Goal: Task Accomplishment & Management: Manage account settings

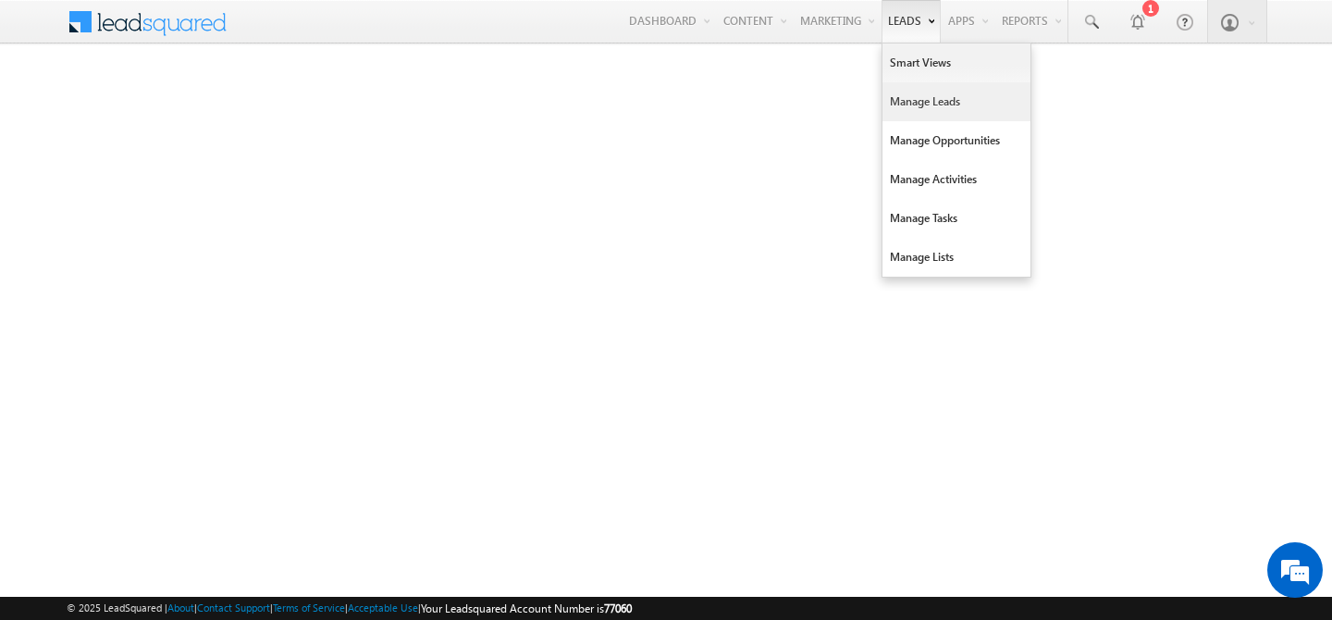
click at [898, 107] on link "Manage Leads" at bounding box center [956, 101] width 148 height 39
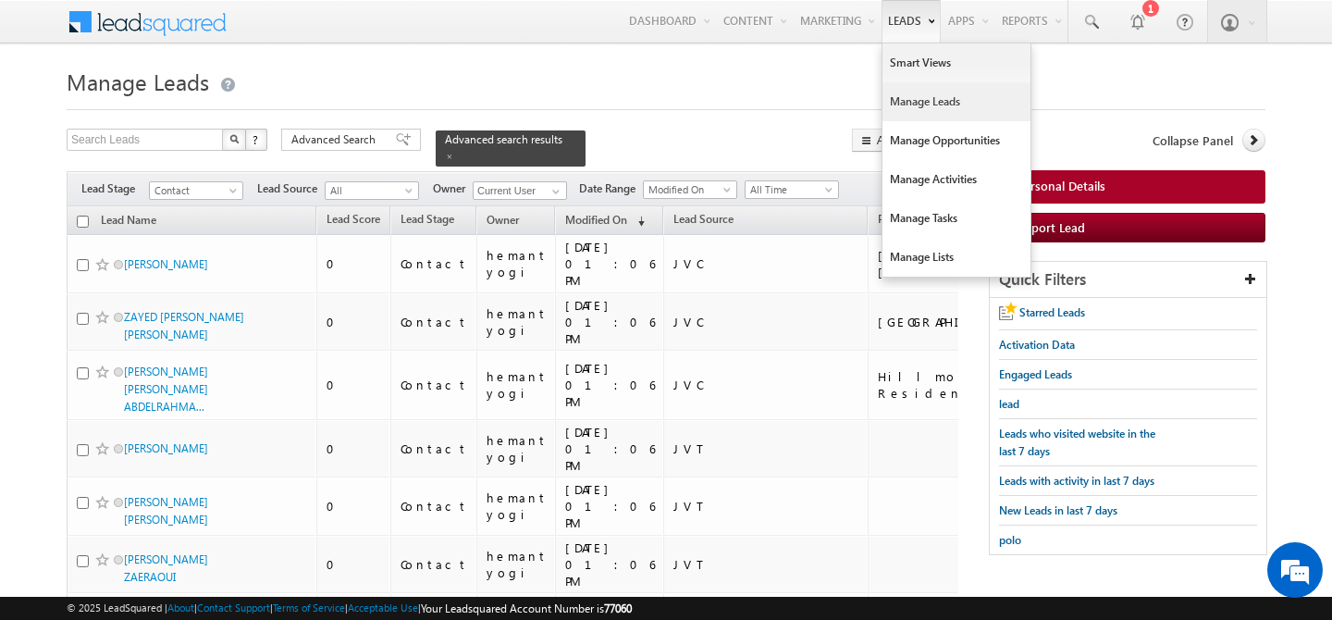
click at [916, 115] on link "Manage Leads" at bounding box center [956, 101] width 148 height 39
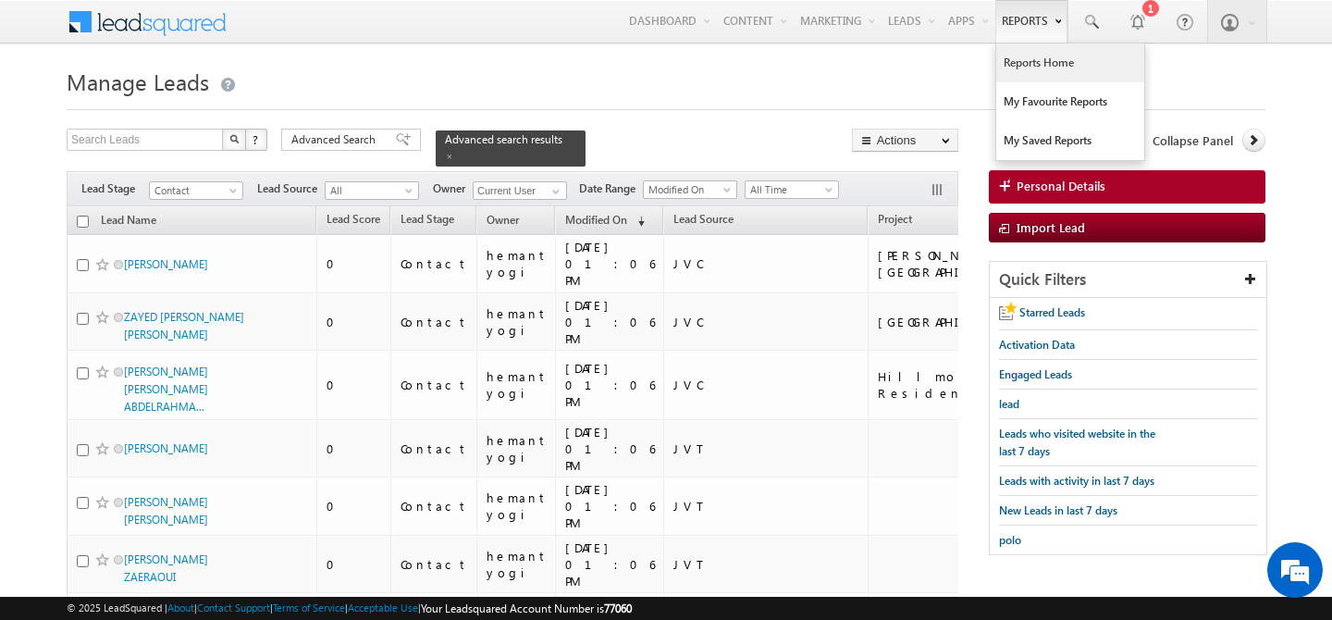
click at [1031, 73] on link "Reports Home" at bounding box center [1070, 62] width 148 height 39
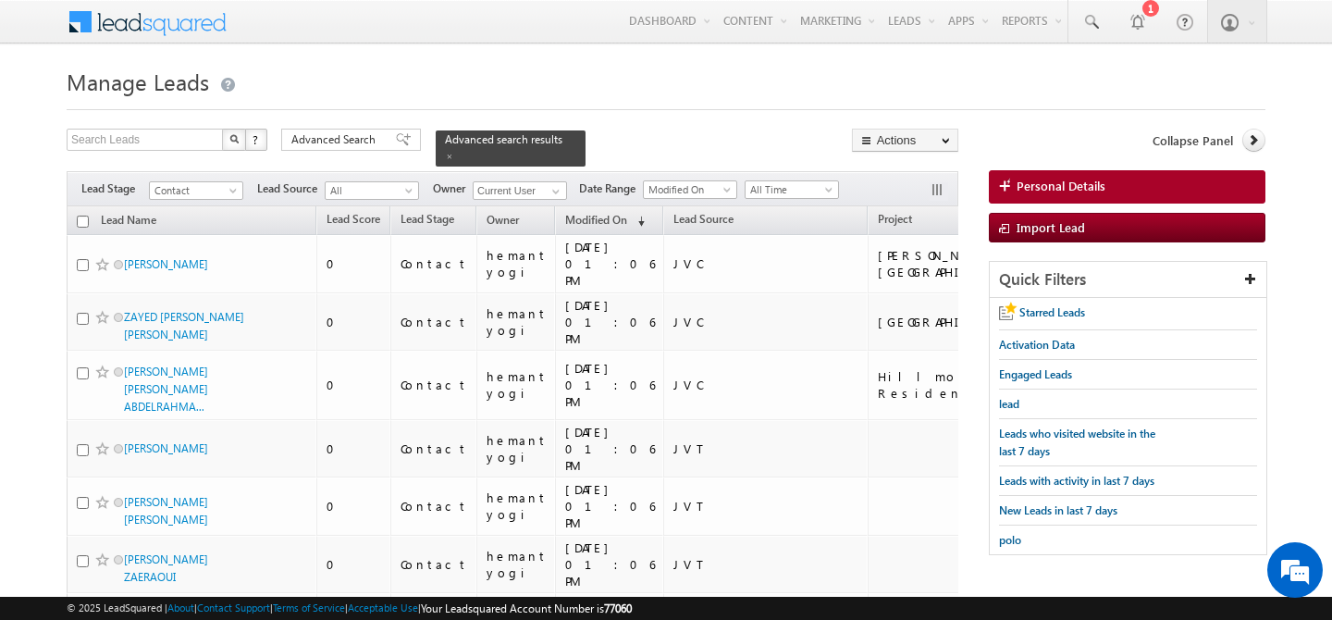
click at [81, 216] on input "checkbox" at bounding box center [83, 222] width 12 height 12
checkbox input "true"
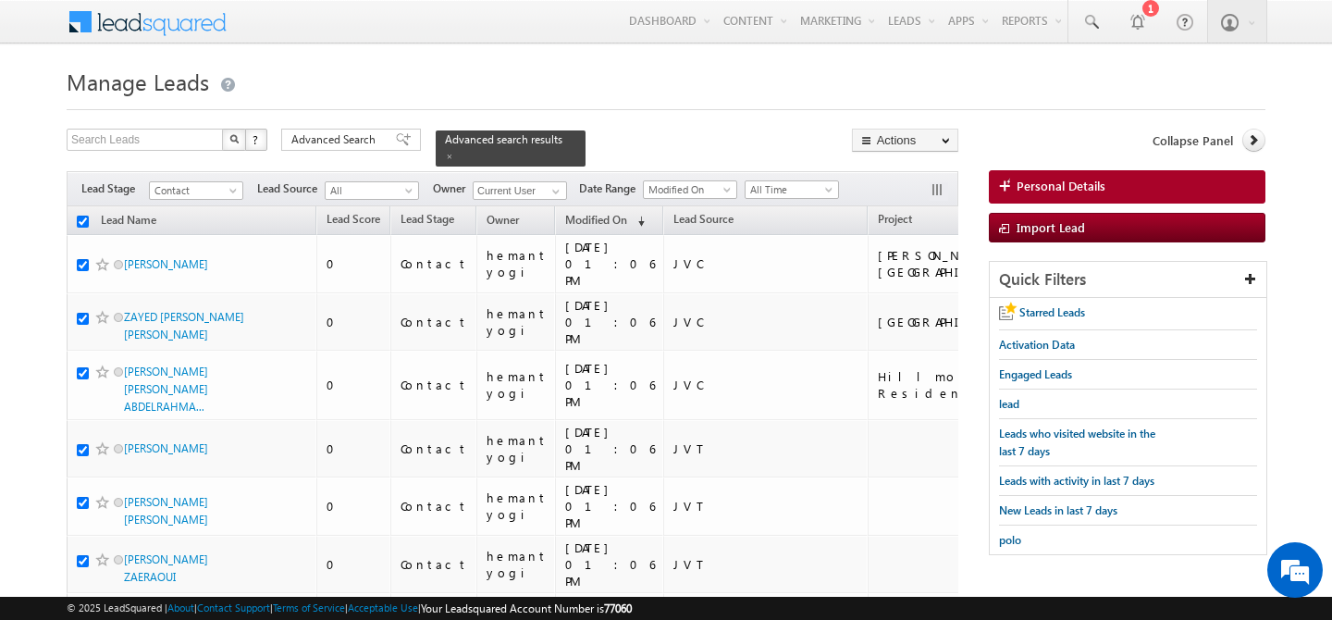
checkbox input "true"
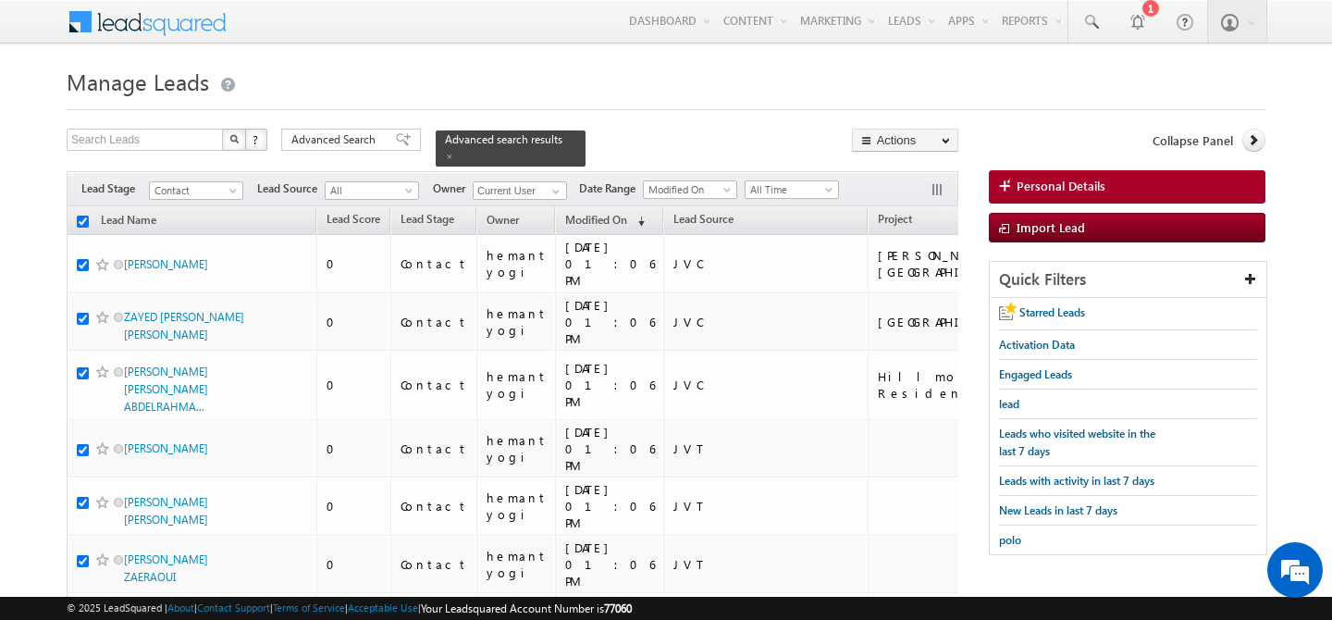
checkbox input "true"
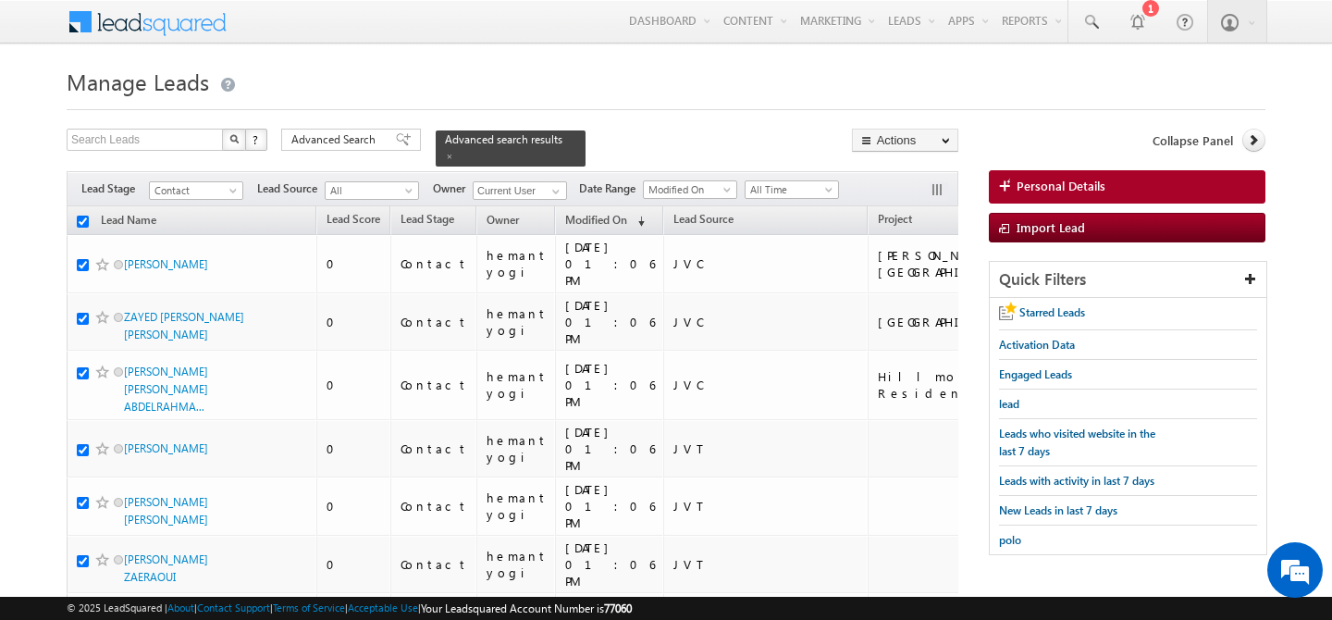
checkbox input "true"
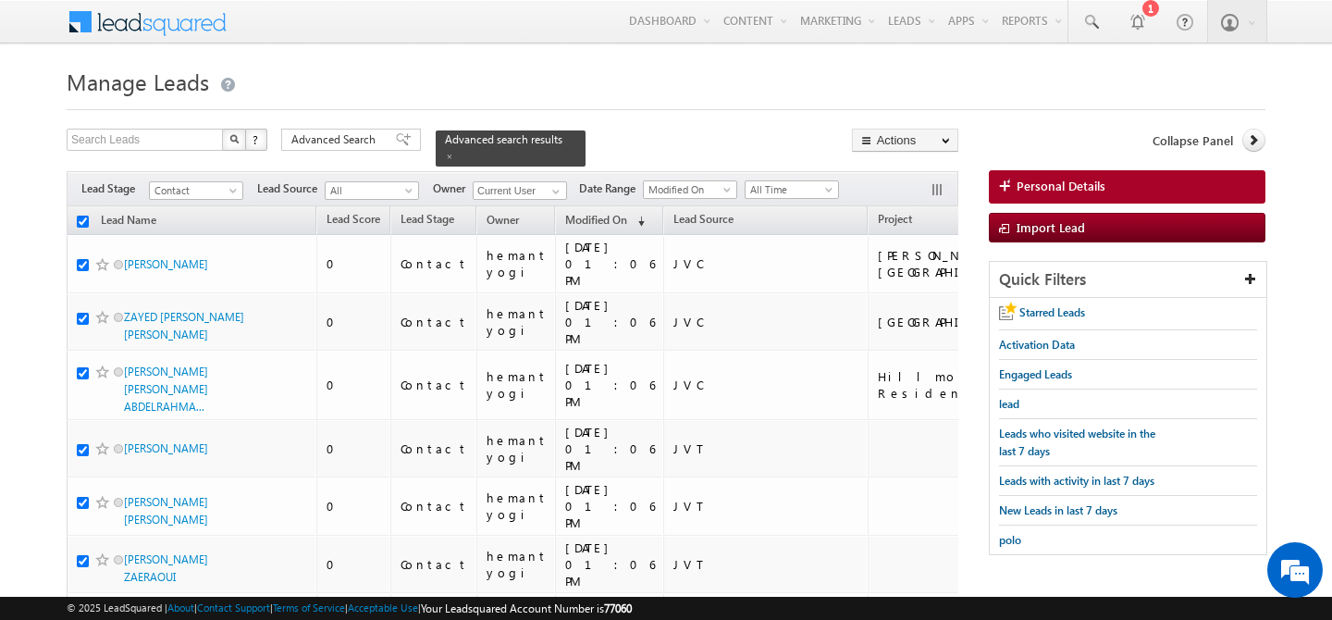
checkbox input "true"
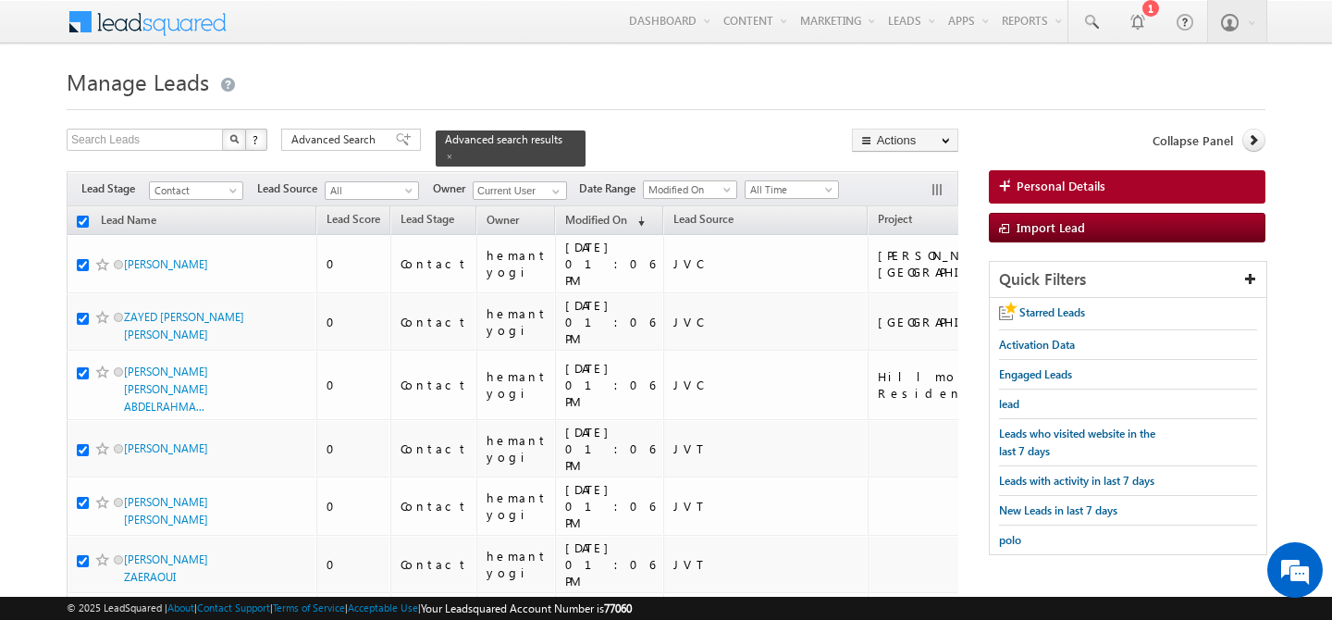
checkbox input "true"
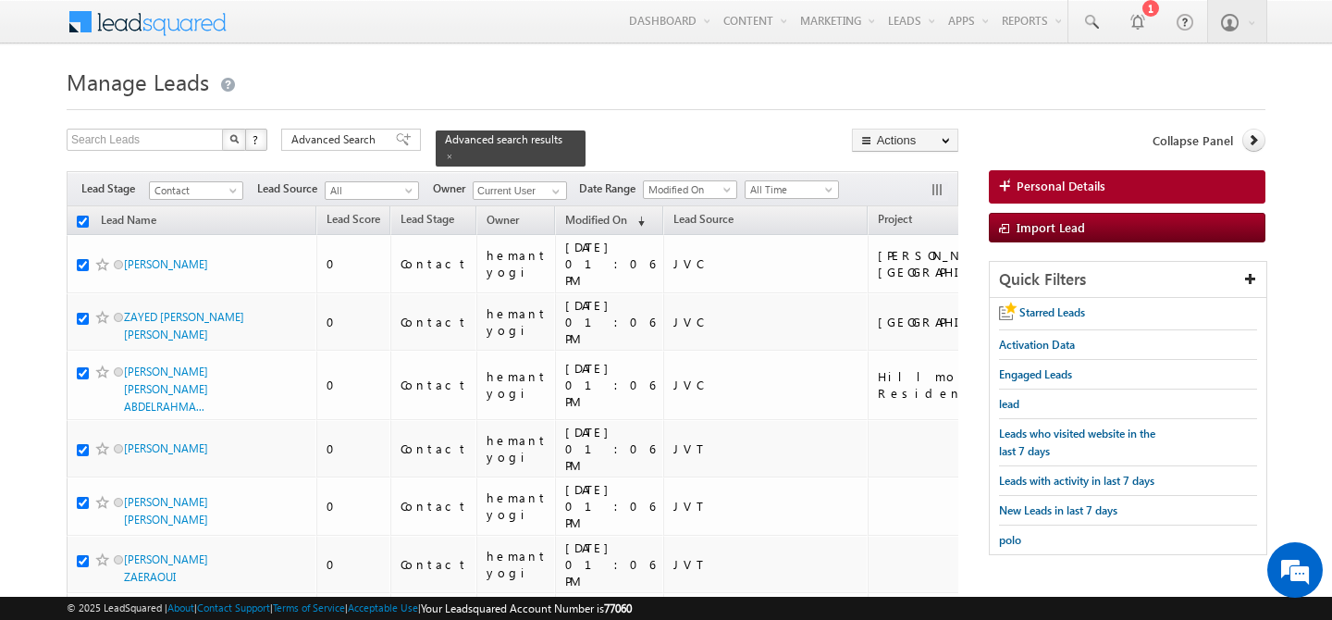
checkbox input "true"
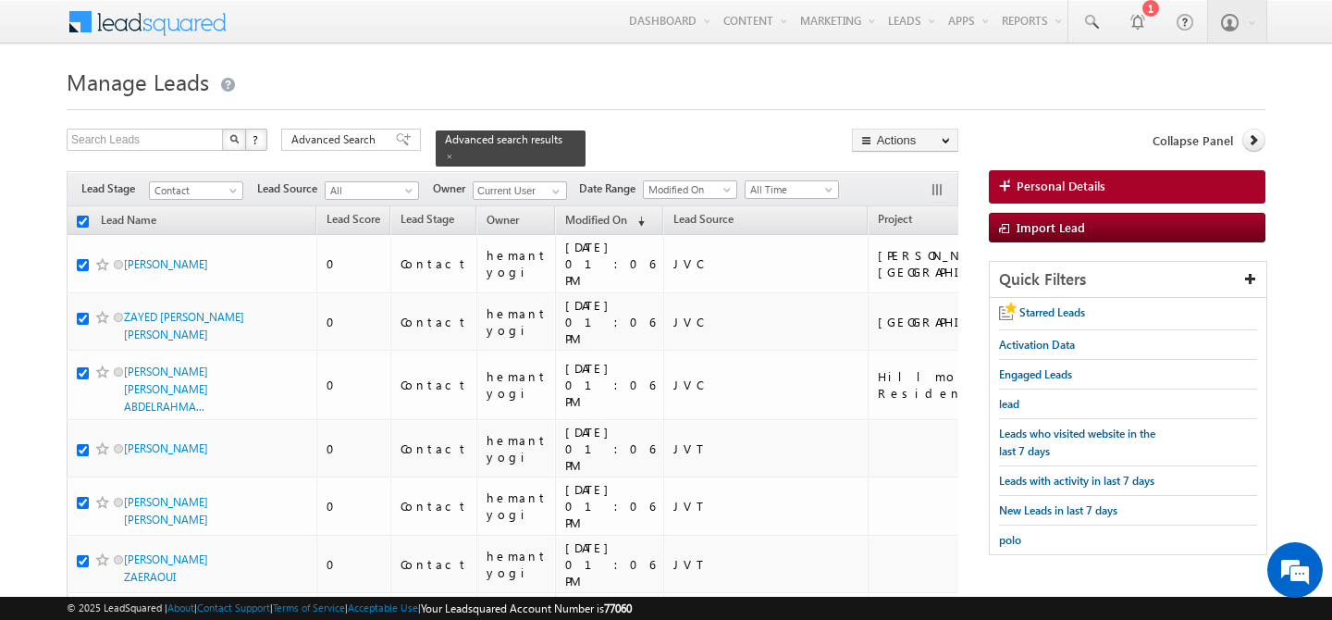
checkbox input "true"
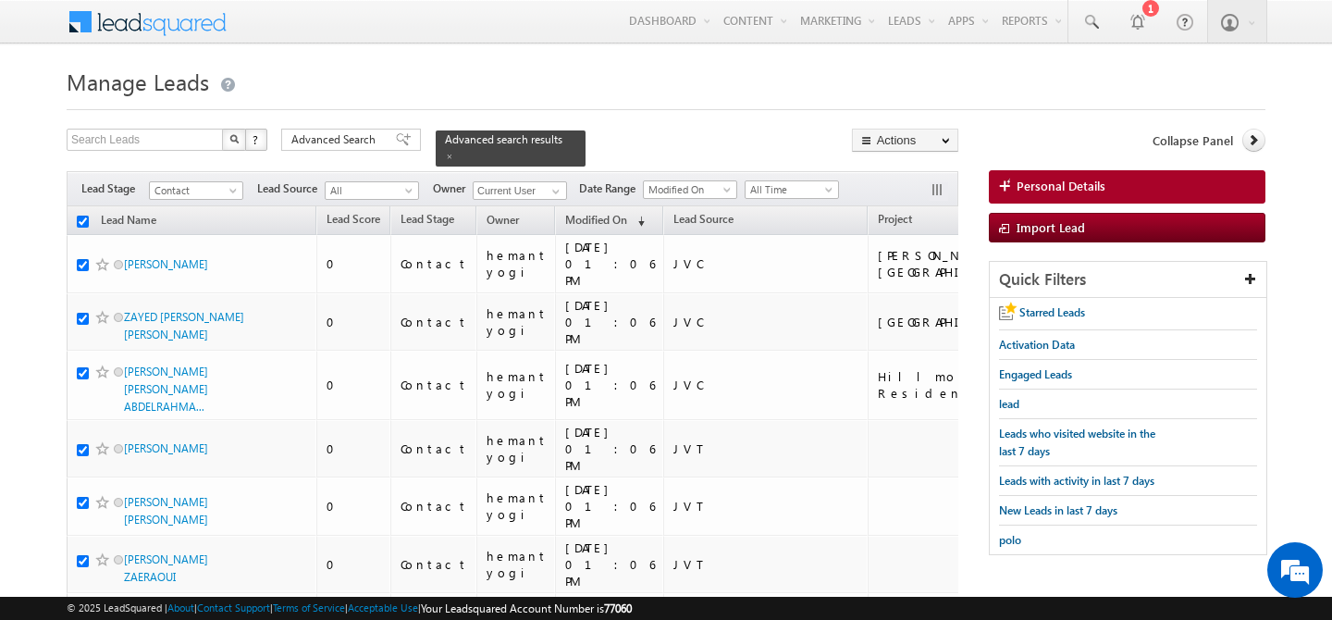
checkbox input "true"
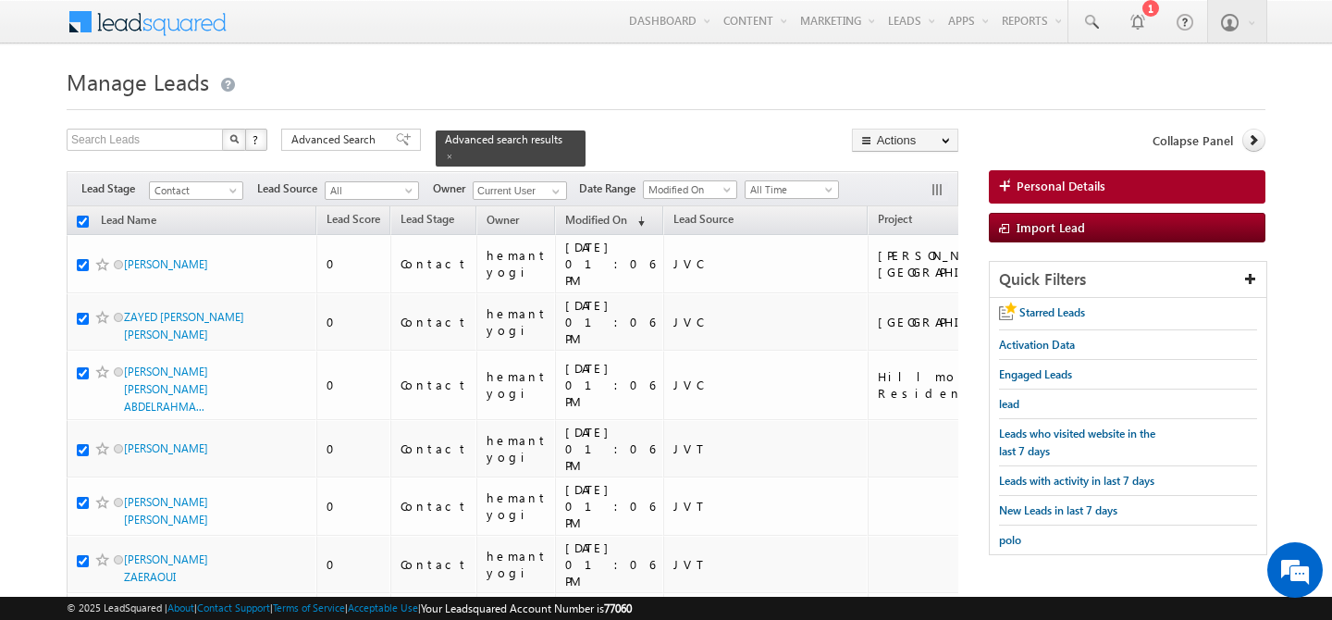
checkbox input "true"
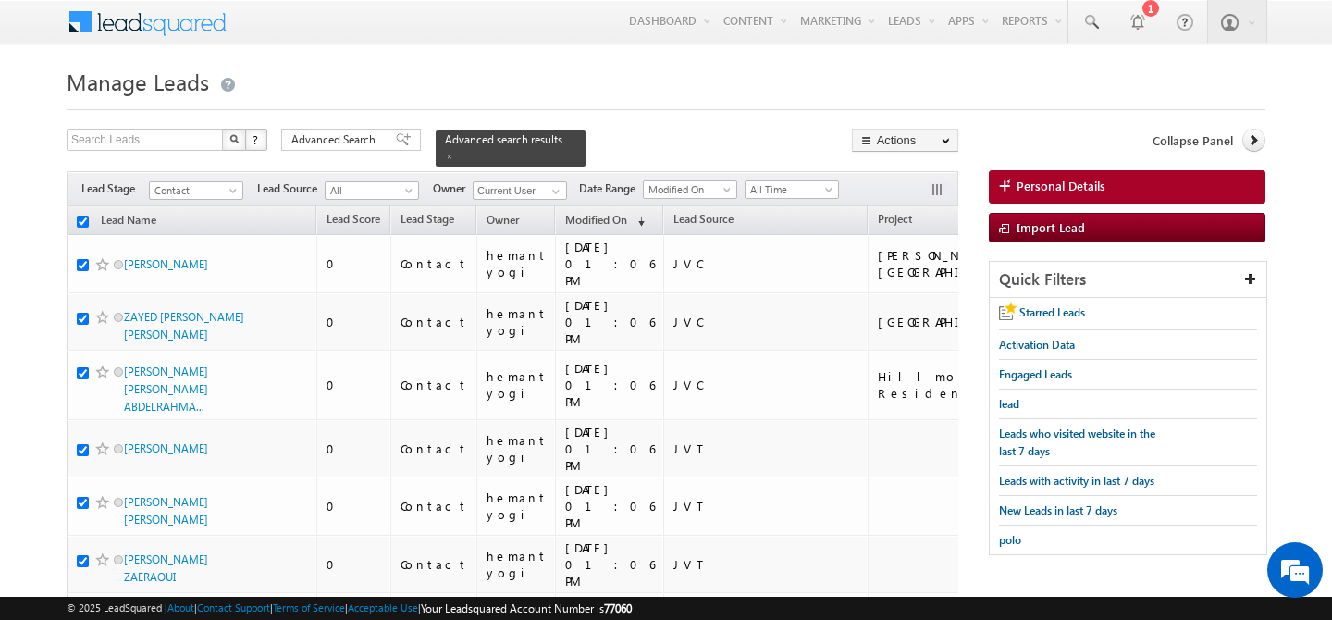
checkbox input "true"
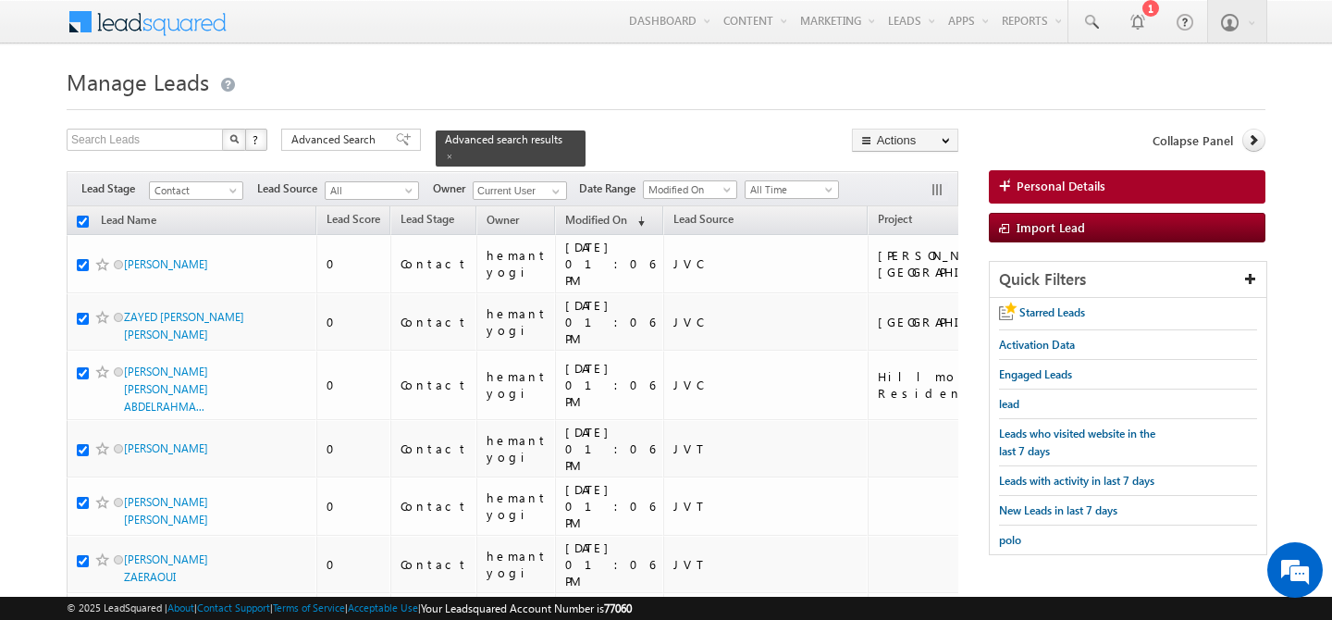
checkbox input "true"
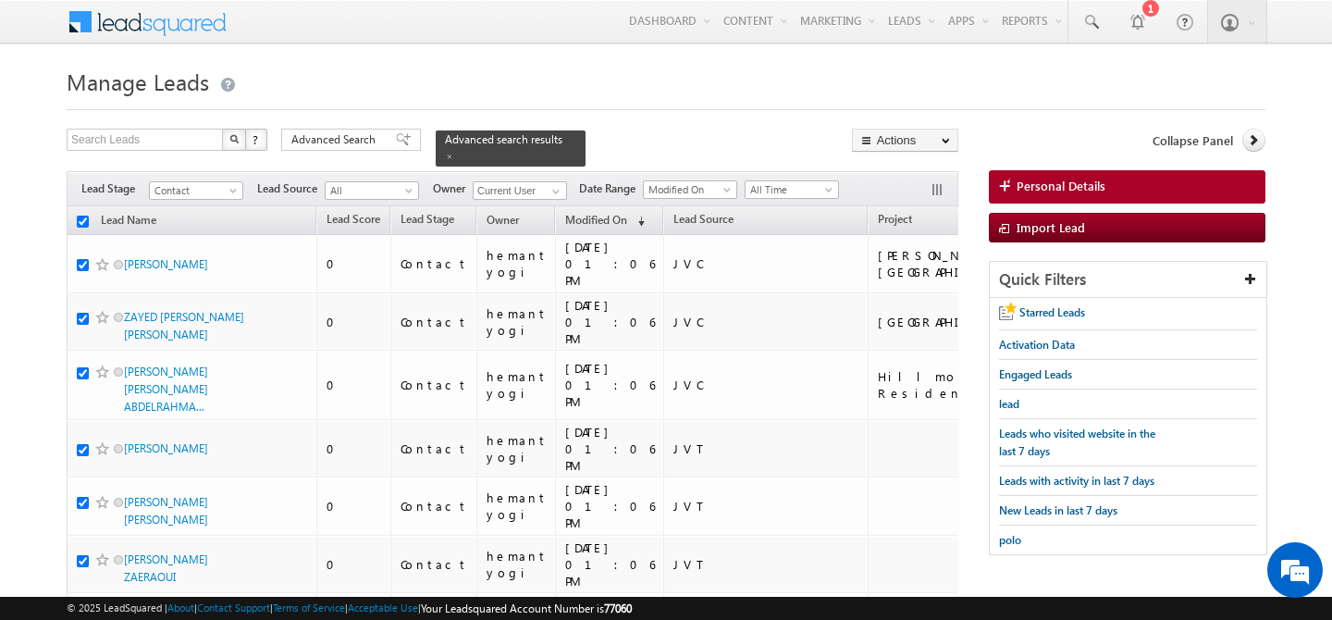
checkbox input "true"
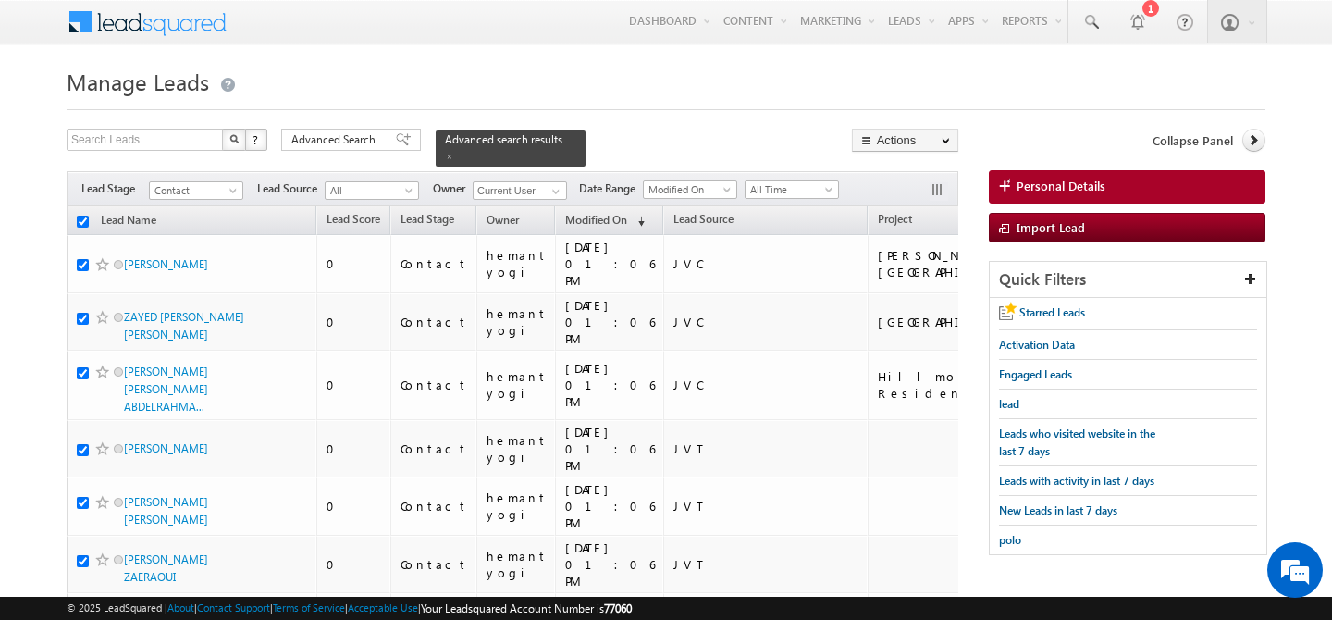
checkbox input "true"
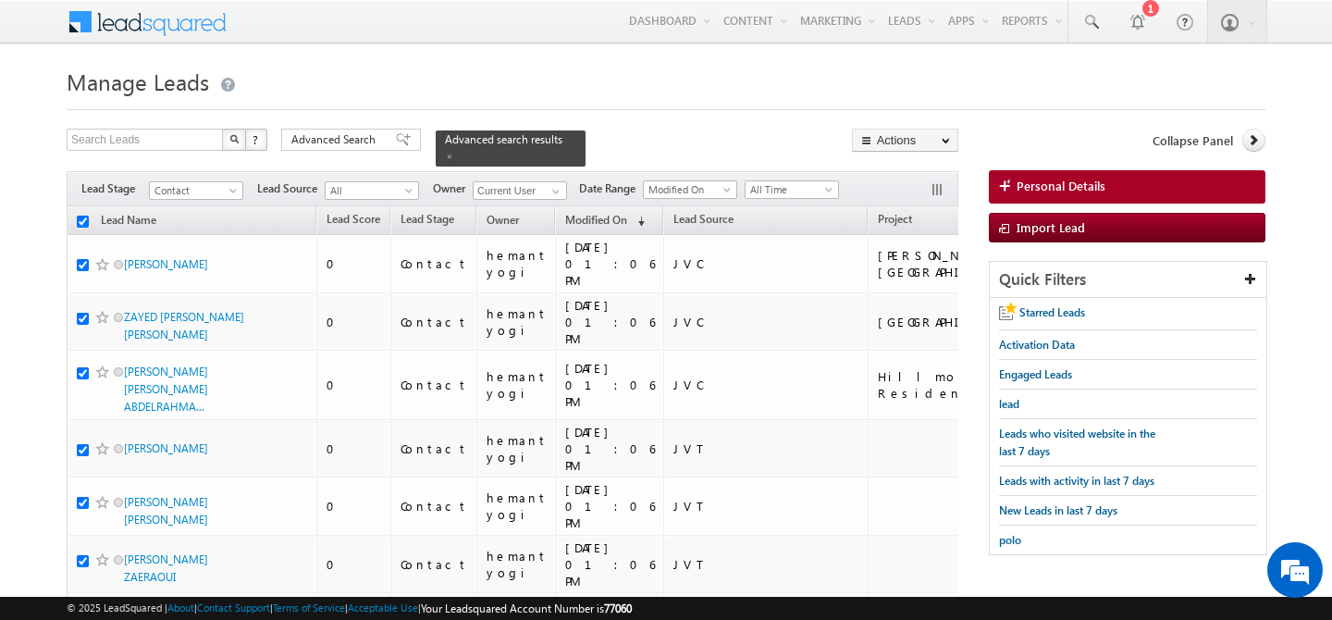
checkbox input "true"
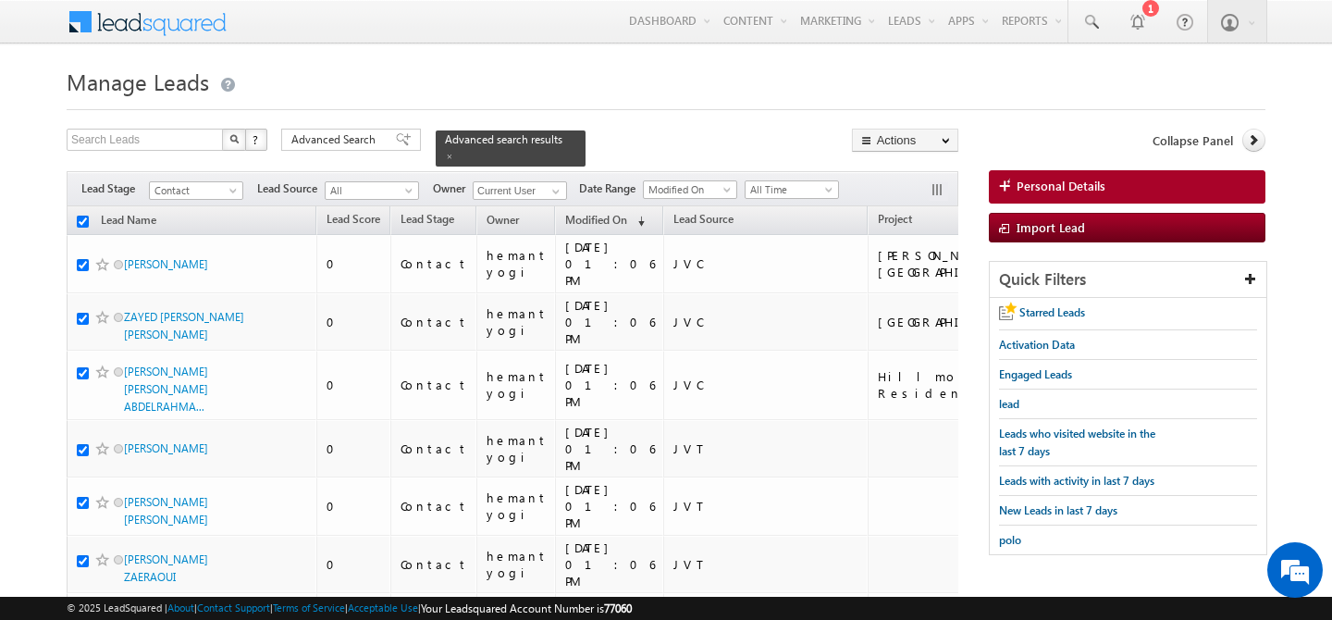
checkbox input "true"
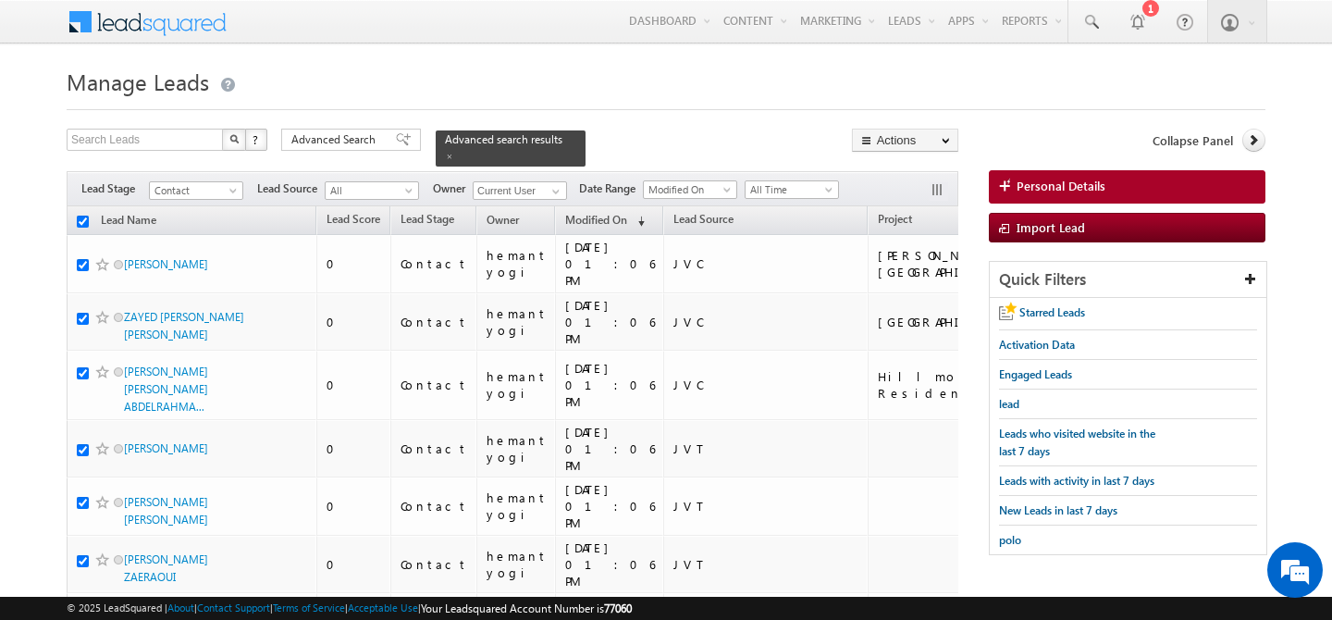
checkbox input "true"
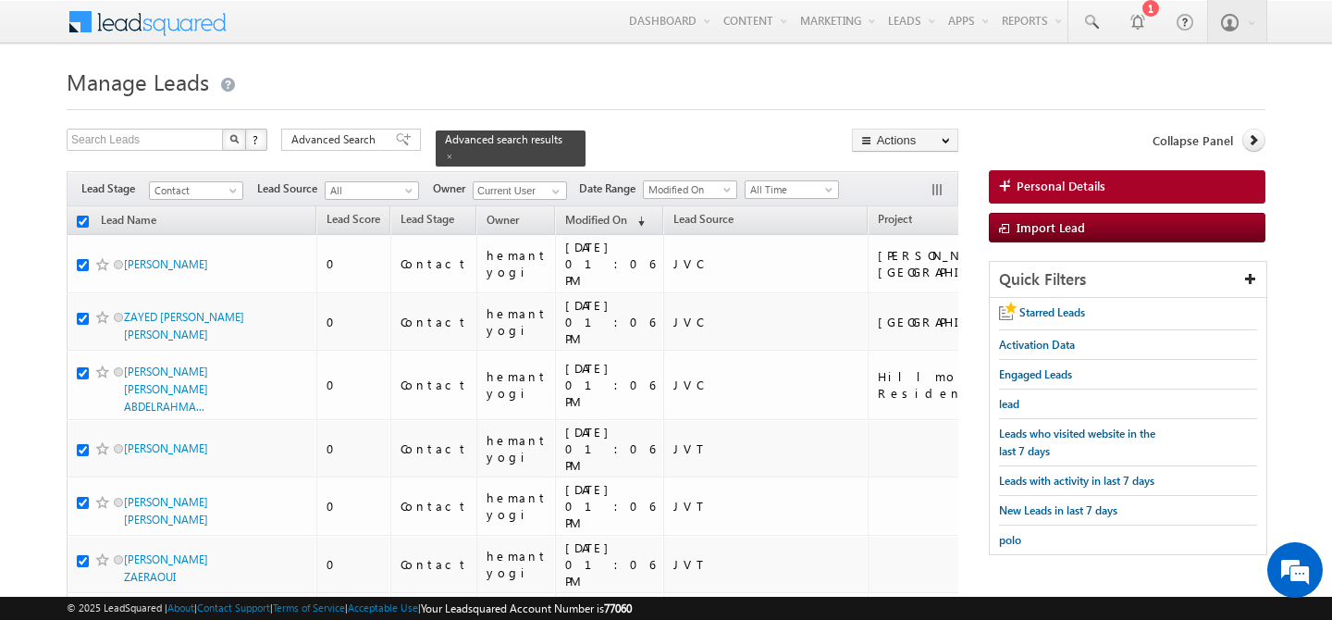
checkbox input "true"
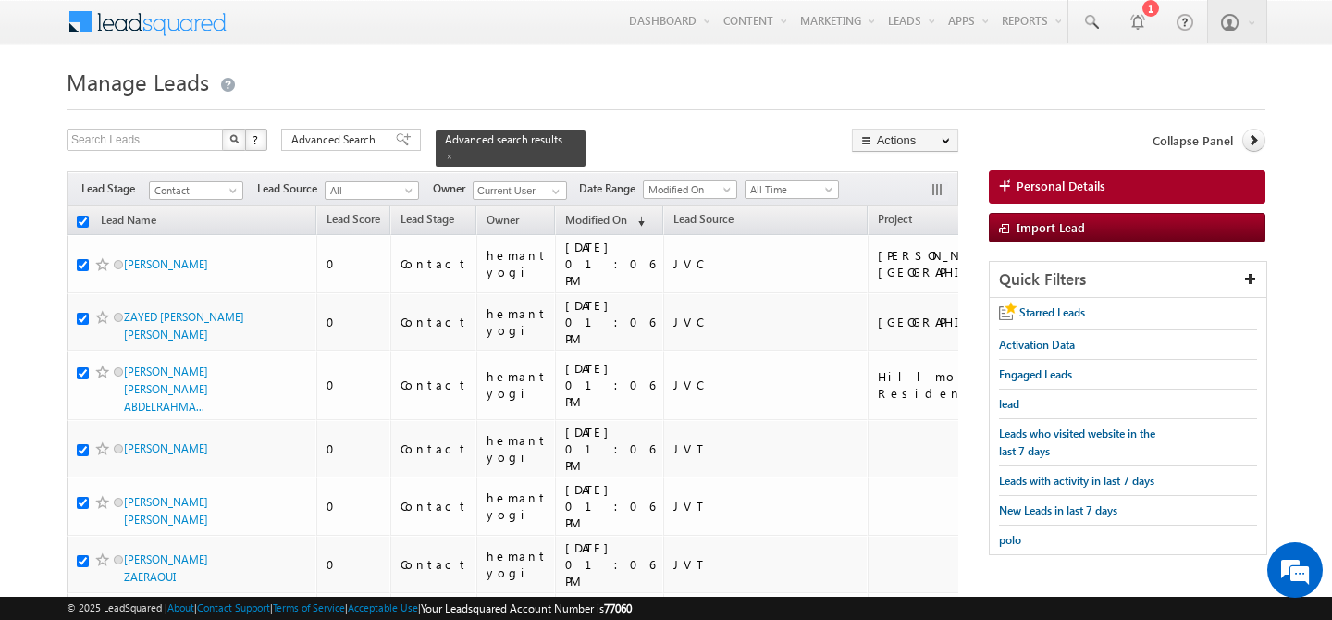
checkbox input "true"
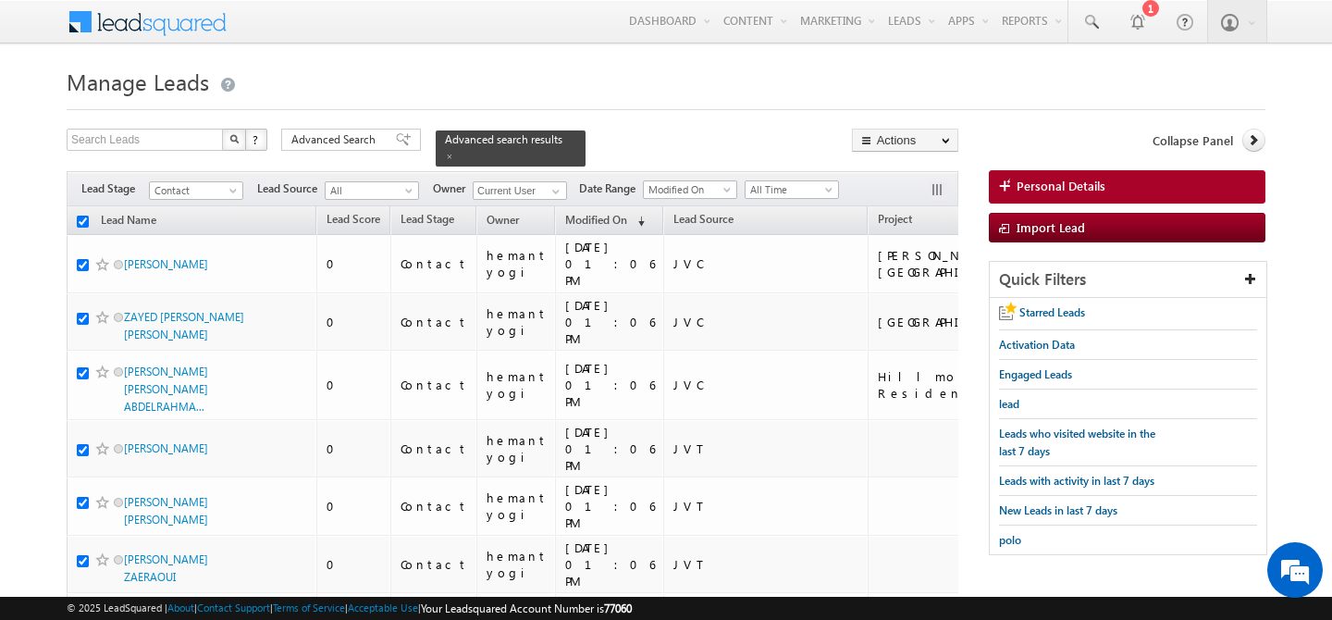
checkbox input "true"
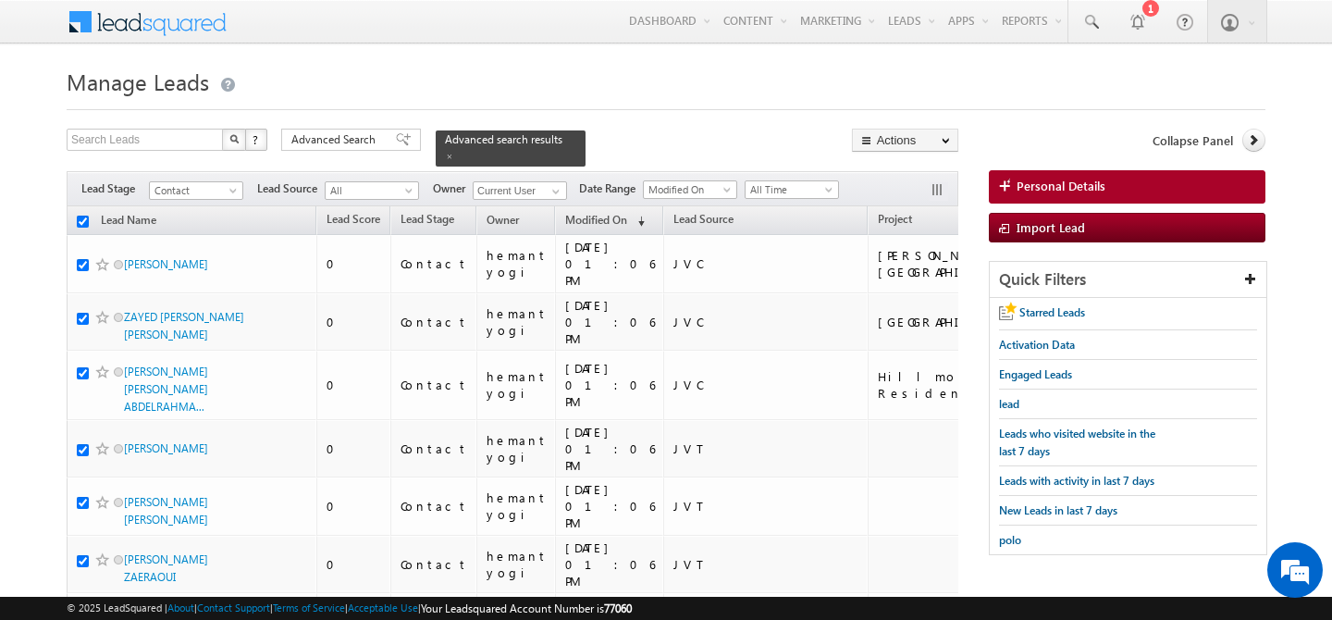
checkbox input "true"
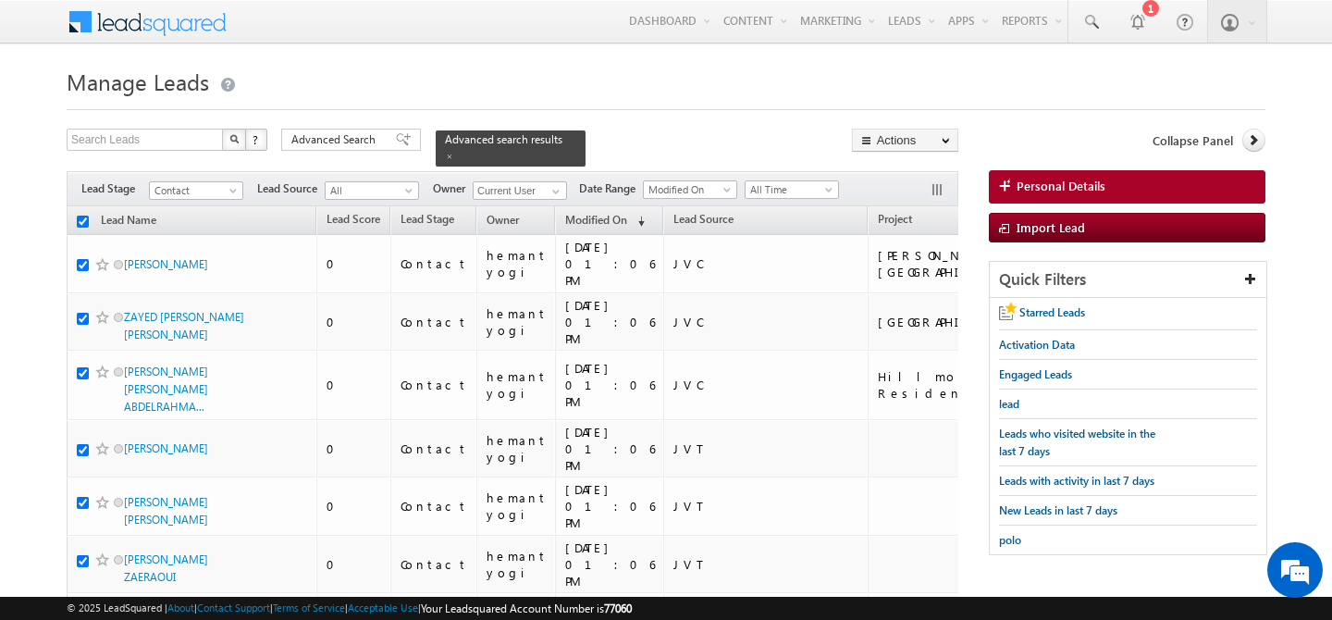
checkbox input "true"
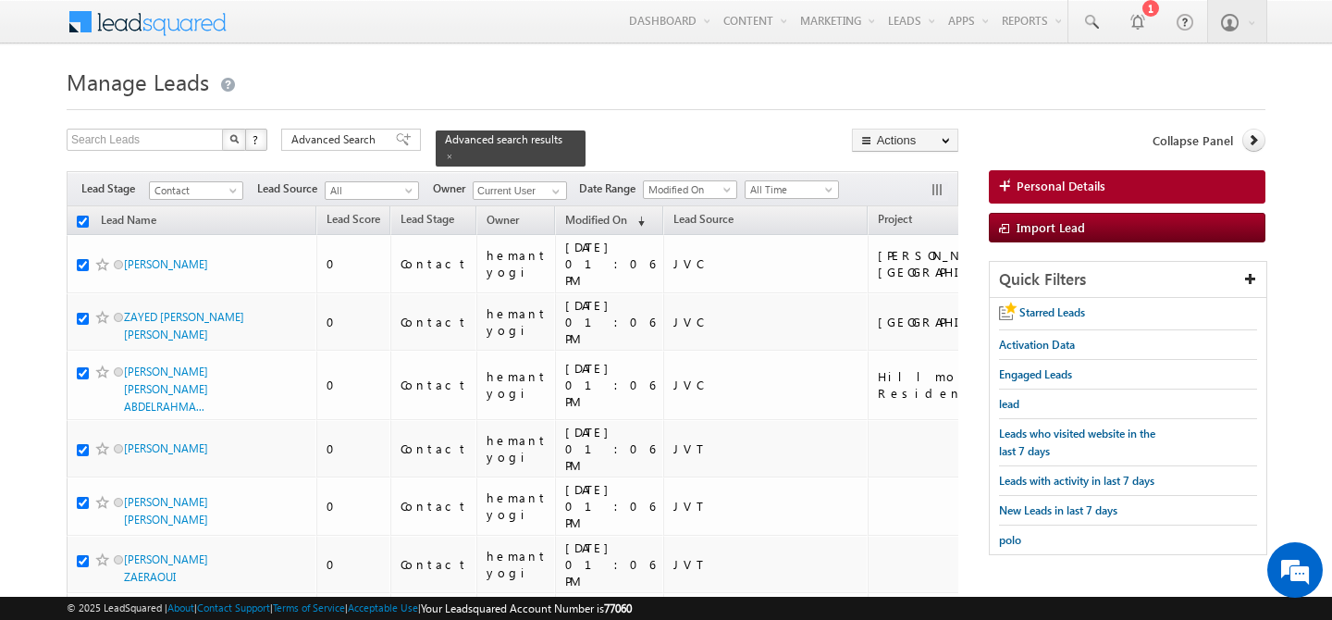
checkbox input "true"
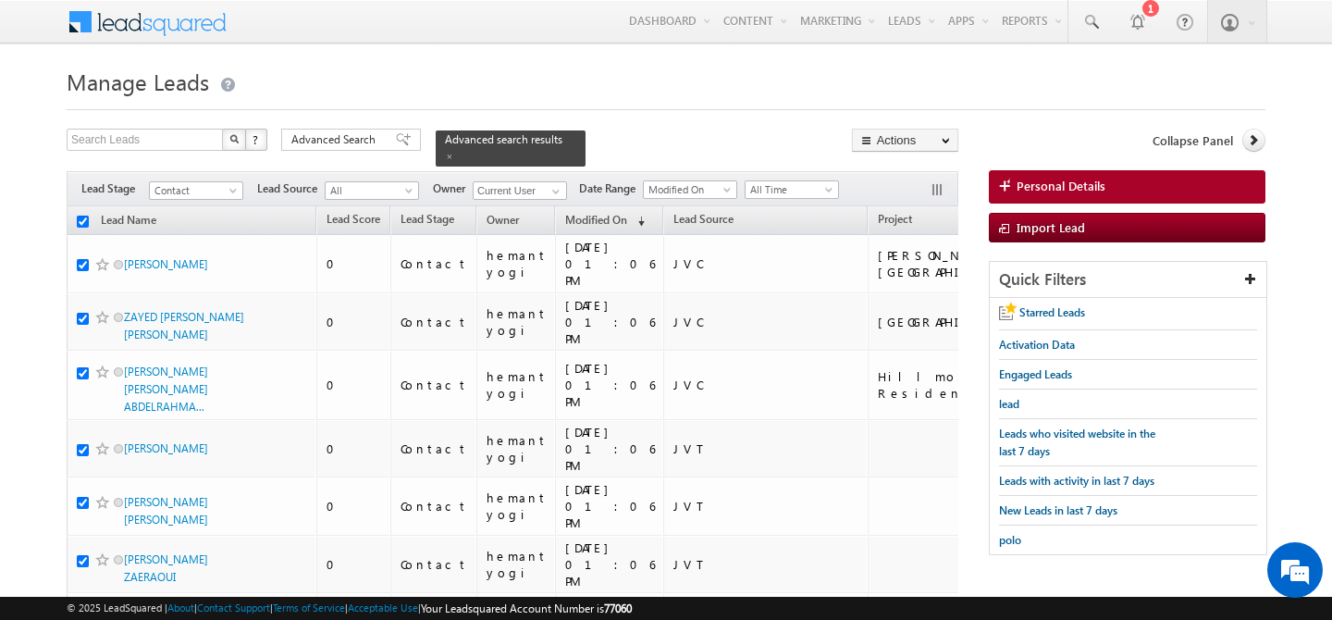
checkbox input "true"
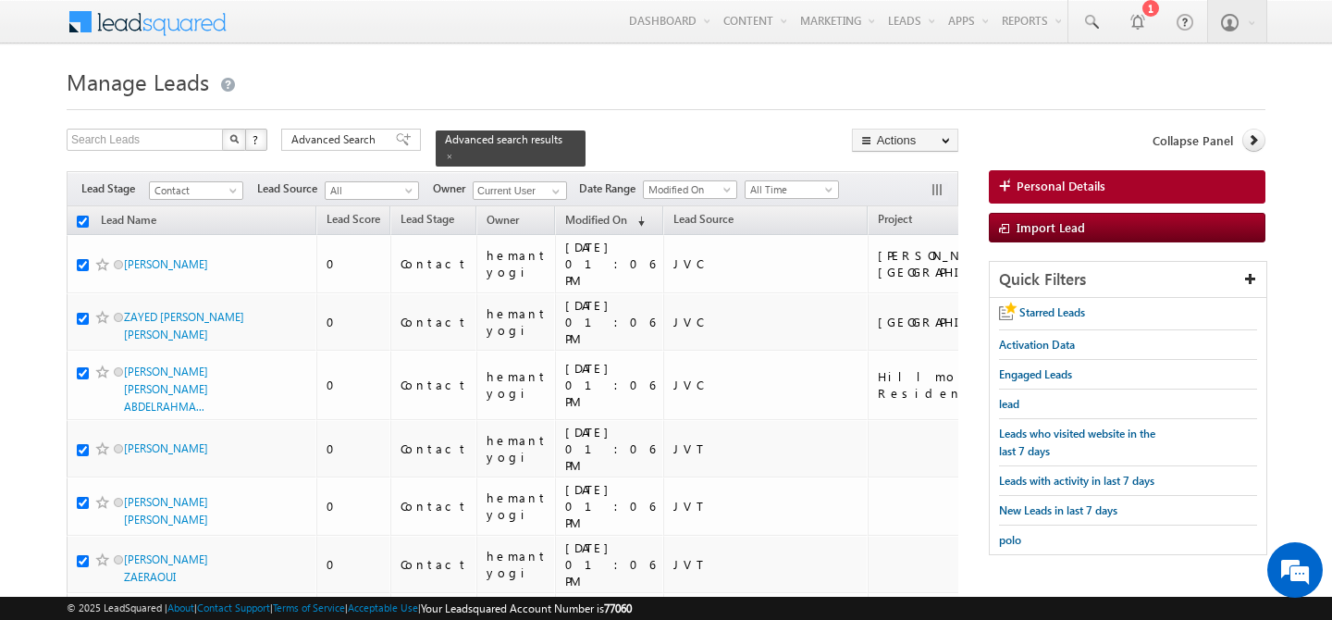
checkbox input "true"
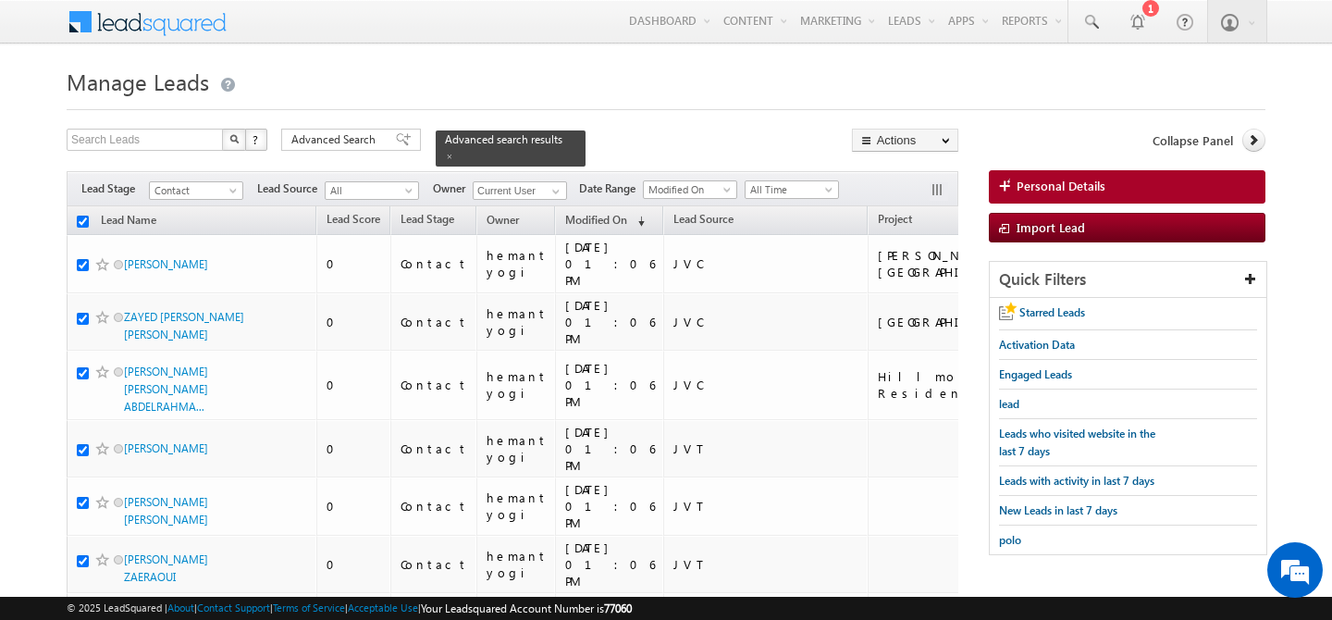
checkbox input "true"
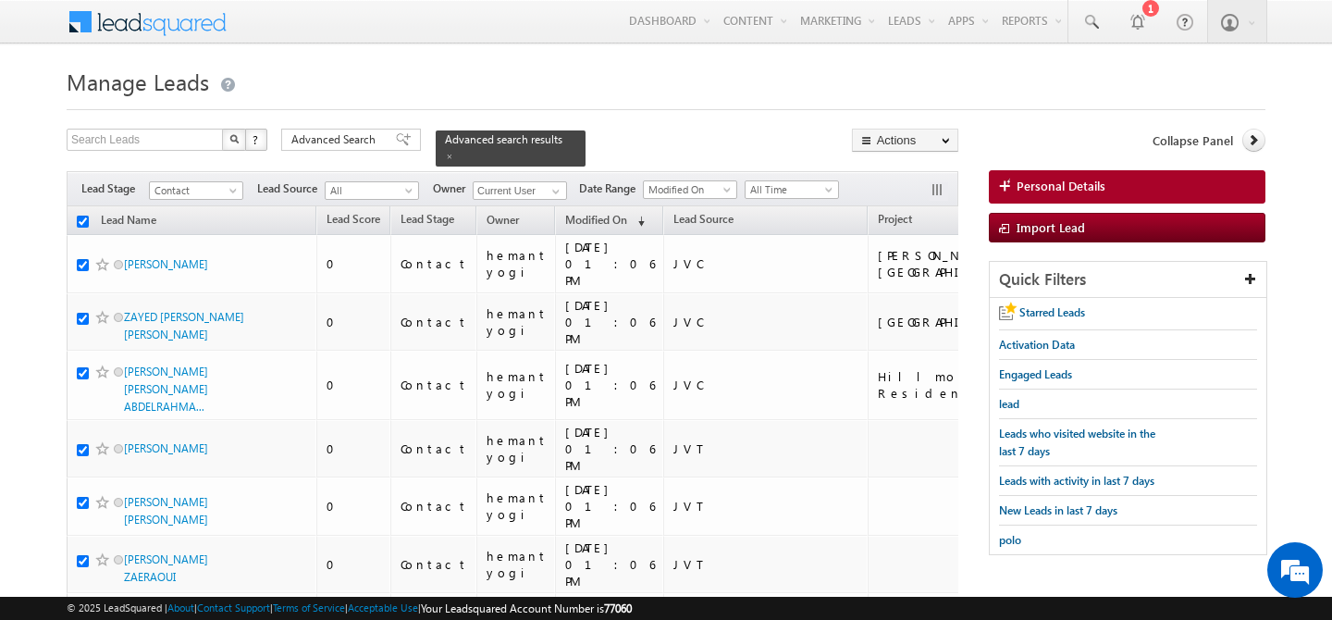
checkbox input "true"
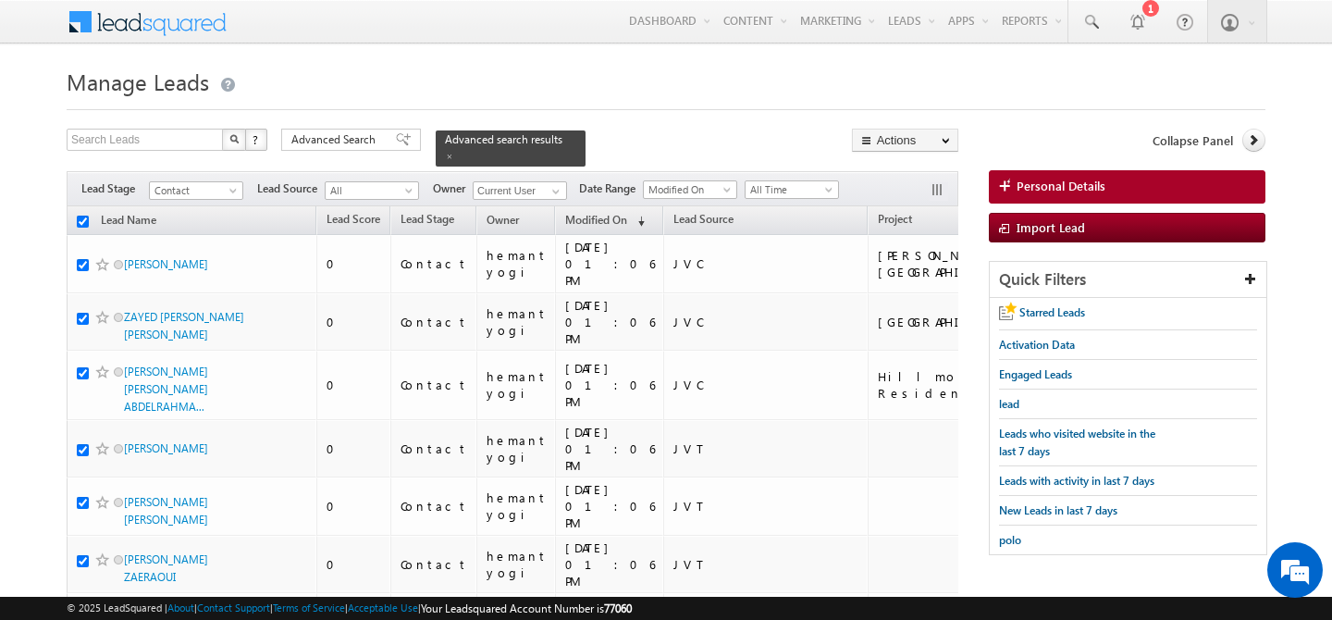
checkbox input "true"
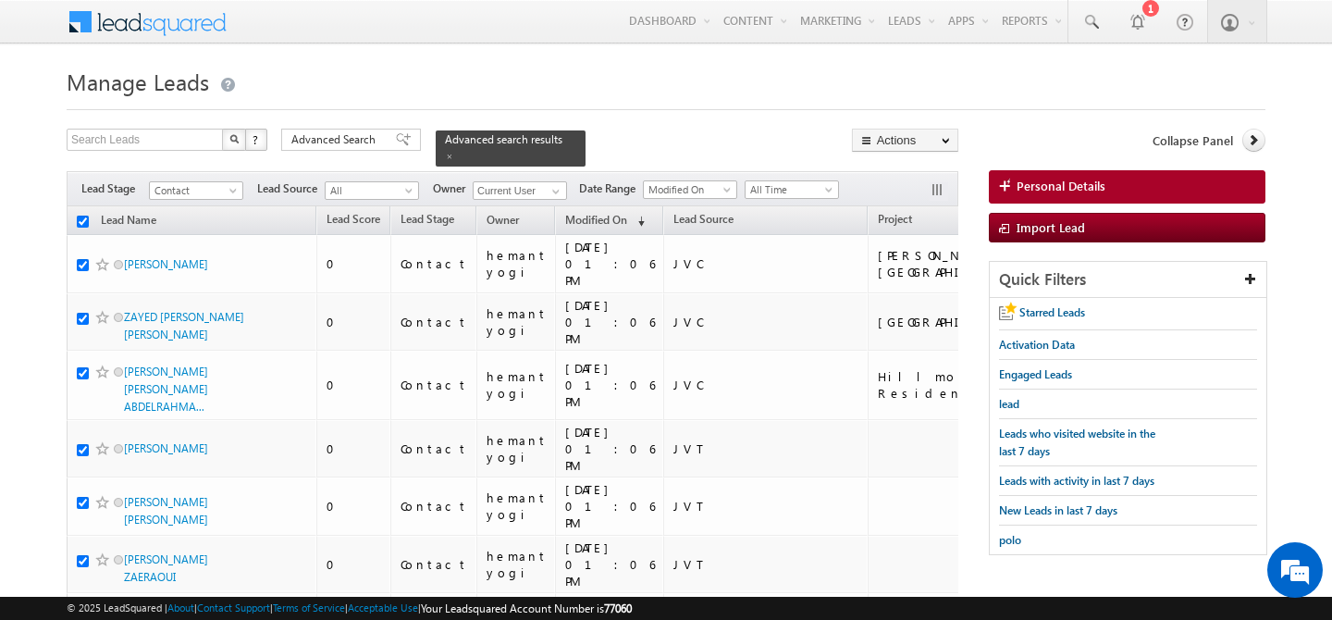
checkbox input "true"
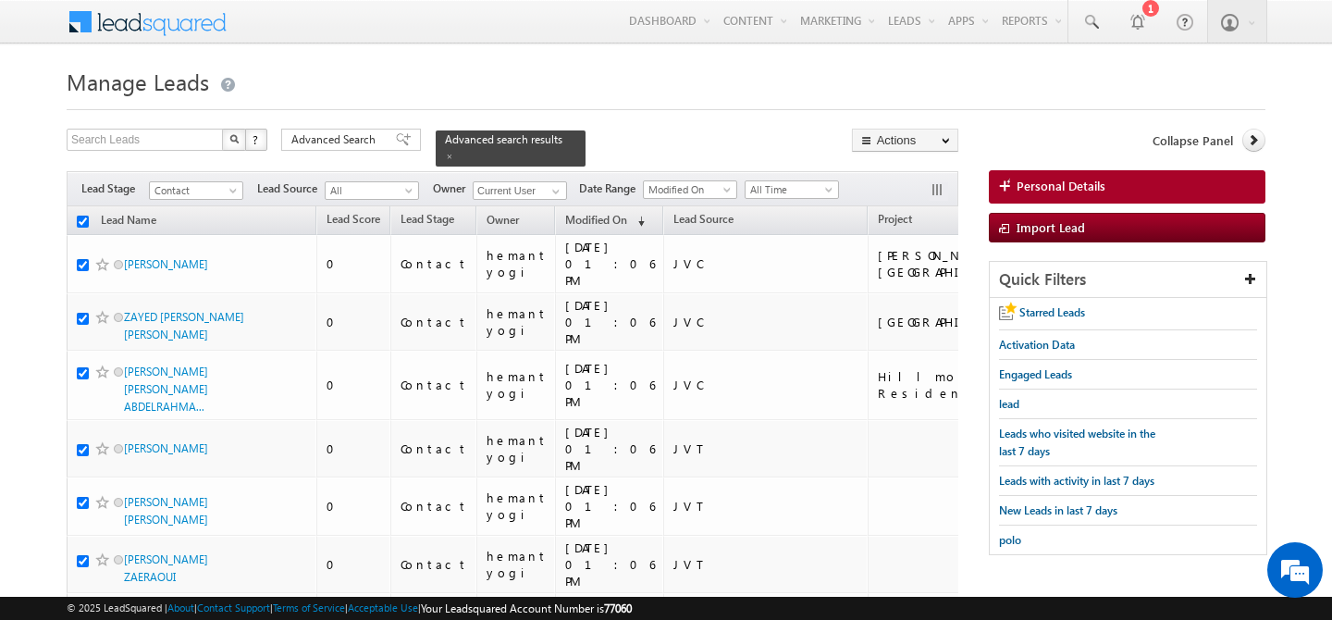
checkbox input "true"
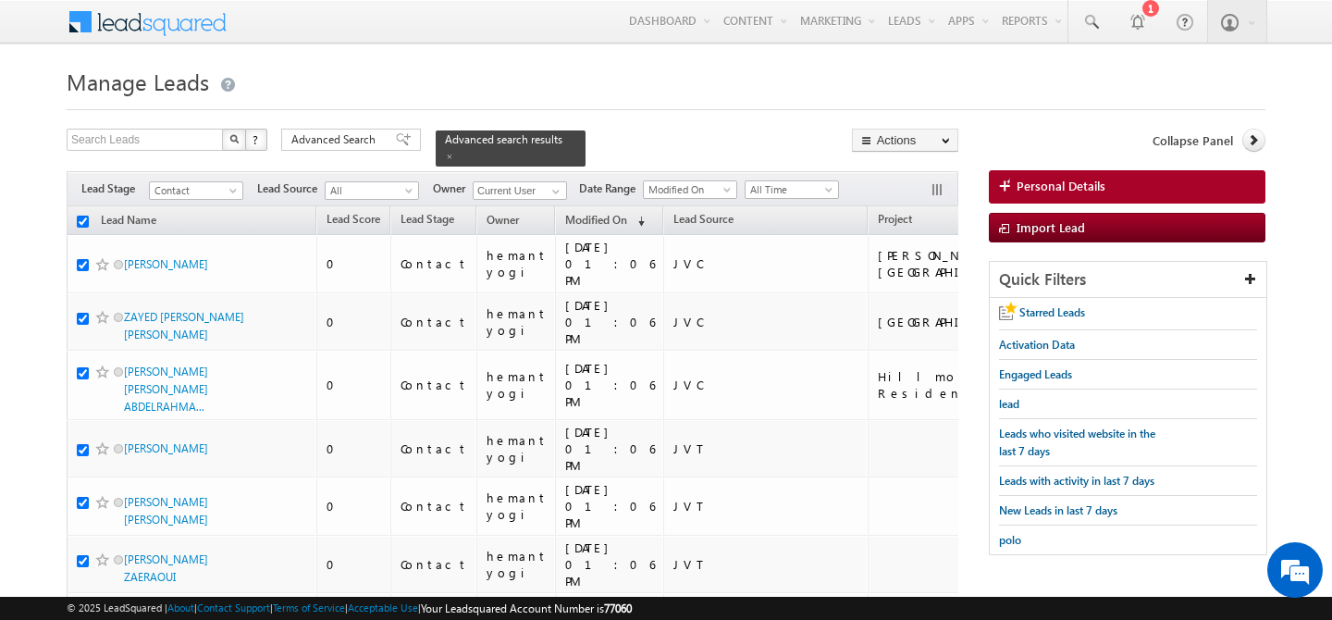
checkbox input "true"
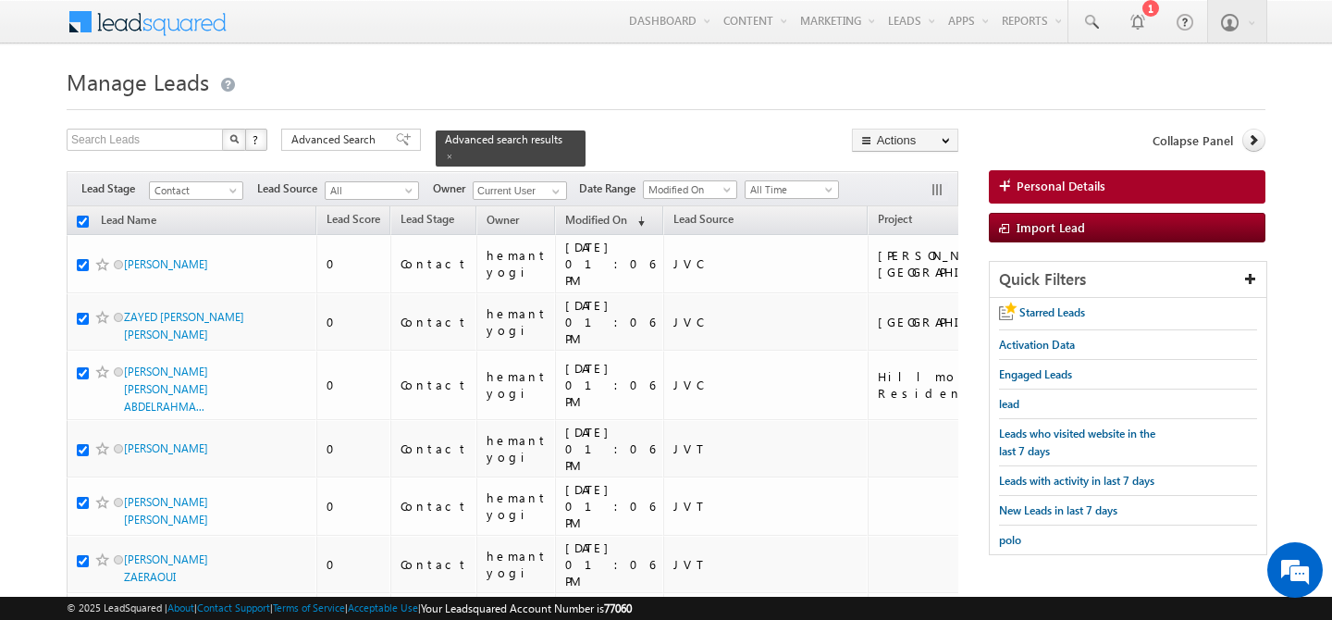
checkbox input "true"
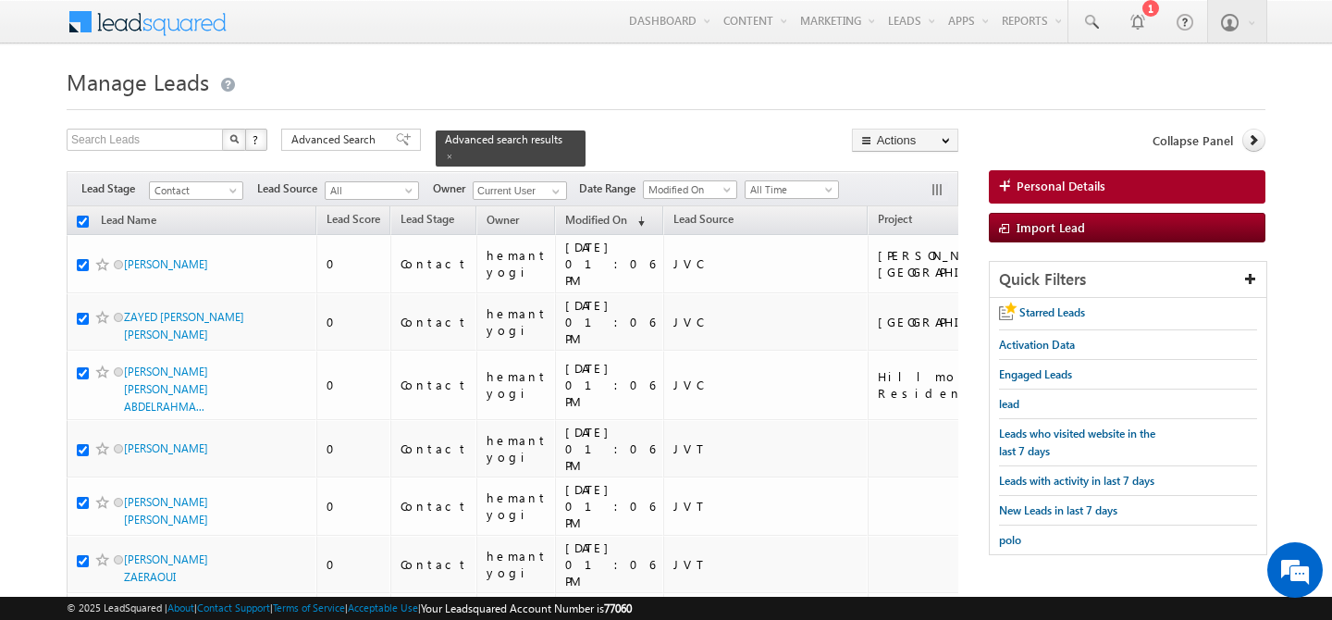
checkbox input "true"
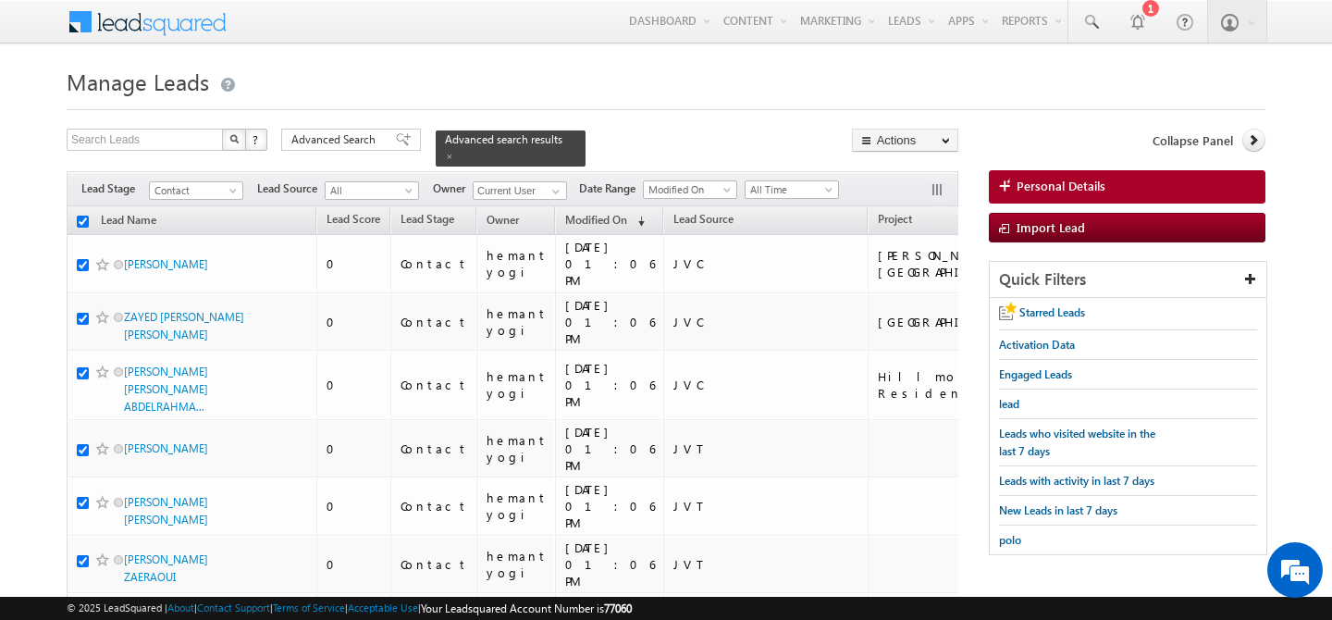
checkbox input "true"
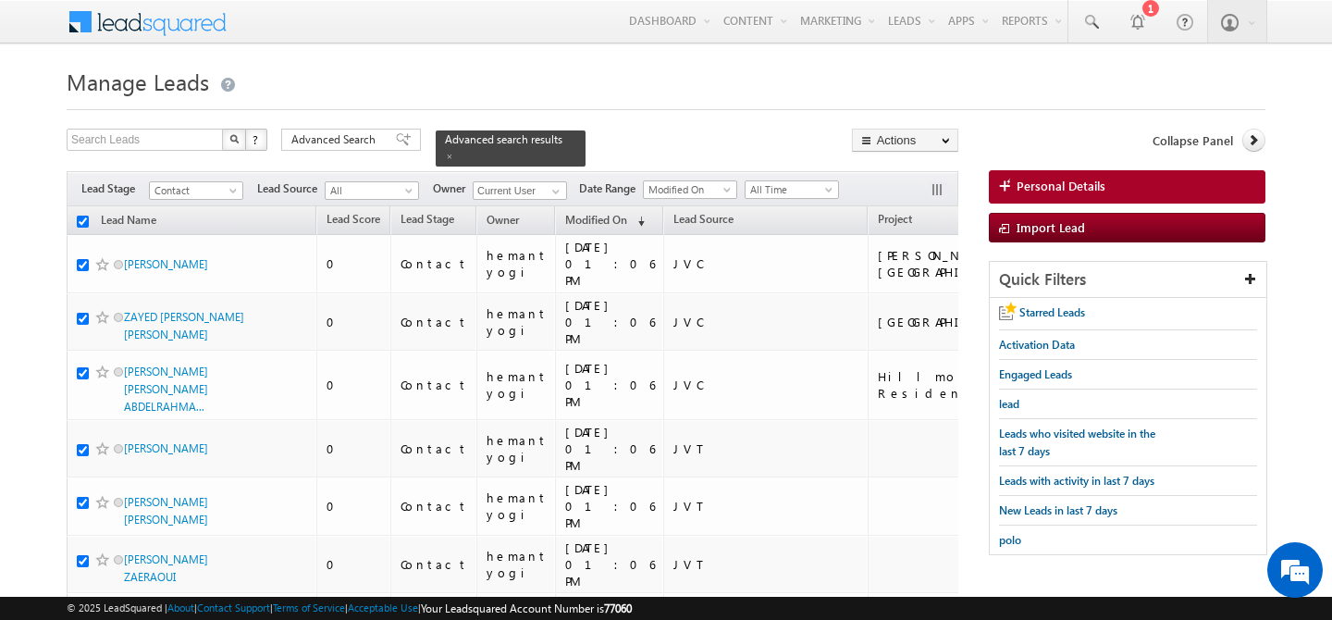
checkbox input "true"
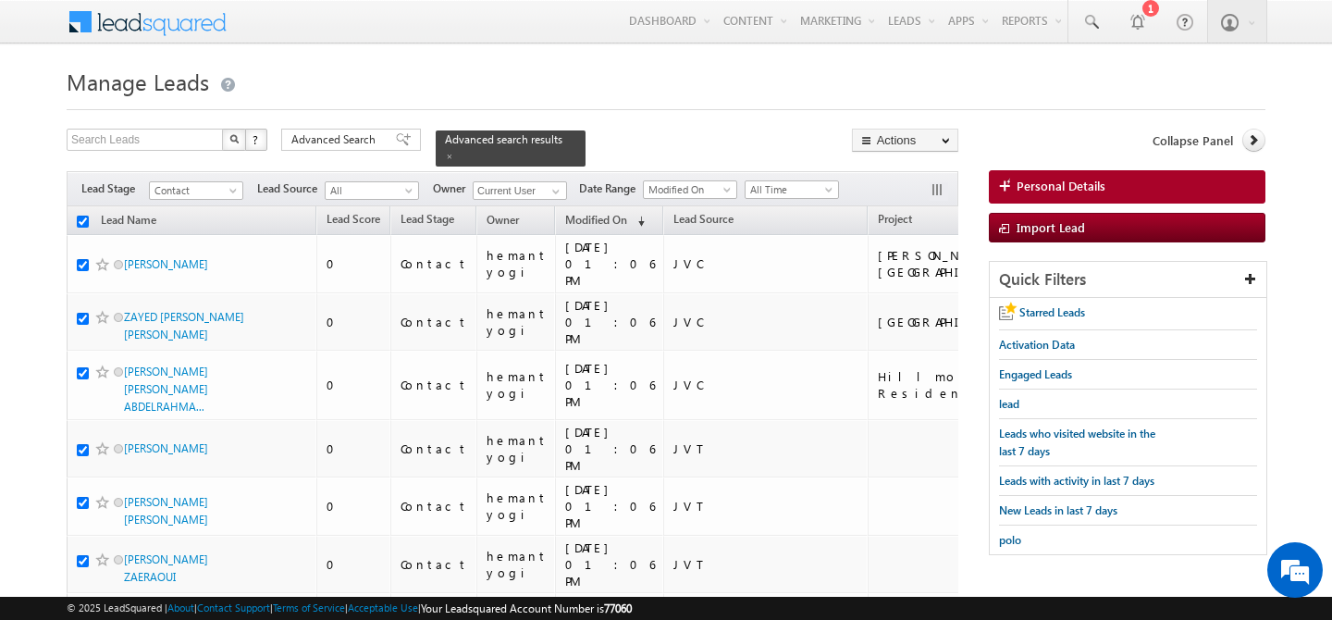
checkbox input "true"
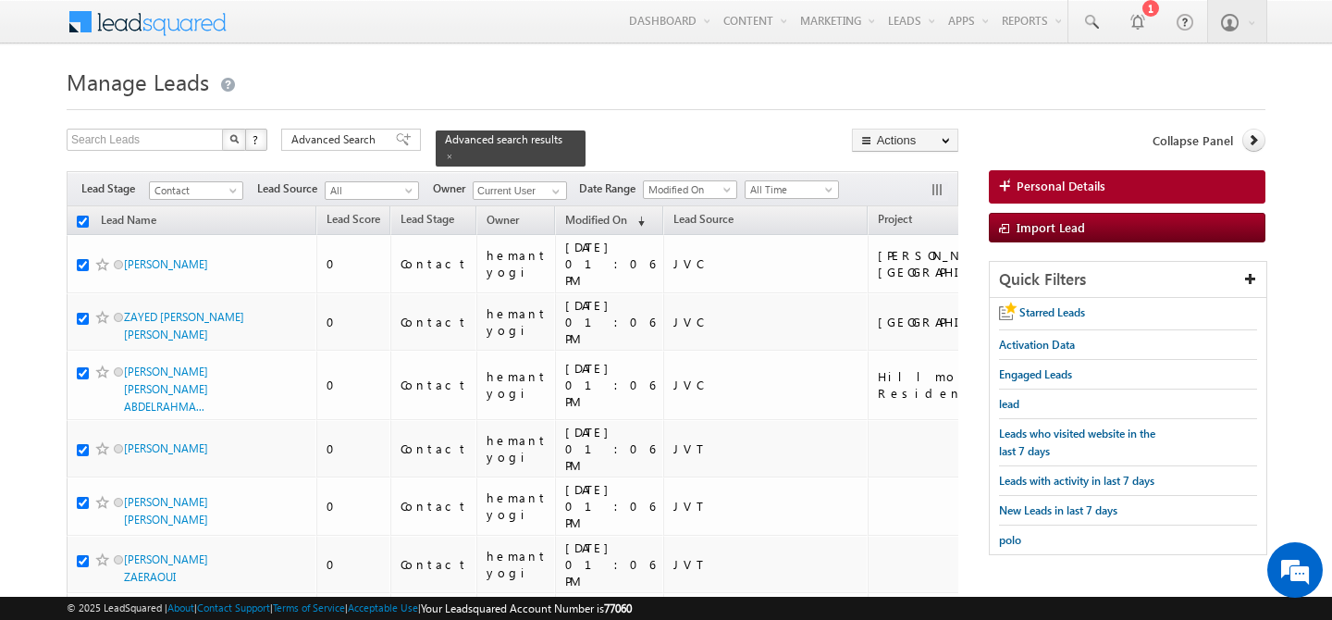
checkbox input "true"
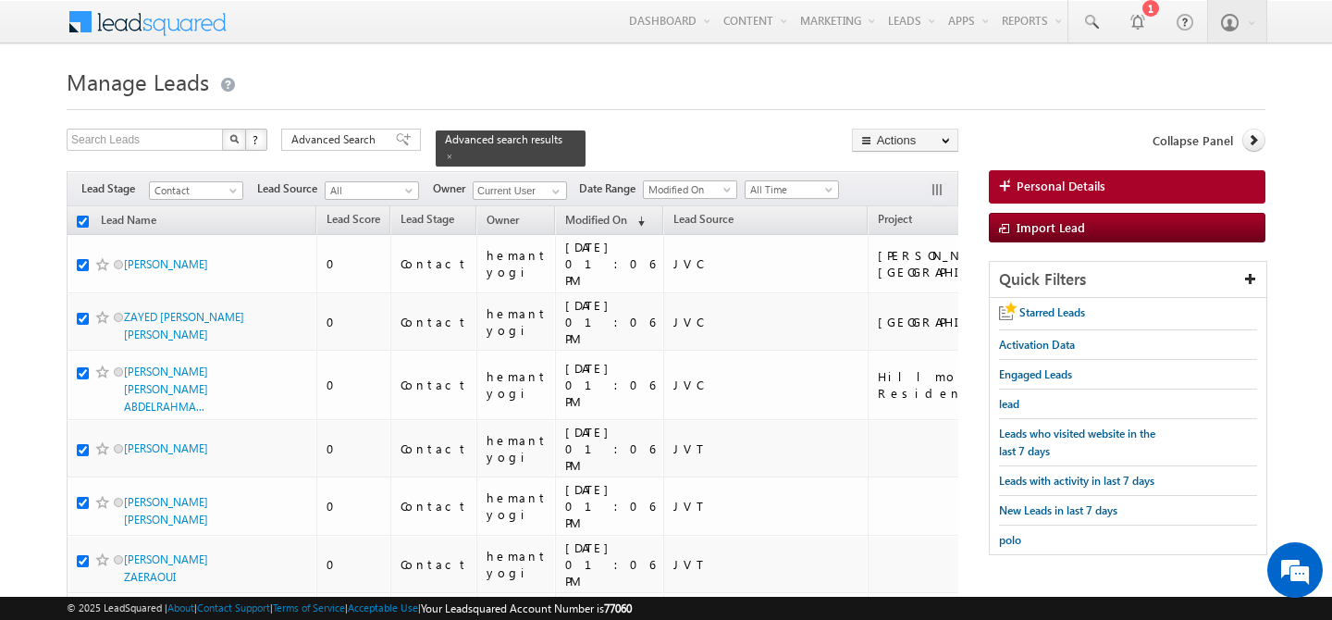
checkbox input "true"
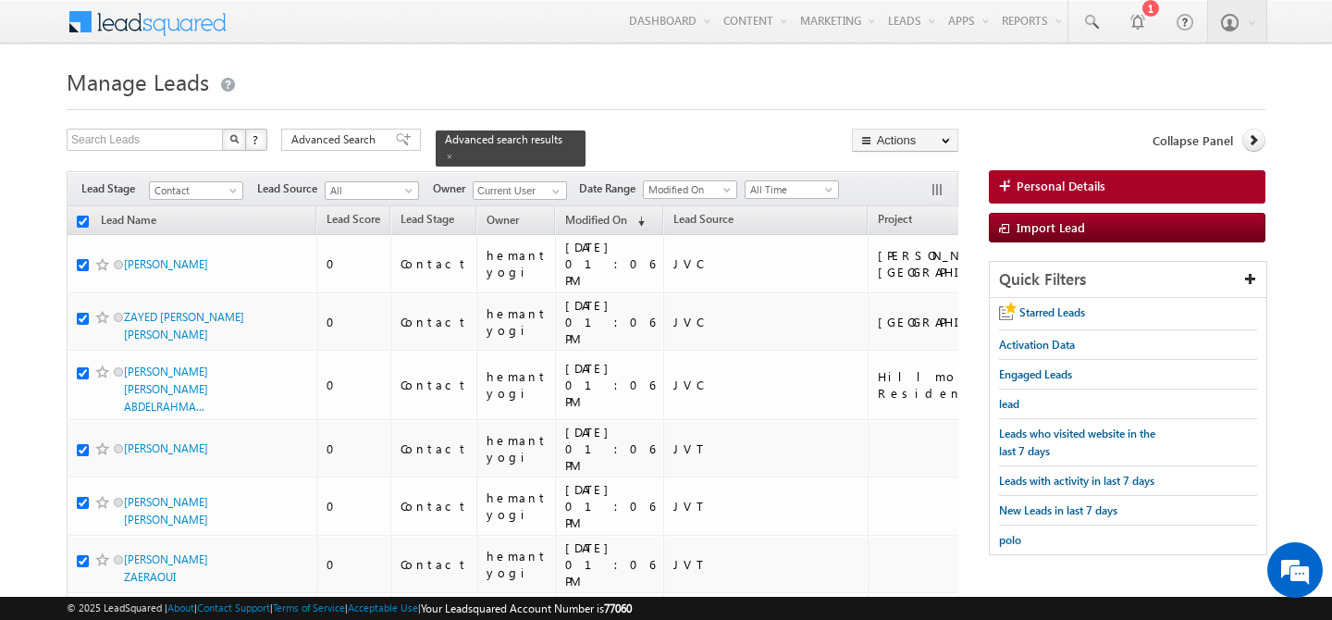
checkbox input "true"
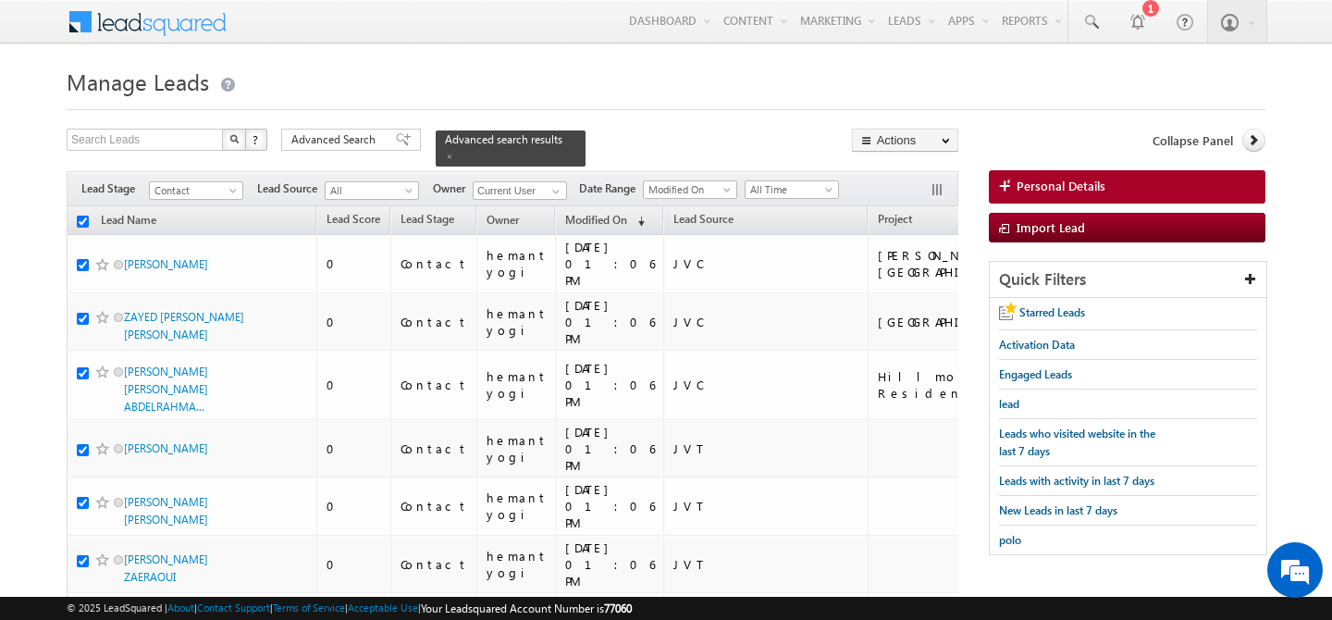
checkbox input "true"
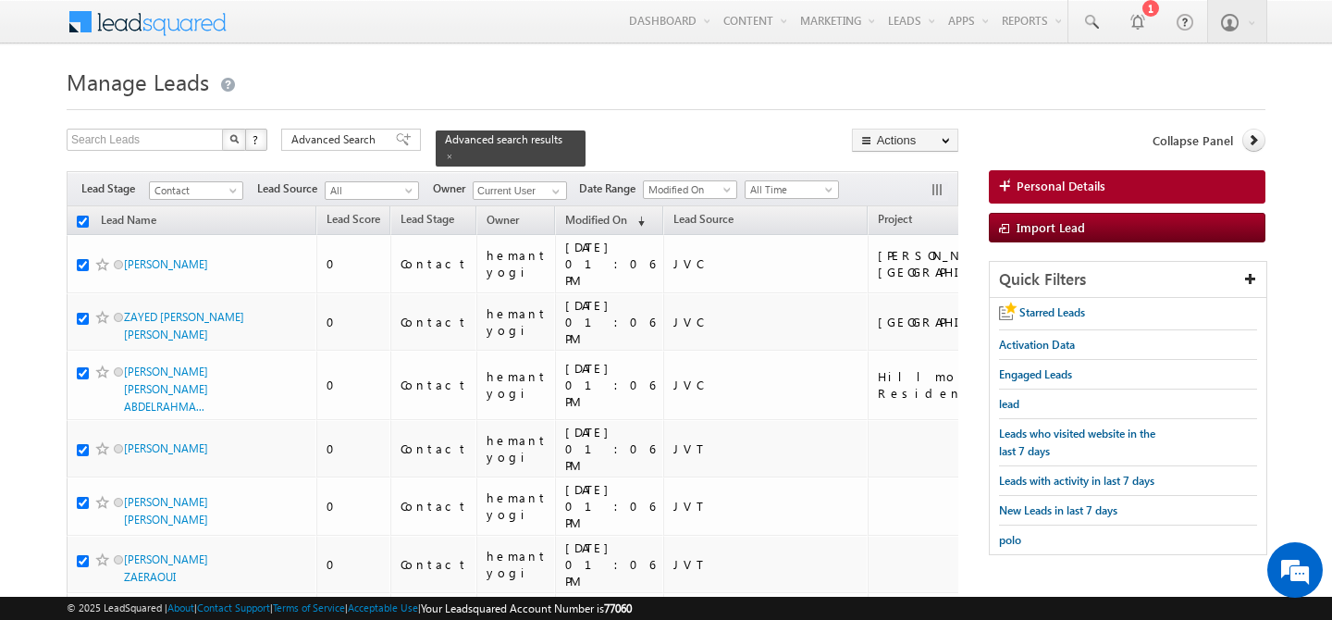
checkbox input "true"
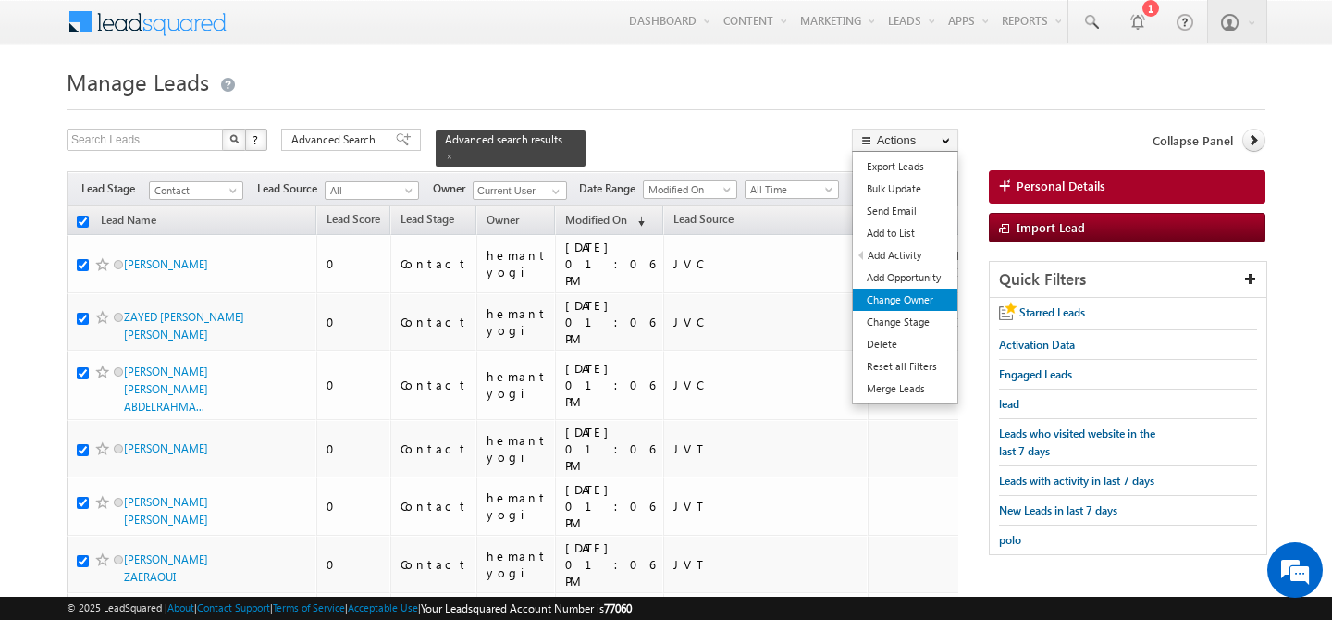
click at [890, 302] on link "Change Owner" at bounding box center [905, 300] width 105 height 22
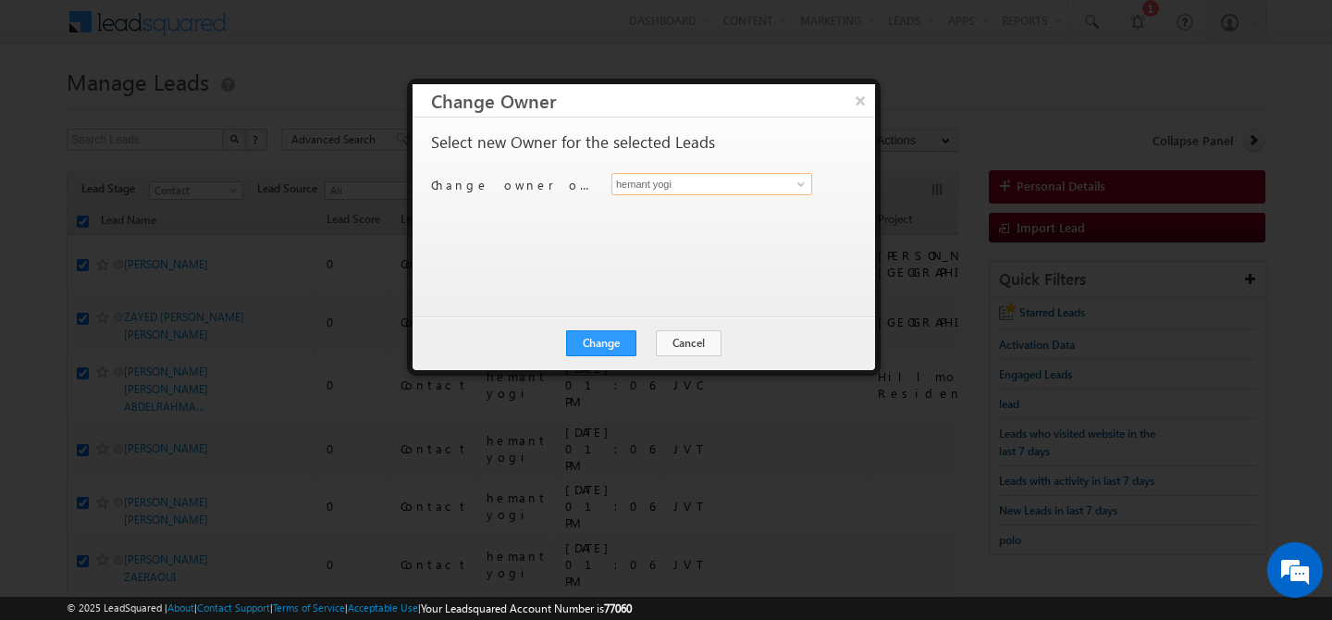
click at [771, 183] on input "hemant yogi" at bounding box center [711, 184] width 201 height 22
click at [773, 228] on link "Akash Sinha akash.sinha@indglobal.ae" at bounding box center [711, 212] width 201 height 35
click at [608, 342] on button "Change" at bounding box center [601, 343] width 70 height 26
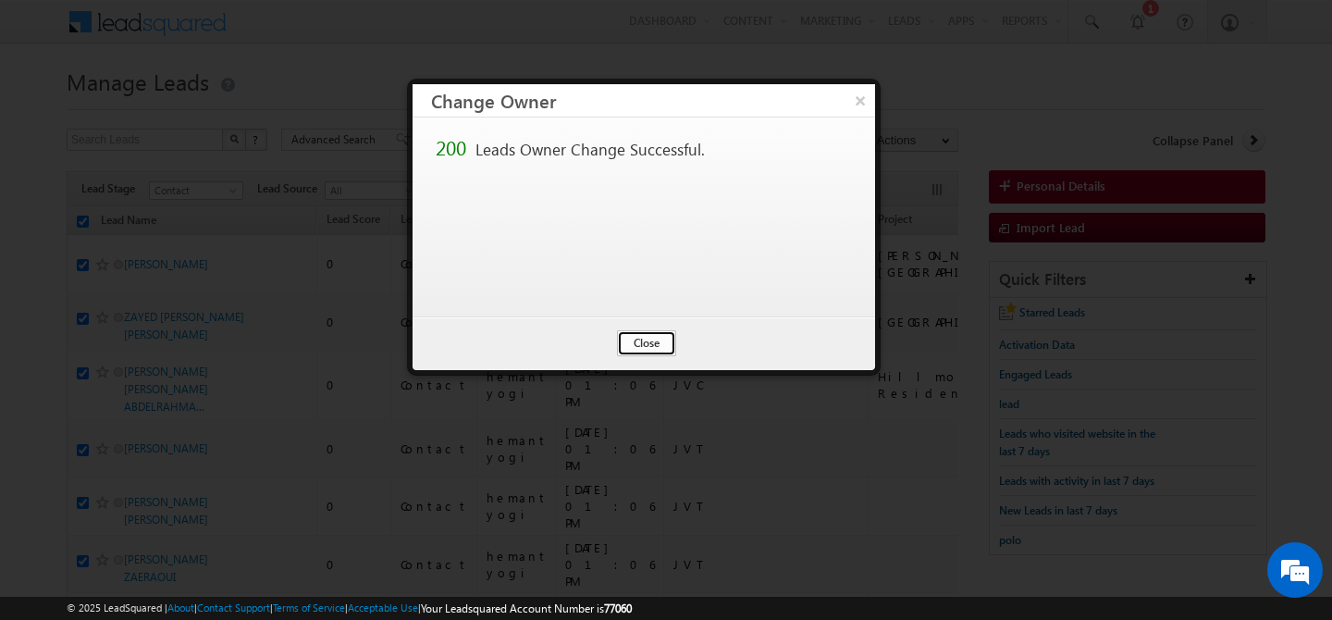
click at [635, 335] on button "Close" at bounding box center [646, 343] width 59 height 26
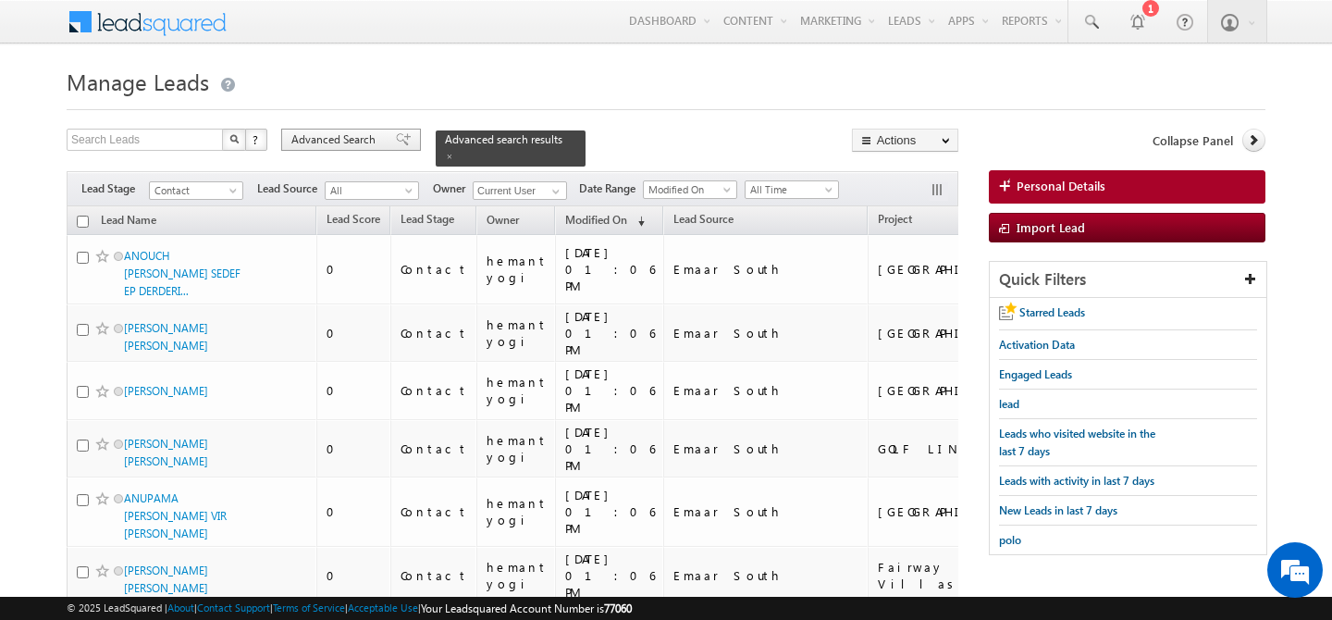
click at [327, 133] on span "Advanced Search" at bounding box center [336, 139] width 90 height 17
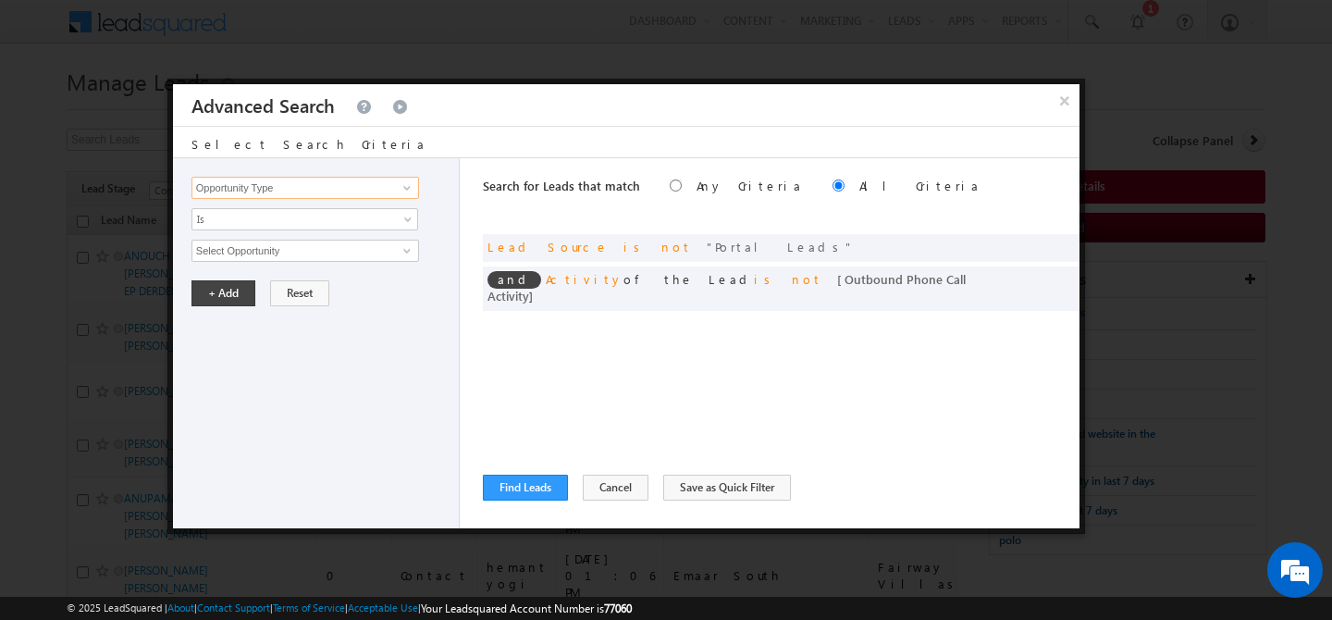
click at [359, 192] on input "Opportunity Type" at bounding box center [305, 188] width 228 height 22
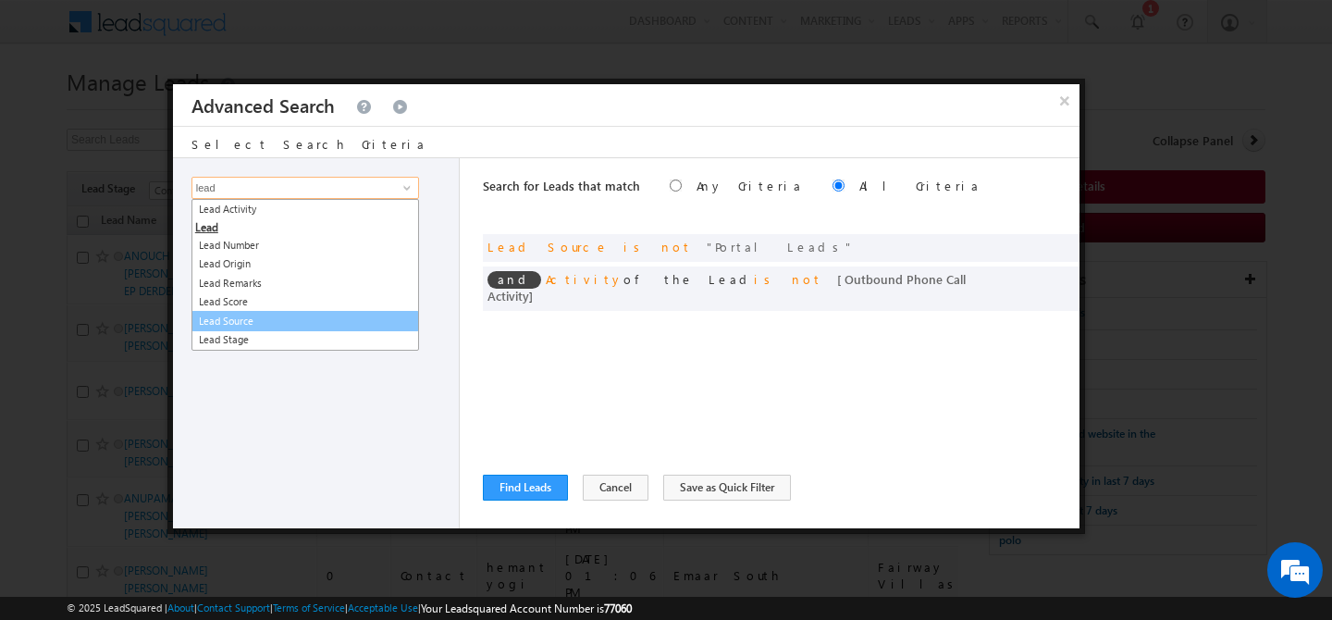
click at [327, 314] on link "Lead Source" at bounding box center [305, 321] width 228 height 21
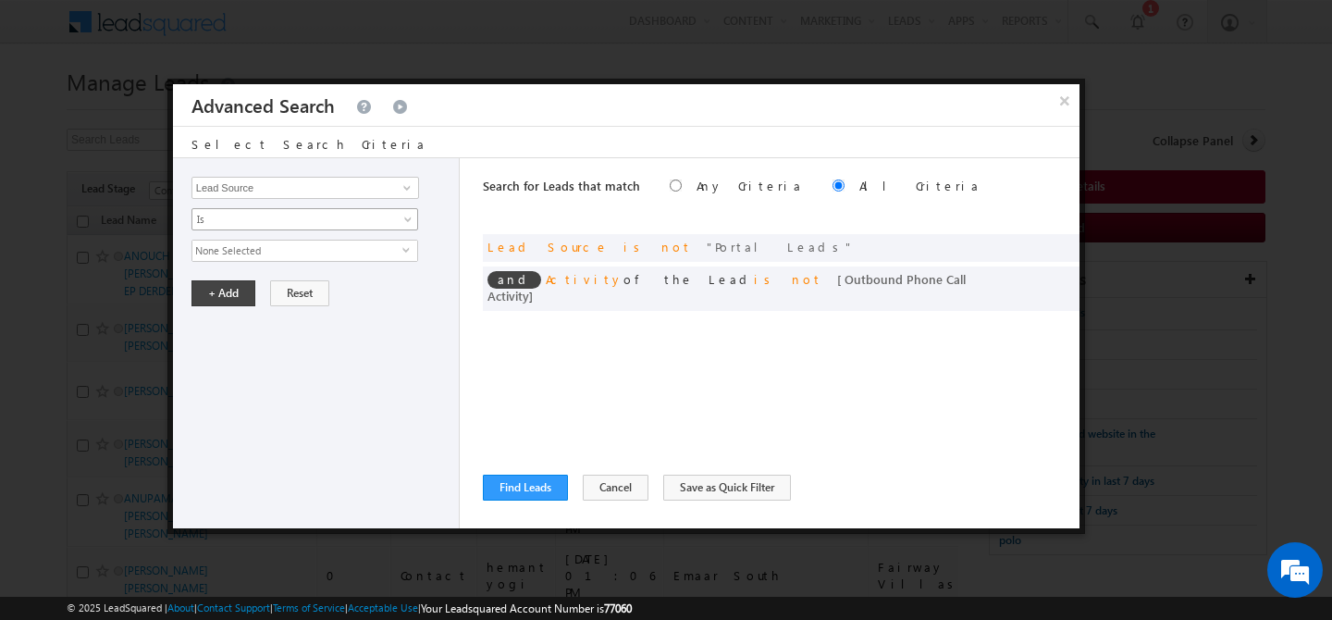
click at [308, 210] on link "Is" at bounding box center [304, 219] width 227 height 22
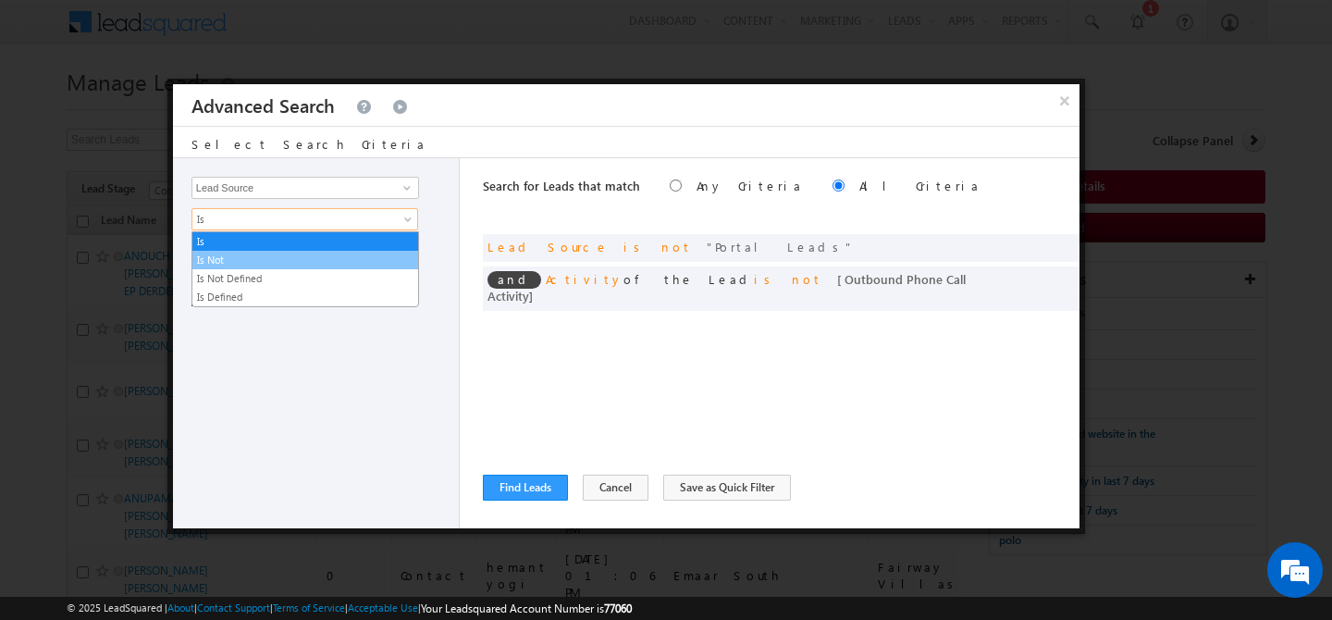
click at [255, 253] on link "Is Not" at bounding box center [305, 260] width 226 height 17
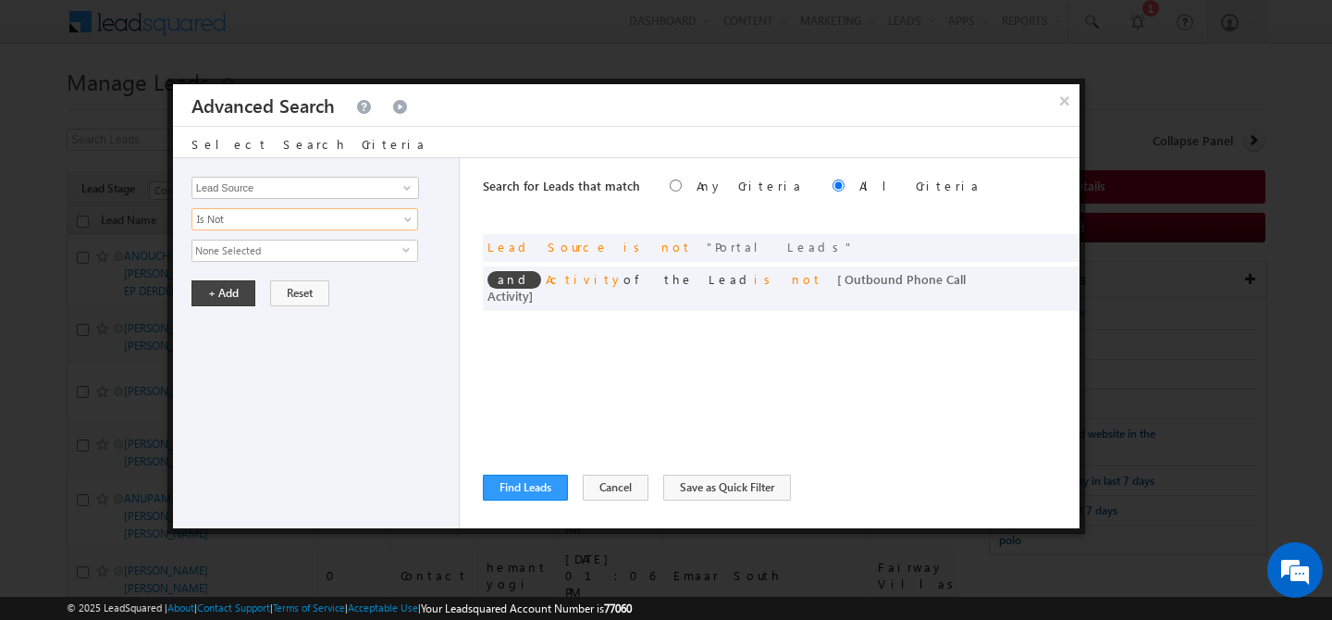
click at [265, 249] on span "None Selected" at bounding box center [297, 250] width 210 height 20
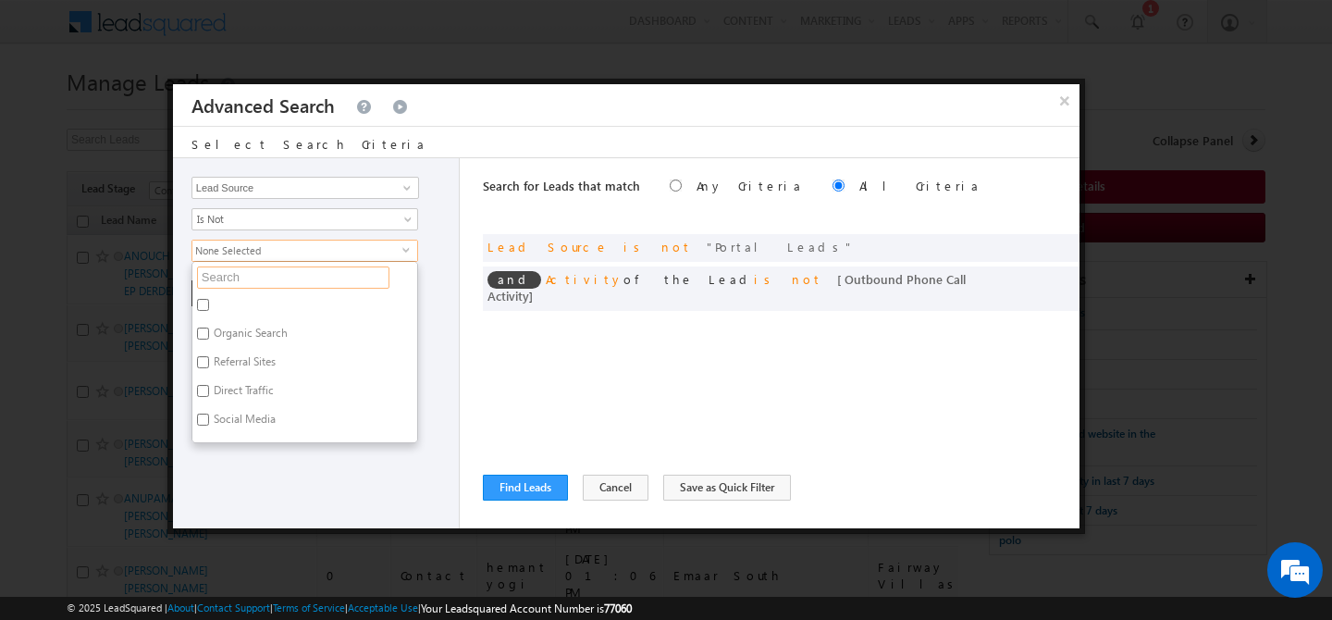
click at [253, 273] on input "text" at bounding box center [293, 277] width 192 height 22
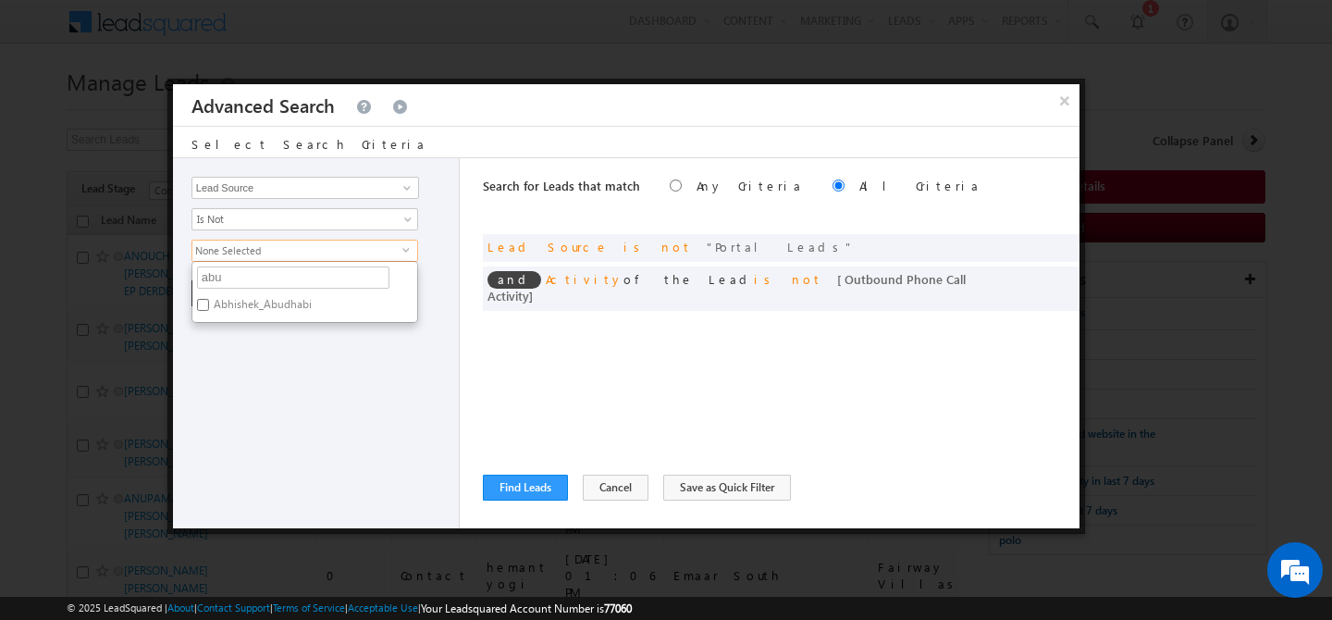
click at [241, 305] on label "Abhishek_Abudhabi" at bounding box center [261, 307] width 138 height 29
click at [209, 305] on input "Abhishek_Abudhabi" at bounding box center [203, 305] width 12 height 12
click at [268, 347] on div "Opportunity Type Lead Activity Task Sales Group Prospect Id Address 1 Address 2…" at bounding box center [316, 343] width 287 height 370
click at [218, 301] on button "+ Add" at bounding box center [223, 293] width 64 height 26
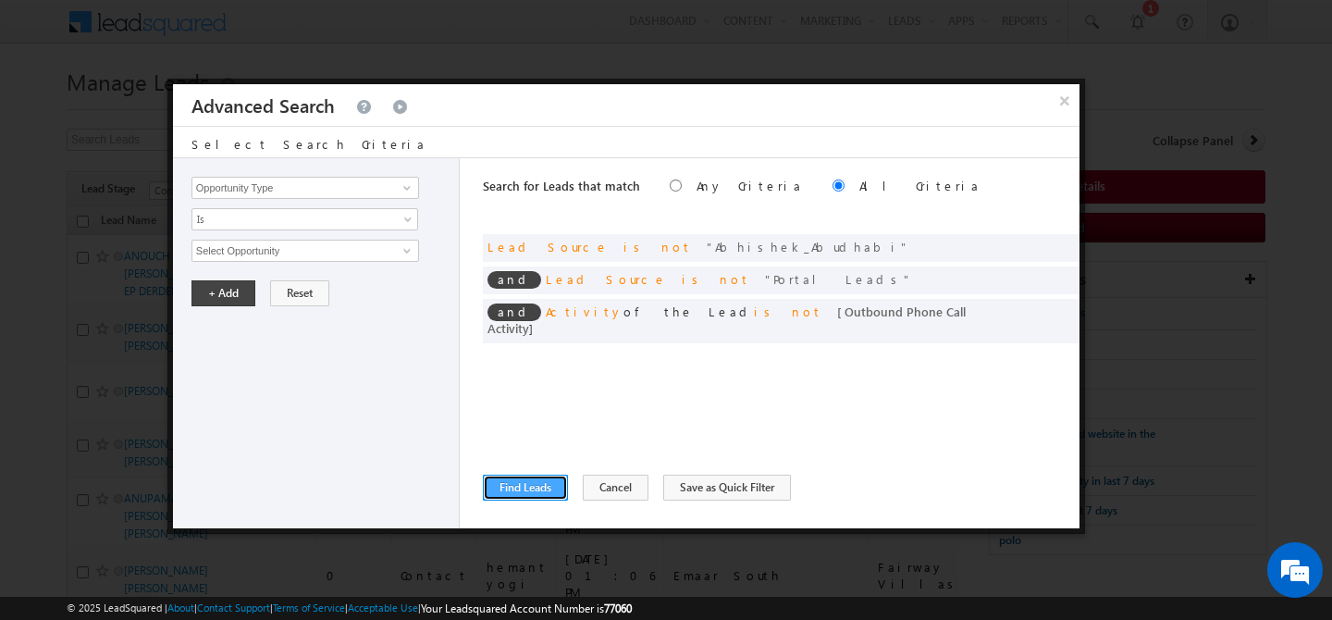
click at [521, 491] on button "Find Leads" at bounding box center [525, 488] width 85 height 26
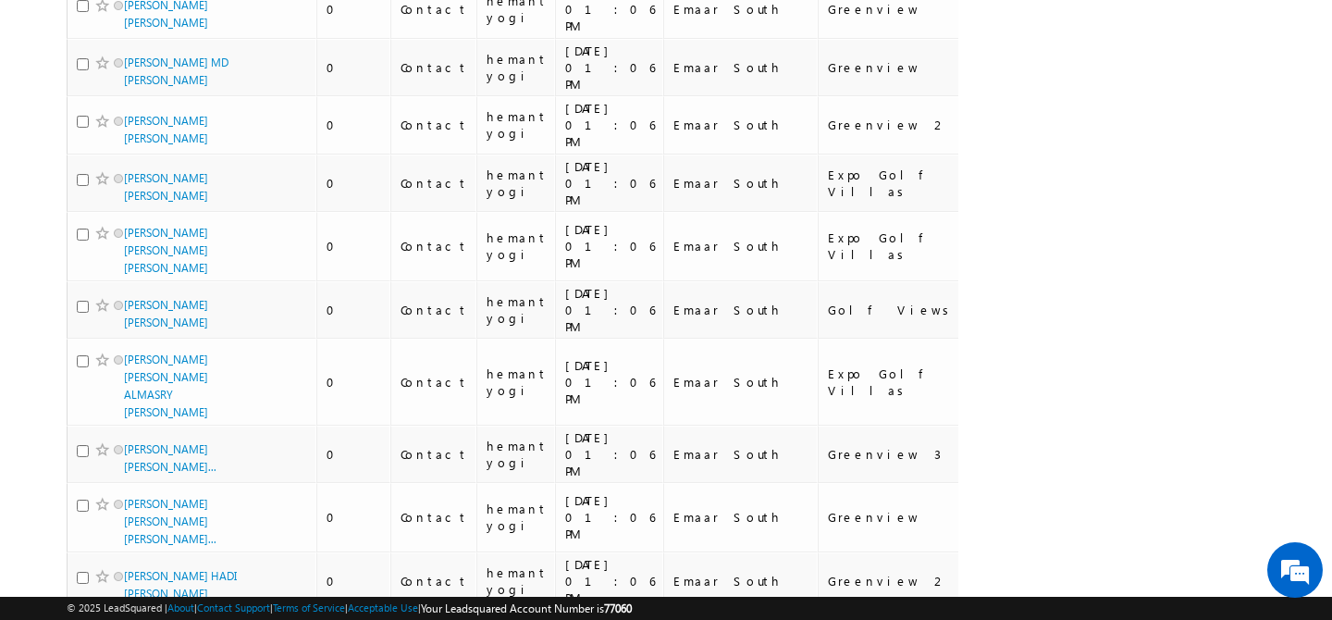
scroll to position [9584, 0]
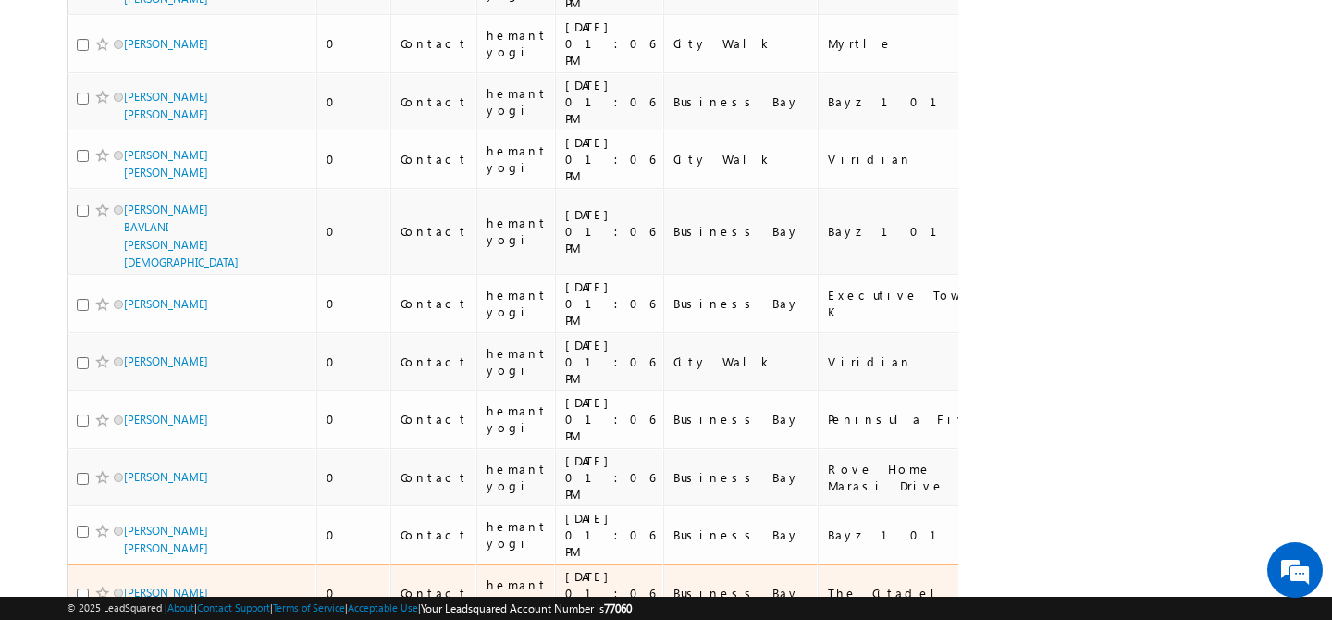
scroll to position [0, 0]
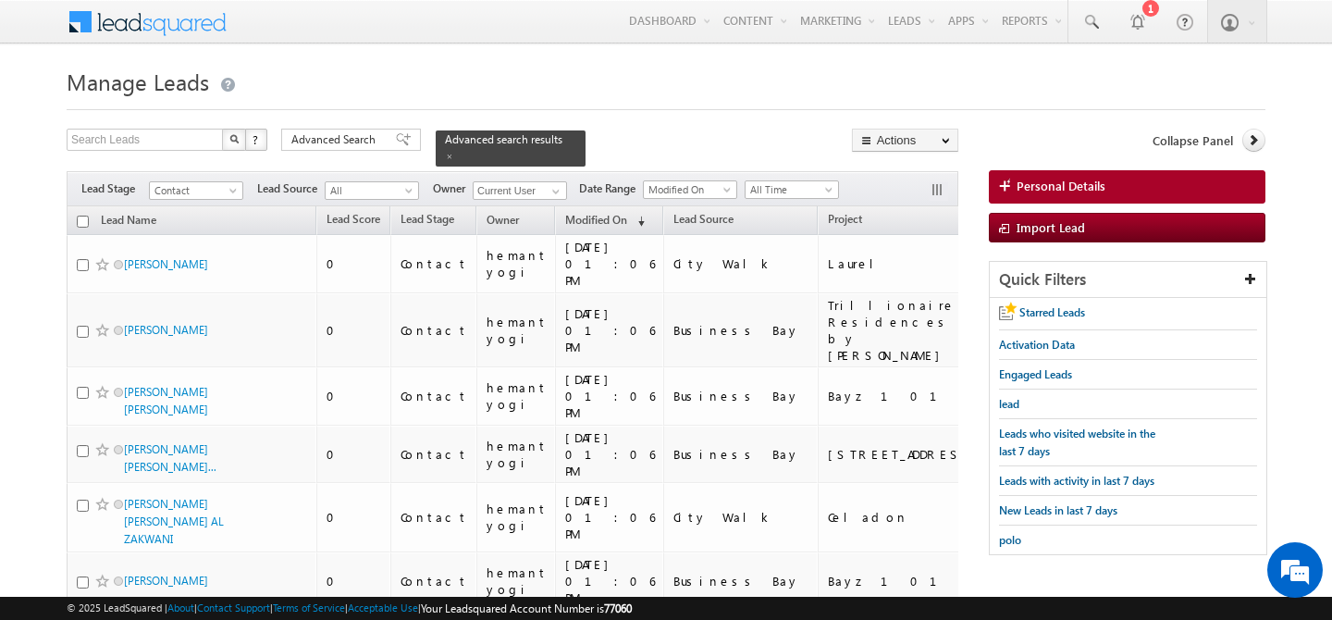
click at [80, 216] on input "checkbox" at bounding box center [83, 222] width 12 height 12
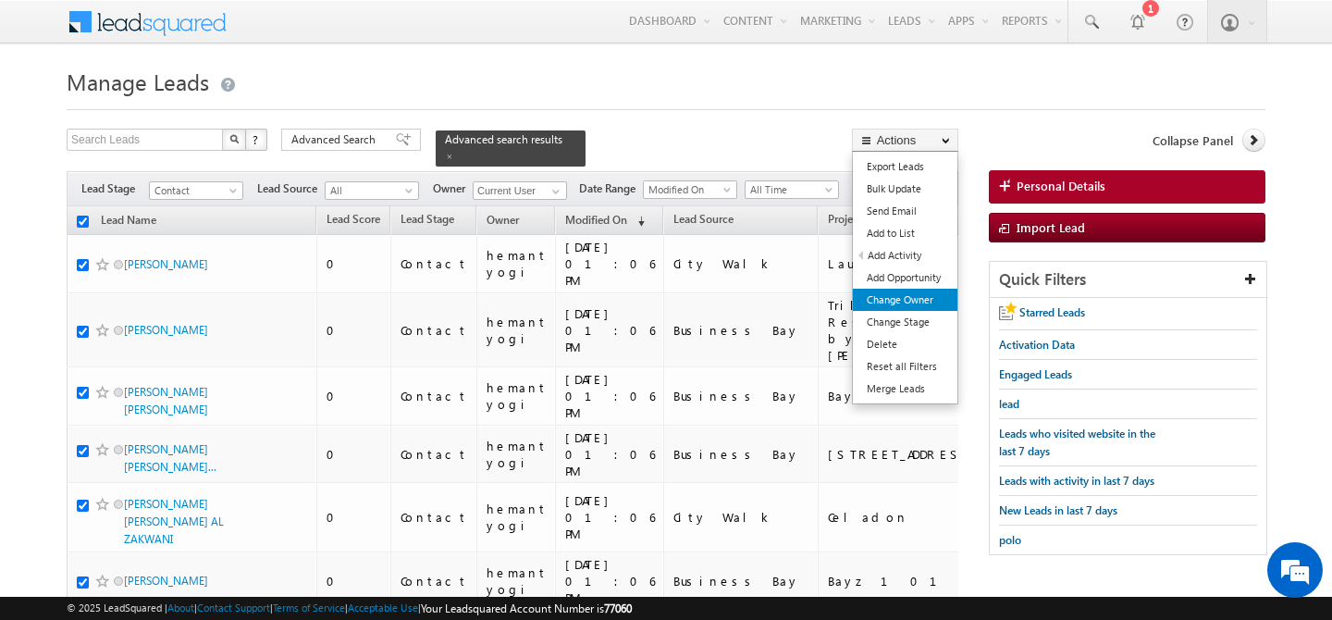
click at [895, 304] on link "Change Owner" at bounding box center [905, 300] width 105 height 22
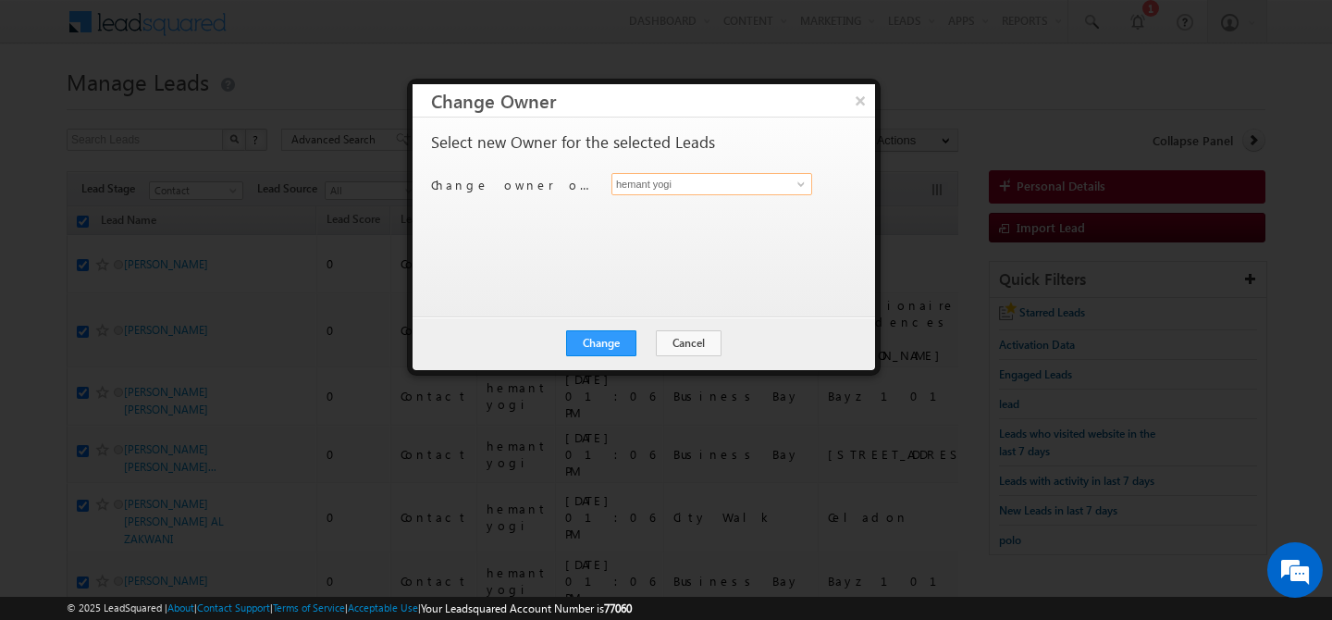
click at [707, 179] on input "hemant yogi" at bounding box center [711, 184] width 201 height 22
click at [741, 202] on link "harpreet hundal harpreet.hundal@indglobal.ae" at bounding box center [711, 212] width 201 height 35
click at [610, 344] on button "Change" at bounding box center [601, 343] width 70 height 26
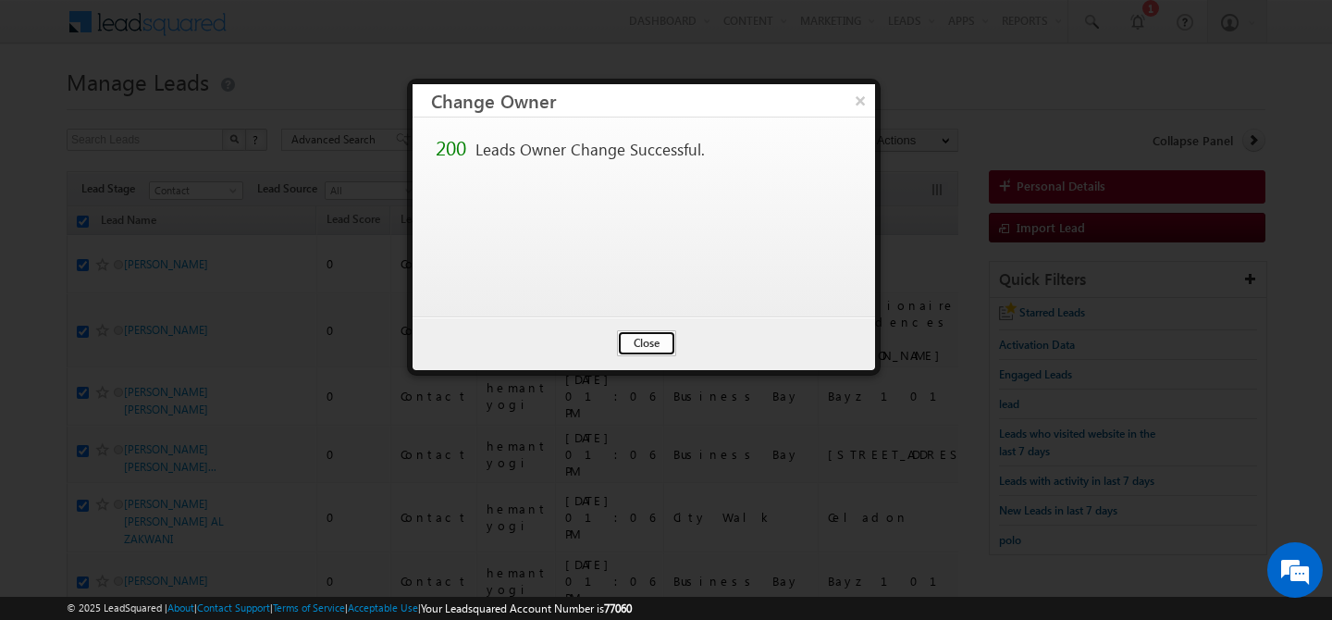
click at [657, 341] on button "Close" at bounding box center [646, 343] width 59 height 26
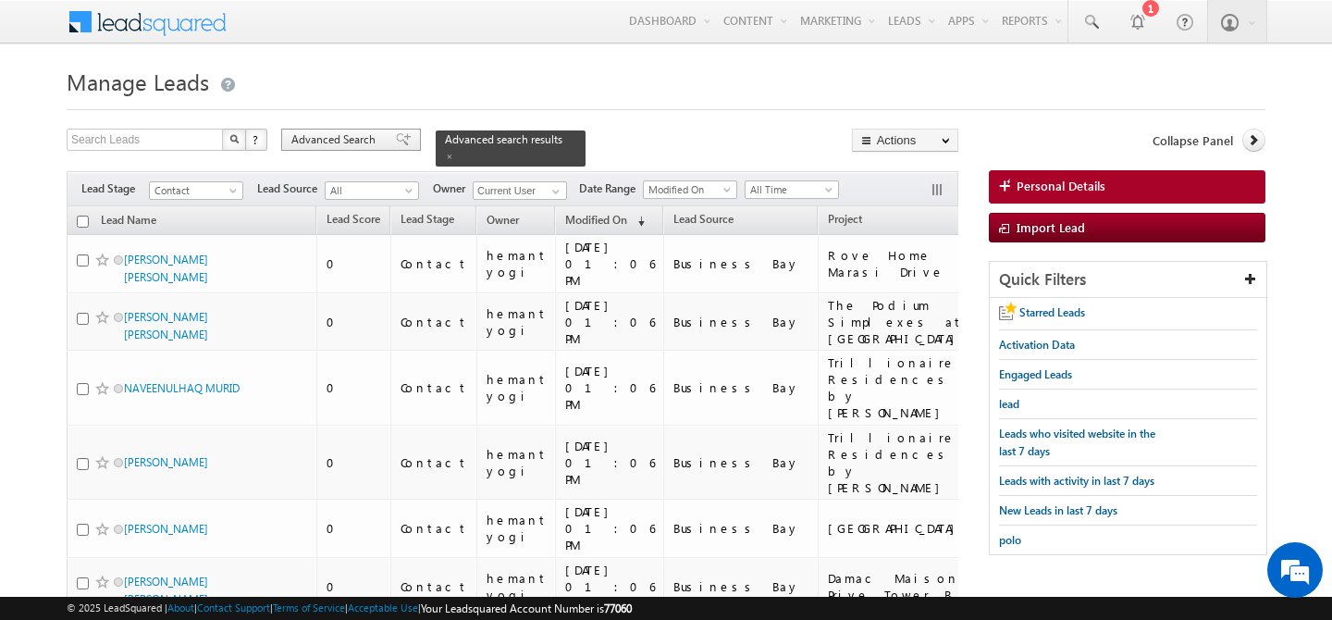
click at [357, 144] on span "Advanced Search" at bounding box center [336, 139] width 90 height 17
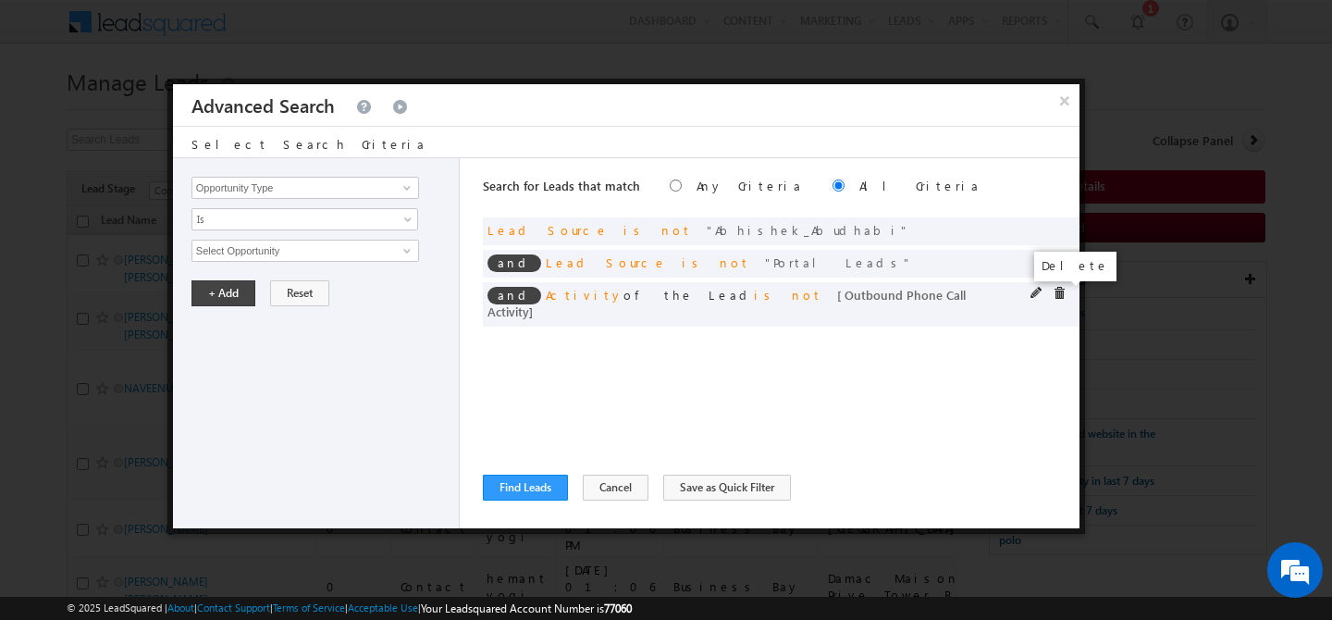
click at [1058, 291] on span at bounding box center [1059, 293] width 13 height 13
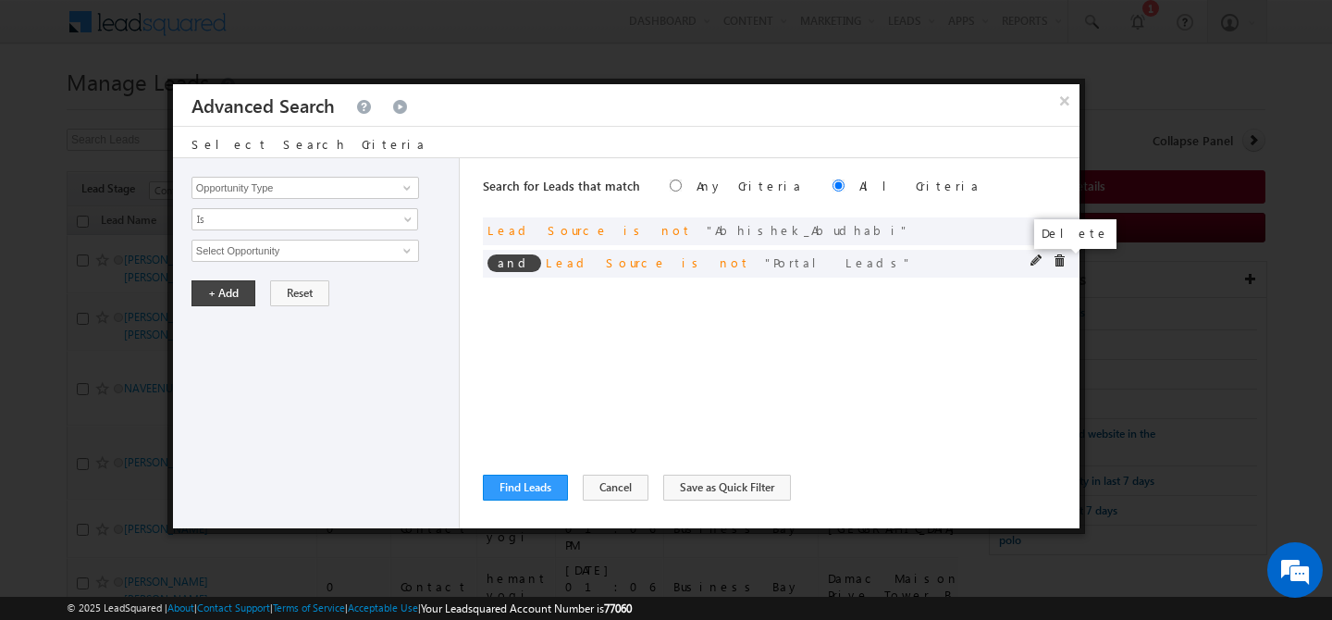
click at [1061, 259] on span at bounding box center [1059, 260] width 13 height 13
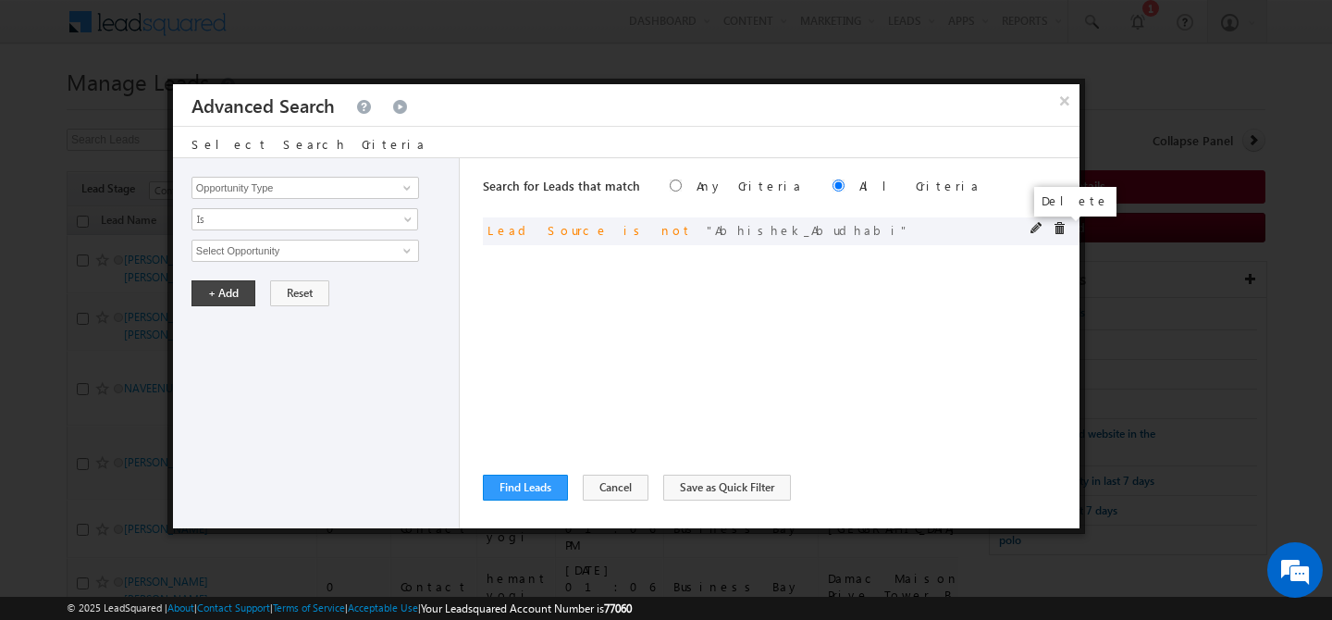
click at [1059, 228] on span at bounding box center [1059, 228] width 13 height 13
click at [354, 189] on input "Opportunity Type" at bounding box center [305, 188] width 228 height 22
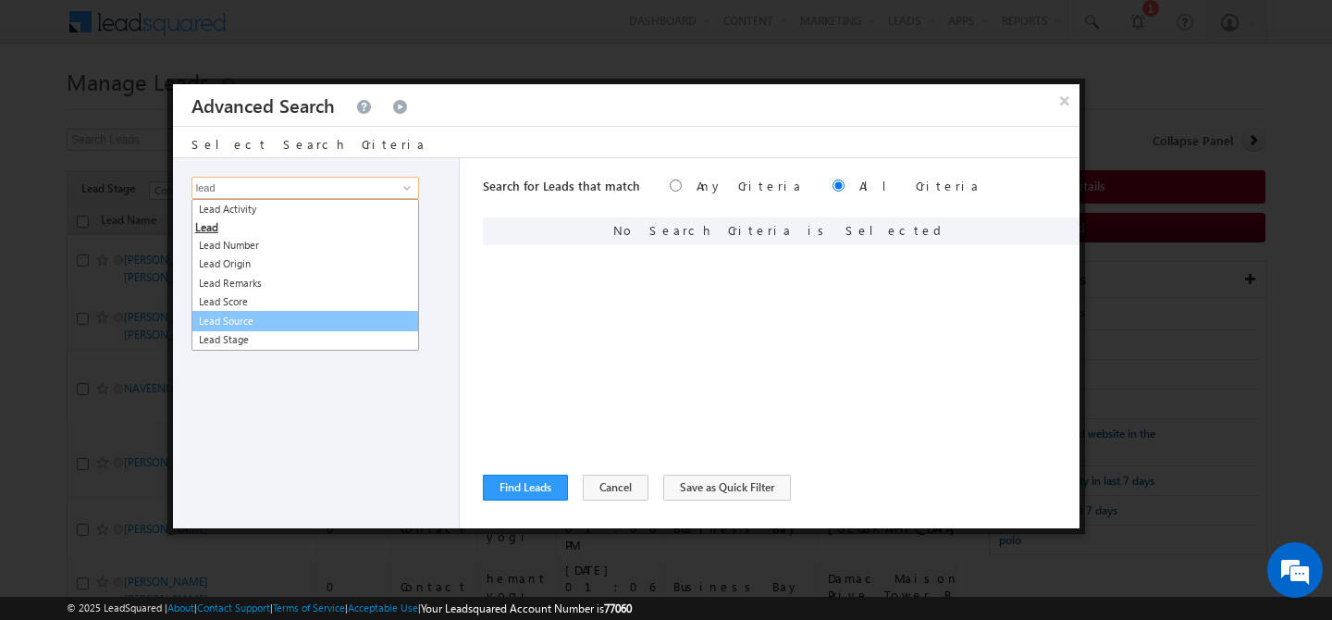
click at [296, 327] on link "Lead Source" at bounding box center [305, 321] width 228 height 21
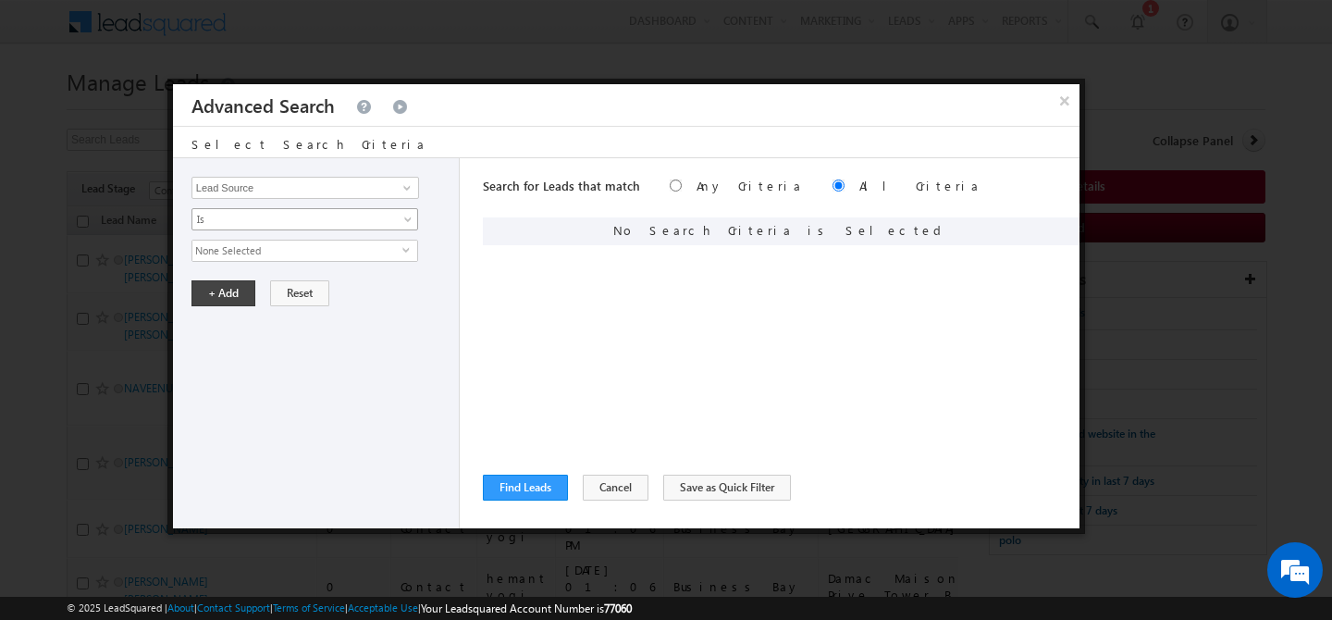
click at [297, 217] on span "Is" at bounding box center [292, 219] width 201 height 17
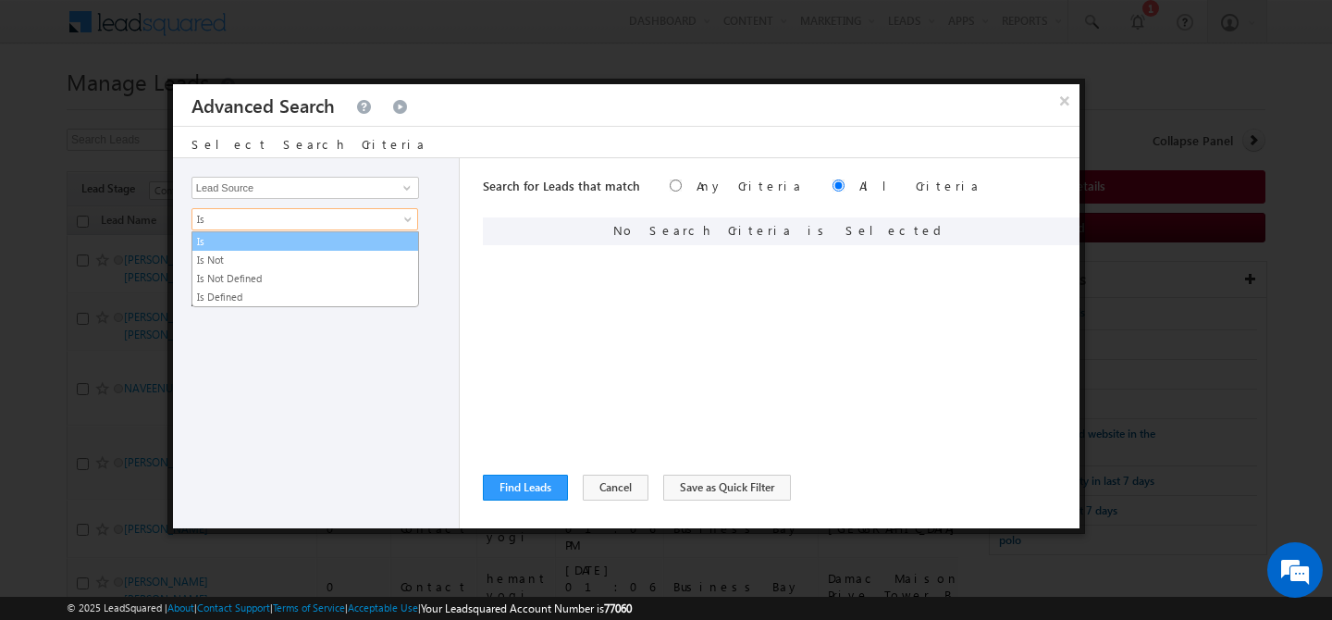
click at [279, 237] on link "Is" at bounding box center [305, 241] width 226 height 17
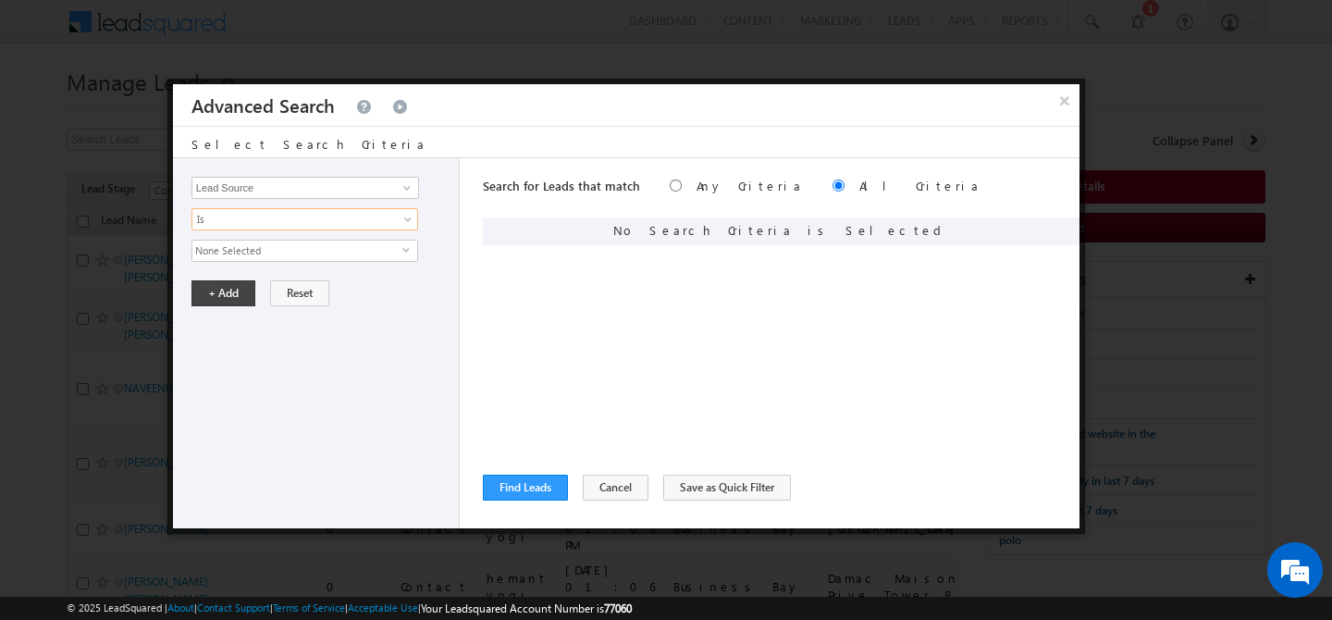
click at [294, 253] on span "None Selected" at bounding box center [297, 250] width 210 height 20
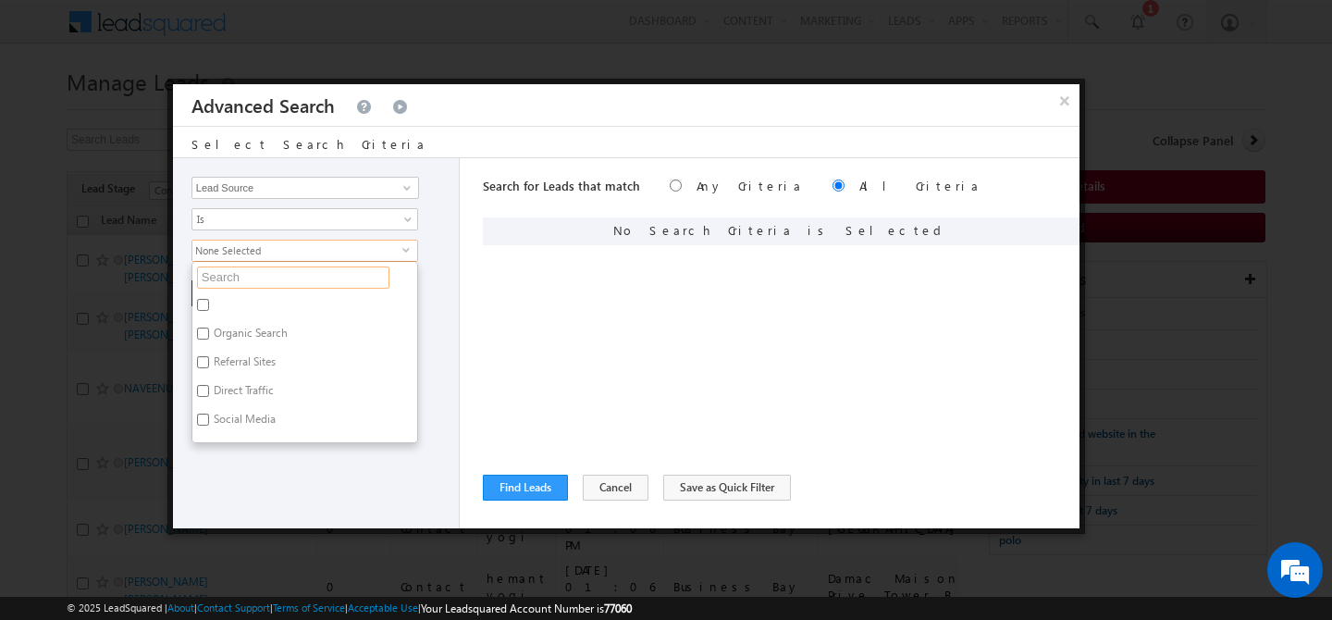
click at [275, 278] on input "text" at bounding box center [293, 277] width 192 height 22
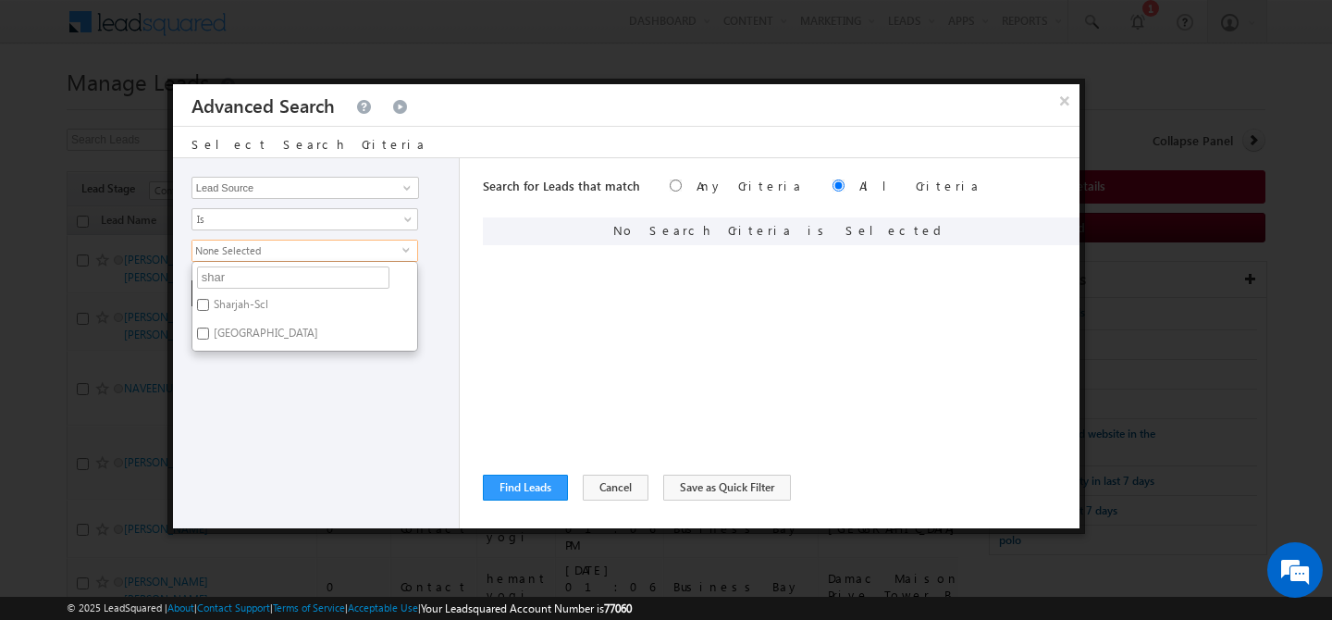
click at [273, 309] on label "Sharjah-Scl" at bounding box center [239, 307] width 94 height 29
click at [209, 309] on input "Sharjah-Scl" at bounding box center [203, 305] width 12 height 12
click at [262, 334] on label "Sharjah School" at bounding box center [264, 336] width 144 height 29
click at [209, 334] on input "Sharjah School" at bounding box center [203, 333] width 12 height 12
click at [278, 390] on div "Opportunity Type Lead Activity Task Sales Group Prospect Id Address 1 Address 2…" at bounding box center [316, 343] width 287 height 370
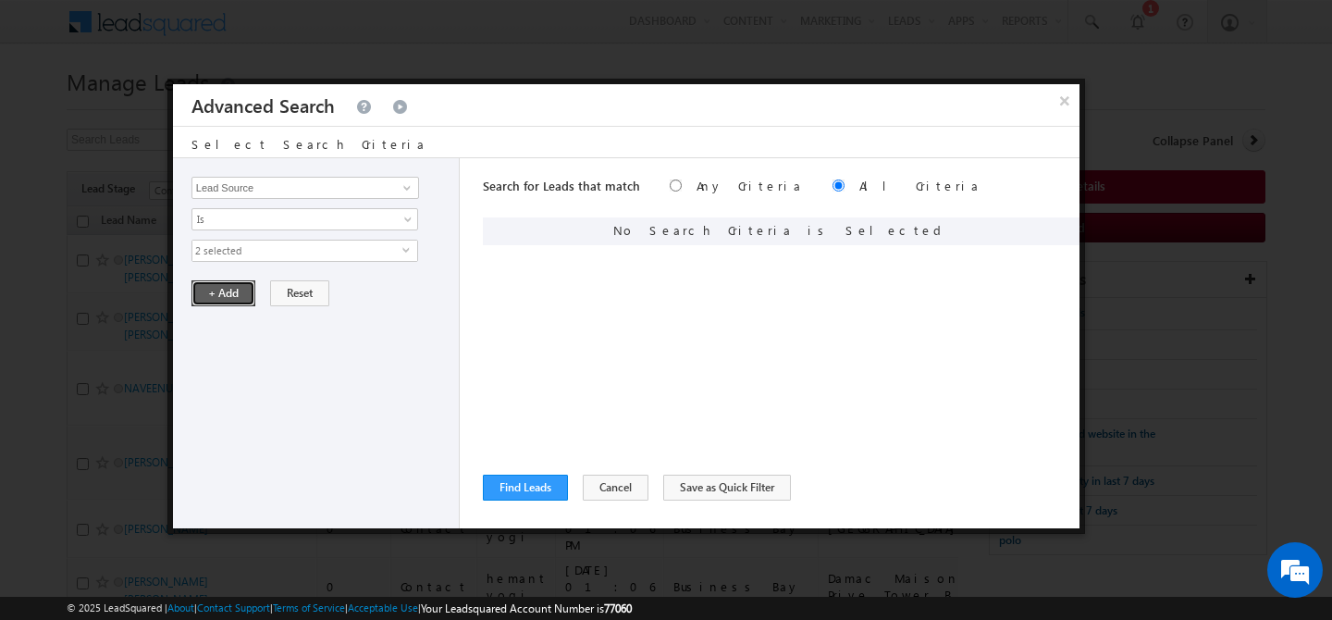
click at [213, 302] on button "+ Add" at bounding box center [223, 293] width 64 height 26
click at [544, 495] on button "Find Leads" at bounding box center [525, 488] width 85 height 26
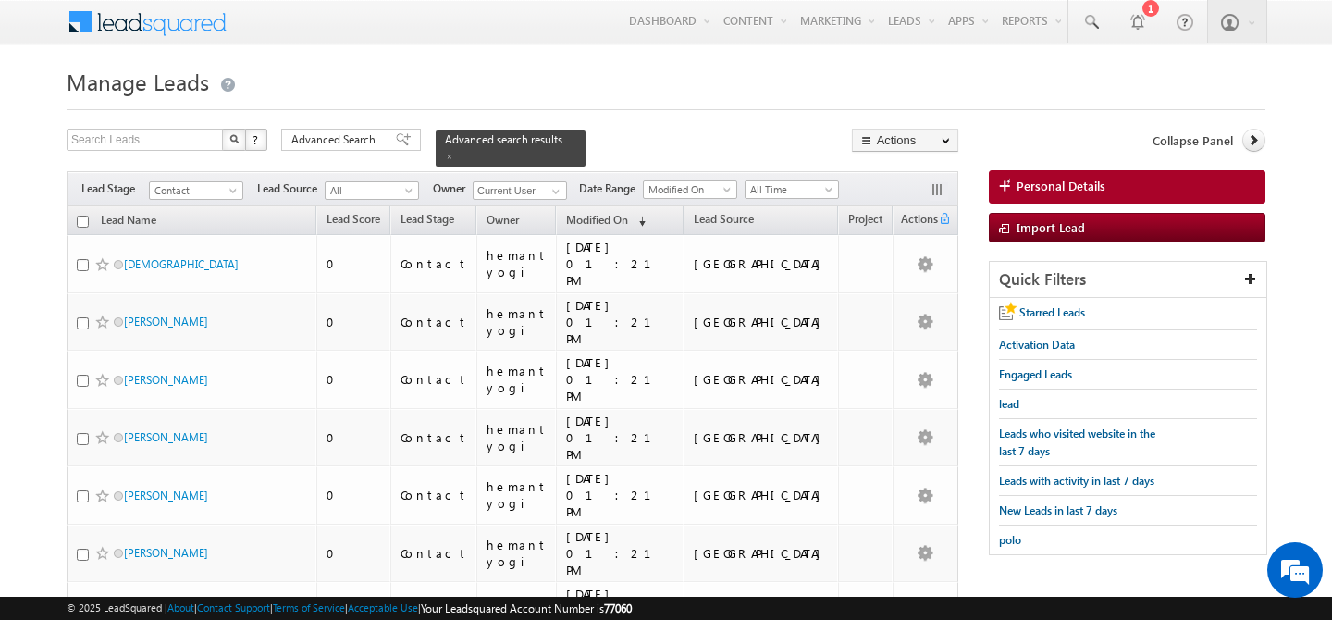
click at [83, 216] on input "checkbox" at bounding box center [83, 222] width 12 height 12
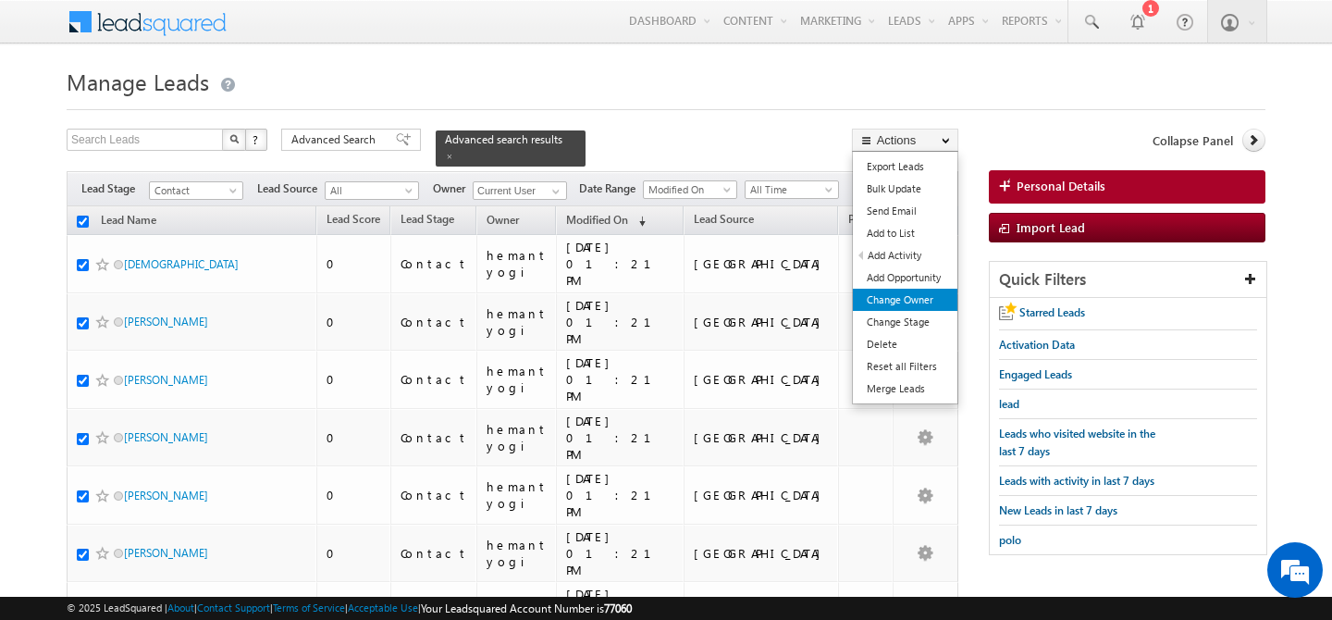
click at [924, 300] on link "Change Owner" at bounding box center [905, 300] width 105 height 22
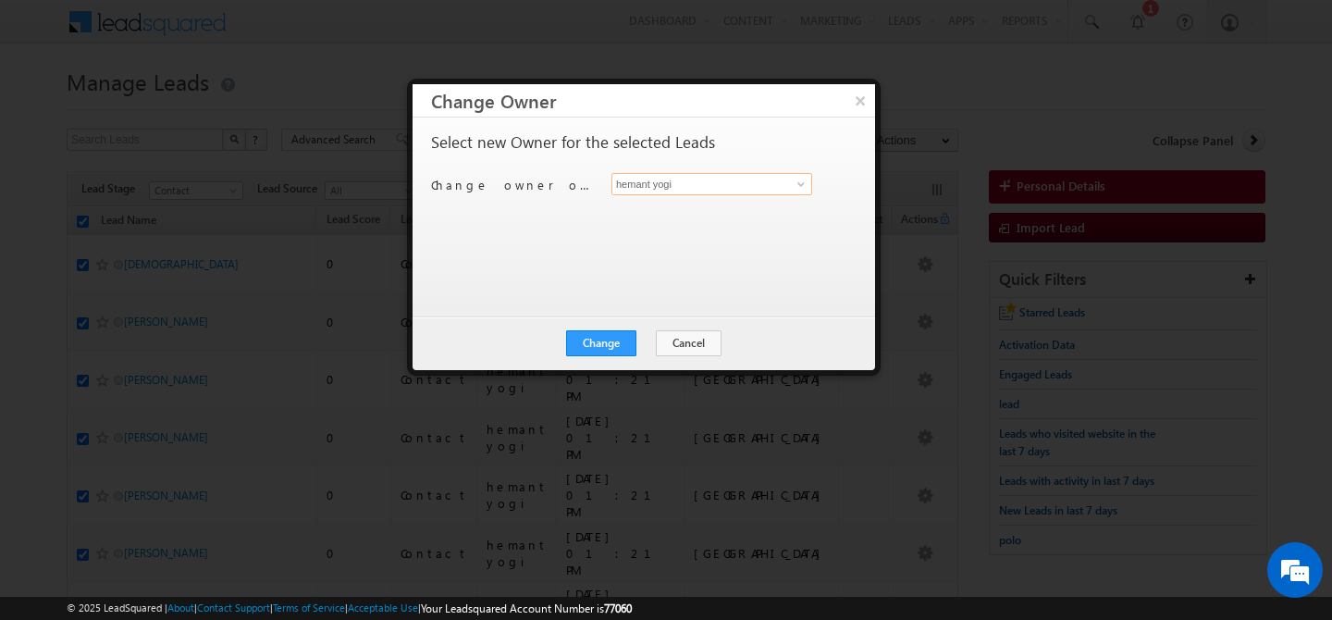
click at [708, 182] on input "hemant yogi" at bounding box center [711, 184] width 201 height 22
click at [856, 105] on button "×" at bounding box center [860, 100] width 31 height 32
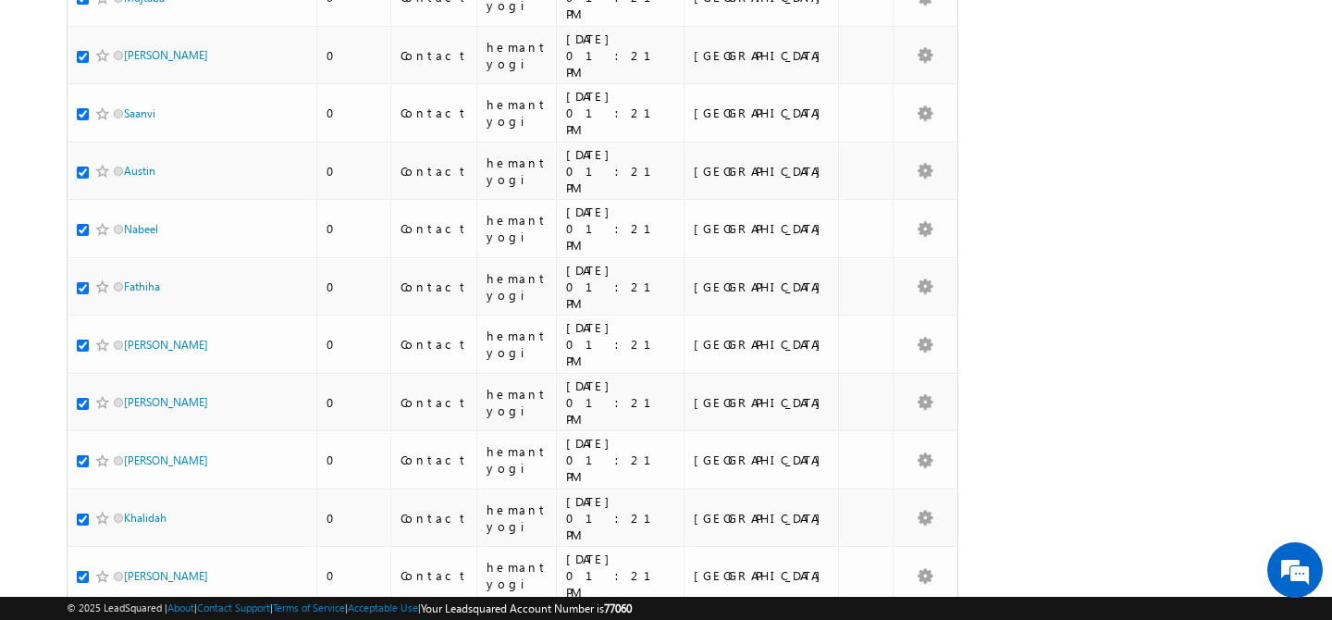
scroll to position [8306, 0]
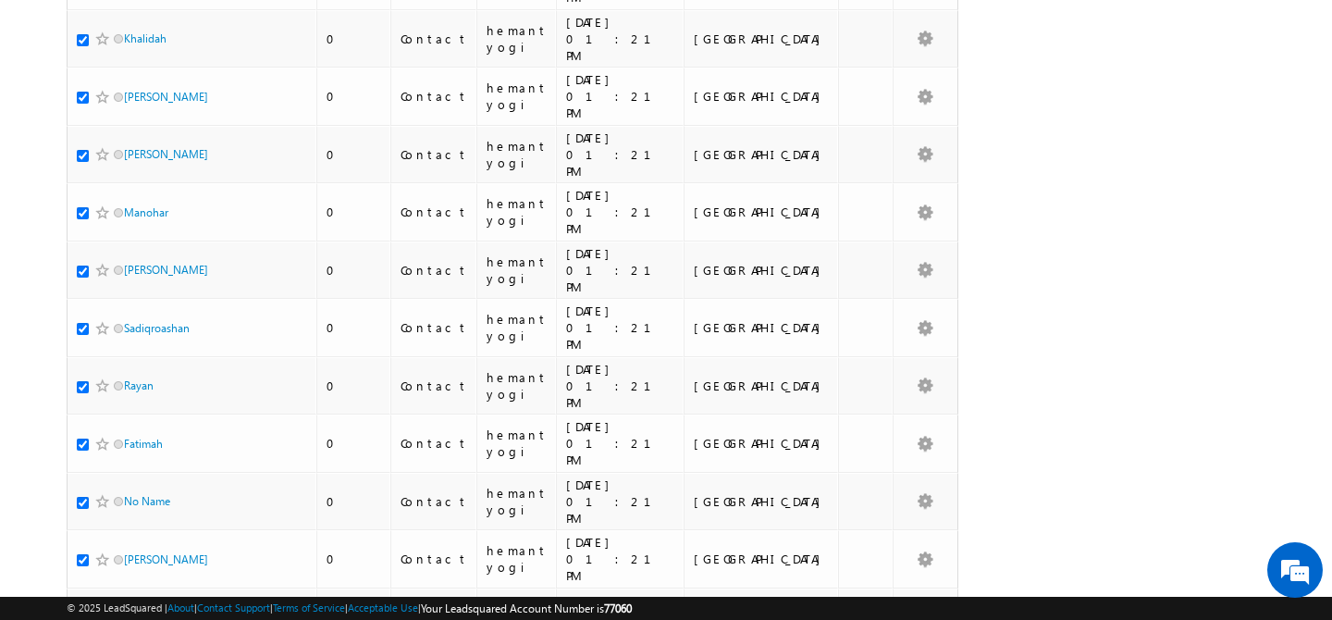
click at [117, 583] on li "100" at bounding box center [130, 586] width 44 height 18
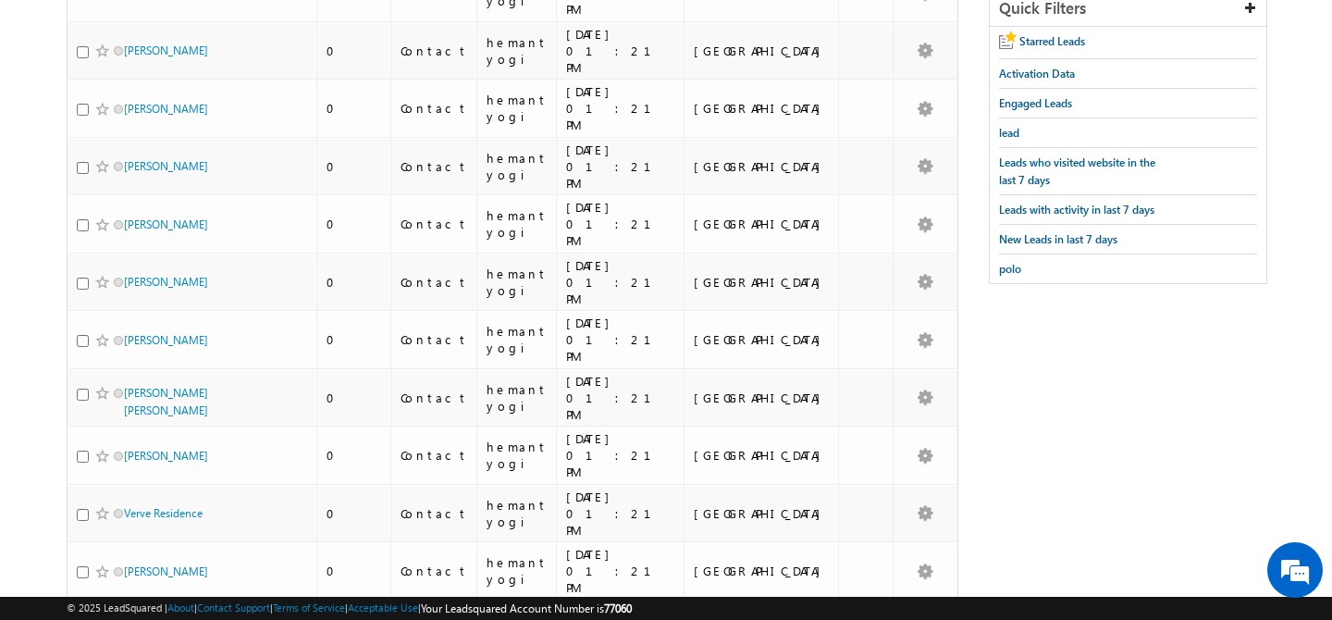
scroll to position [0, 0]
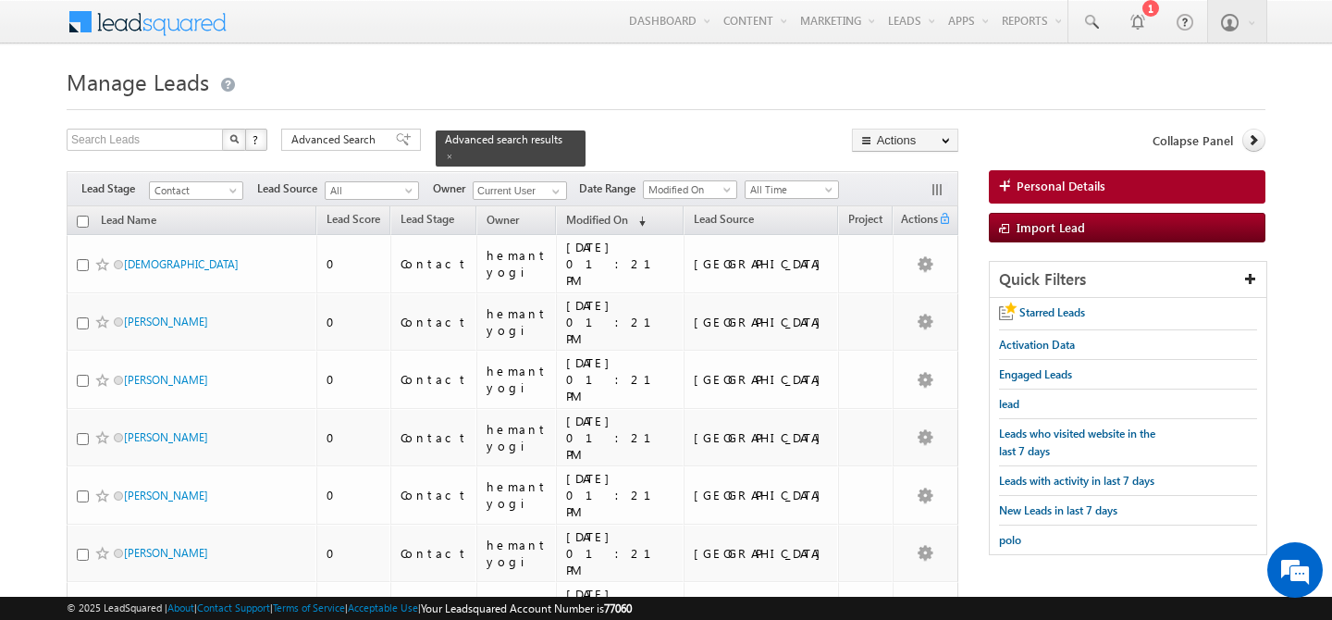
click at [84, 216] on input "checkbox" at bounding box center [83, 222] width 12 height 12
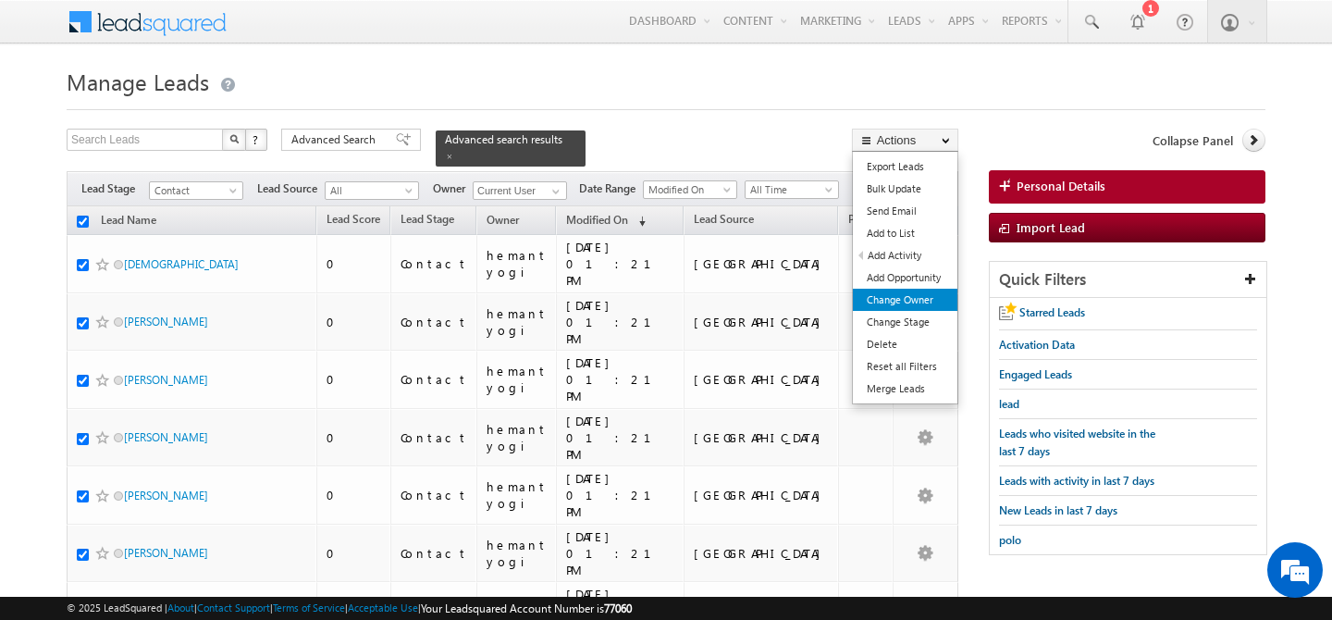
click at [930, 308] on link "Change Owner" at bounding box center [905, 300] width 105 height 22
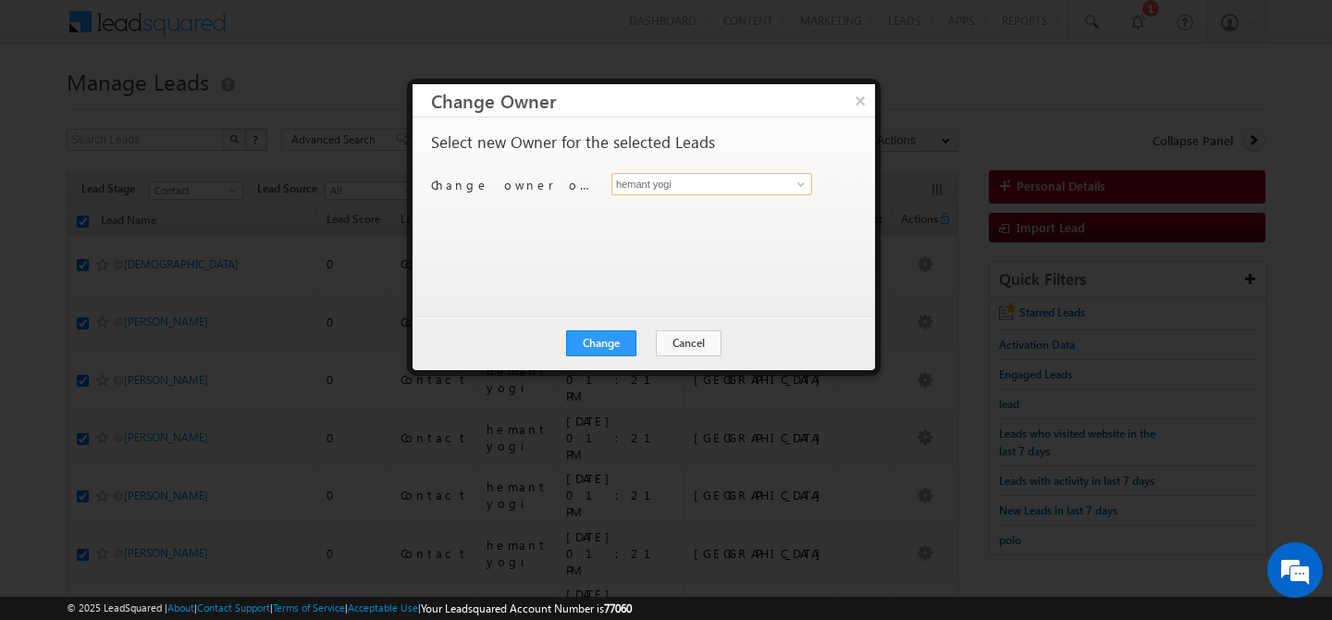
click at [711, 185] on input "hemant yogi" at bounding box center [711, 184] width 201 height 22
click at [724, 216] on span "ankush.chaudhary@indglobal.ae" at bounding box center [702, 221] width 166 height 14
click at [607, 342] on button "Change" at bounding box center [601, 343] width 70 height 26
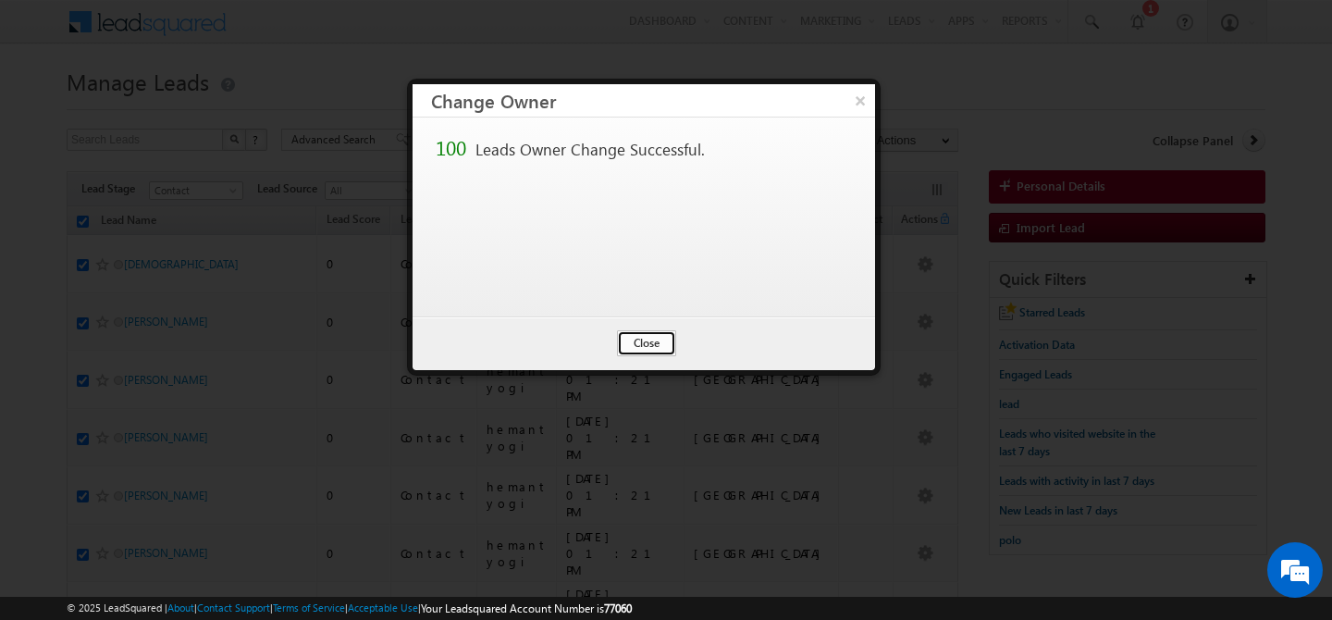
click at [632, 343] on button "Close" at bounding box center [646, 343] width 59 height 26
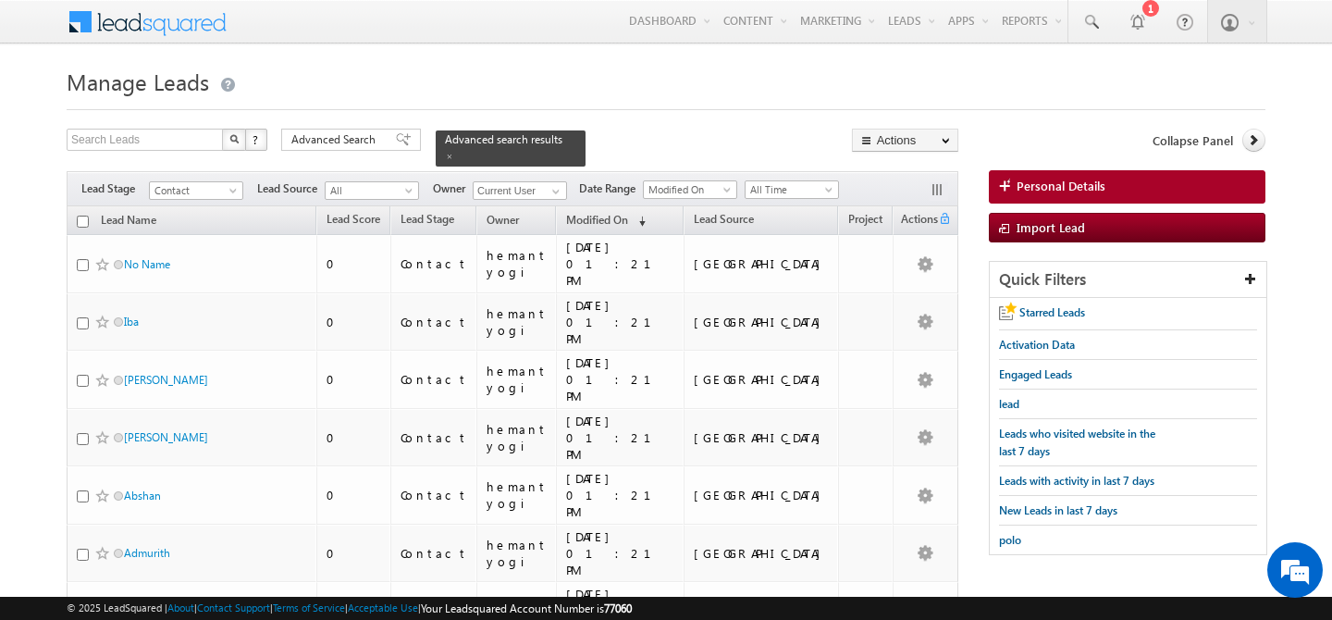
click at [79, 216] on input "checkbox" at bounding box center [83, 222] width 12 height 12
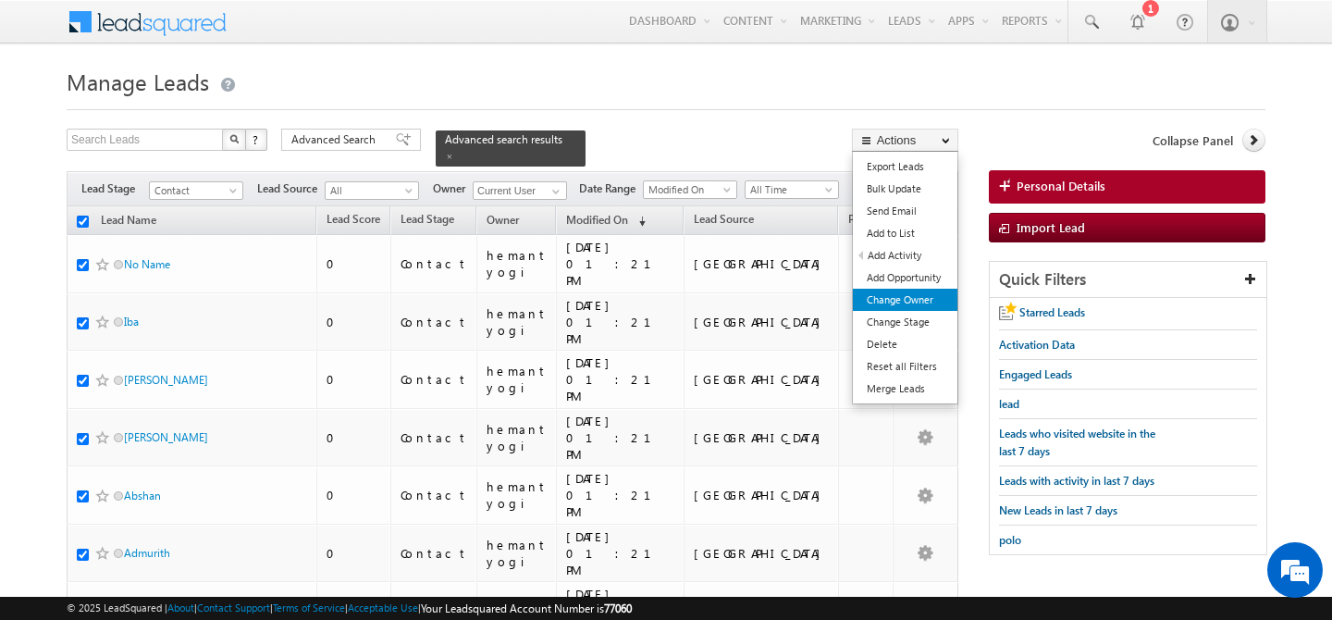
click at [927, 302] on link "Change Owner" at bounding box center [905, 300] width 105 height 22
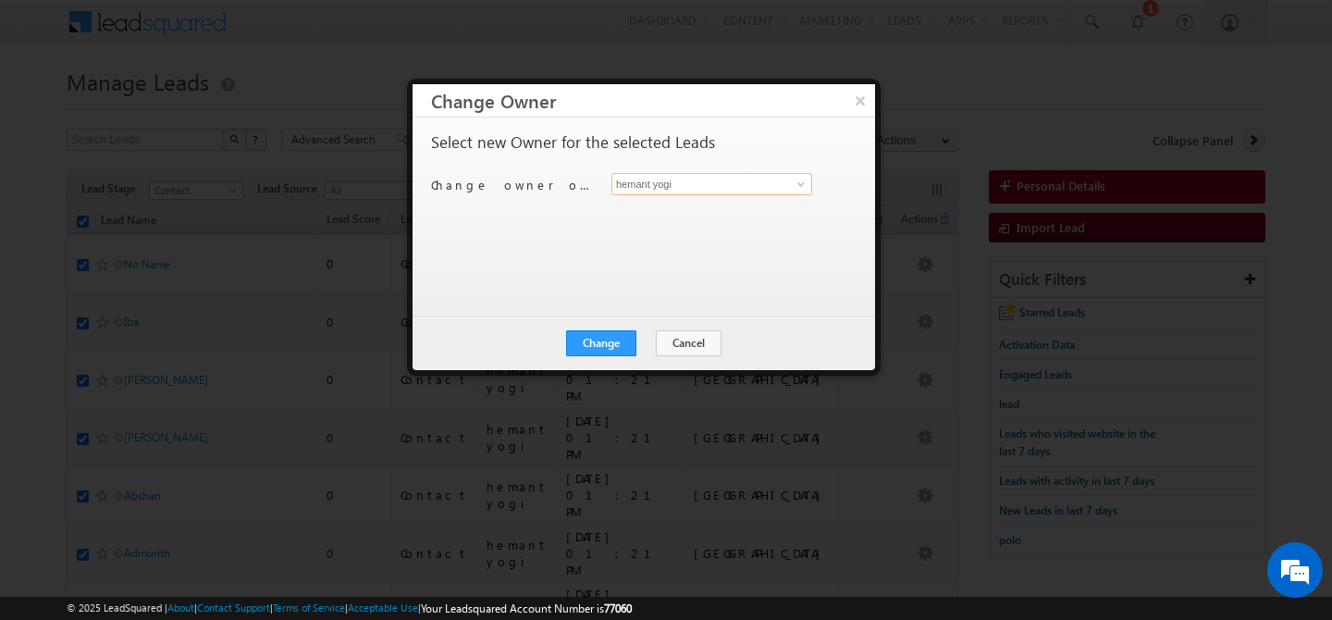
click at [674, 187] on input "hemant yogi" at bounding box center [711, 184] width 201 height 22
click at [666, 338] on button "Cancel" at bounding box center [689, 343] width 66 height 26
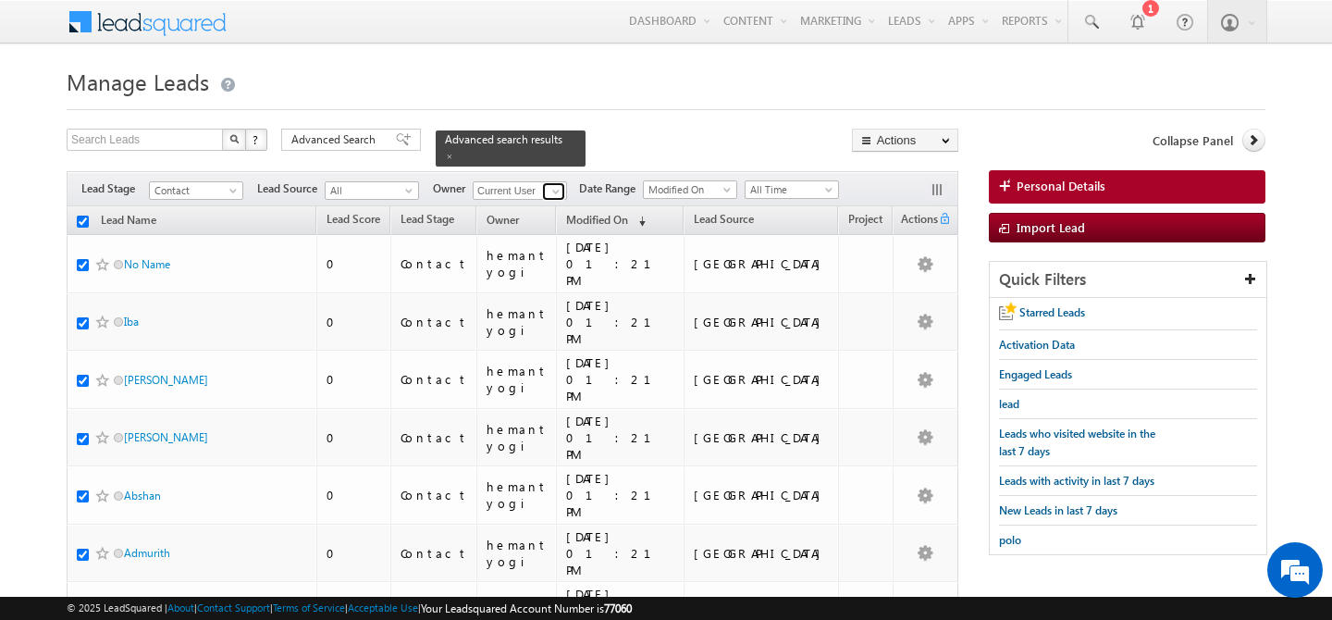
click at [565, 182] on link at bounding box center [553, 191] width 23 height 18
click at [554, 217] on span "ankush.chaudhary@indglobal.ae" at bounding box center [563, 224] width 166 height 14
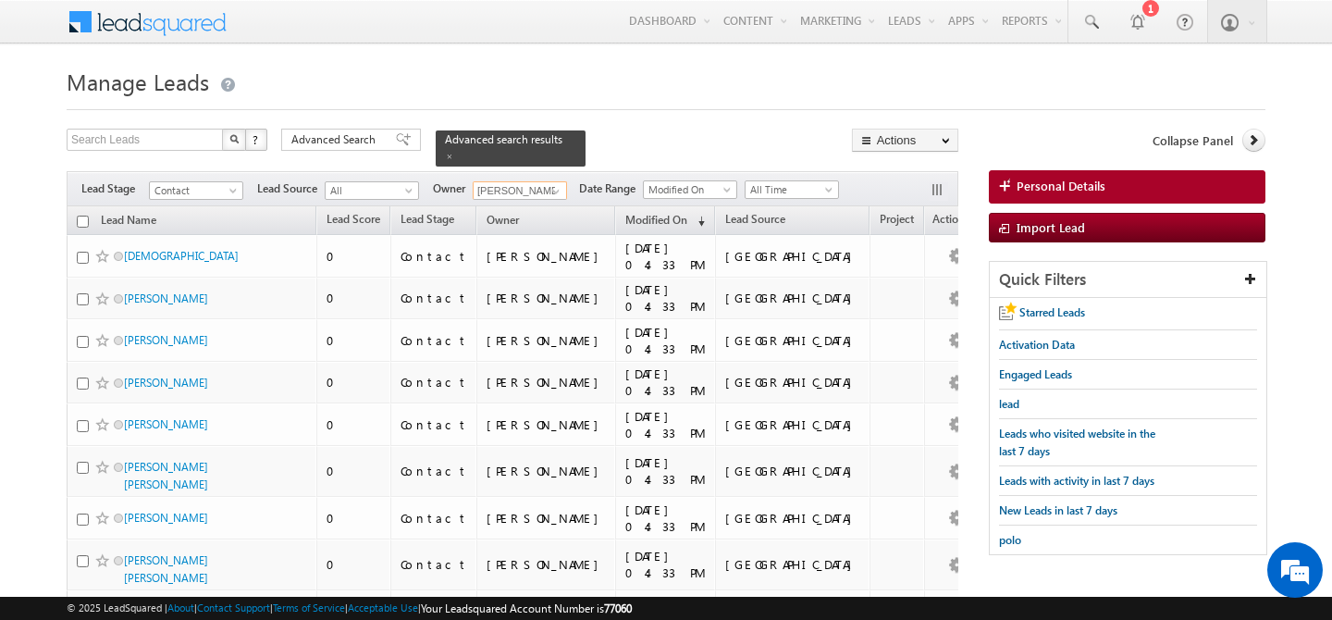
click at [87, 216] on input "checkbox" at bounding box center [83, 222] width 12 height 12
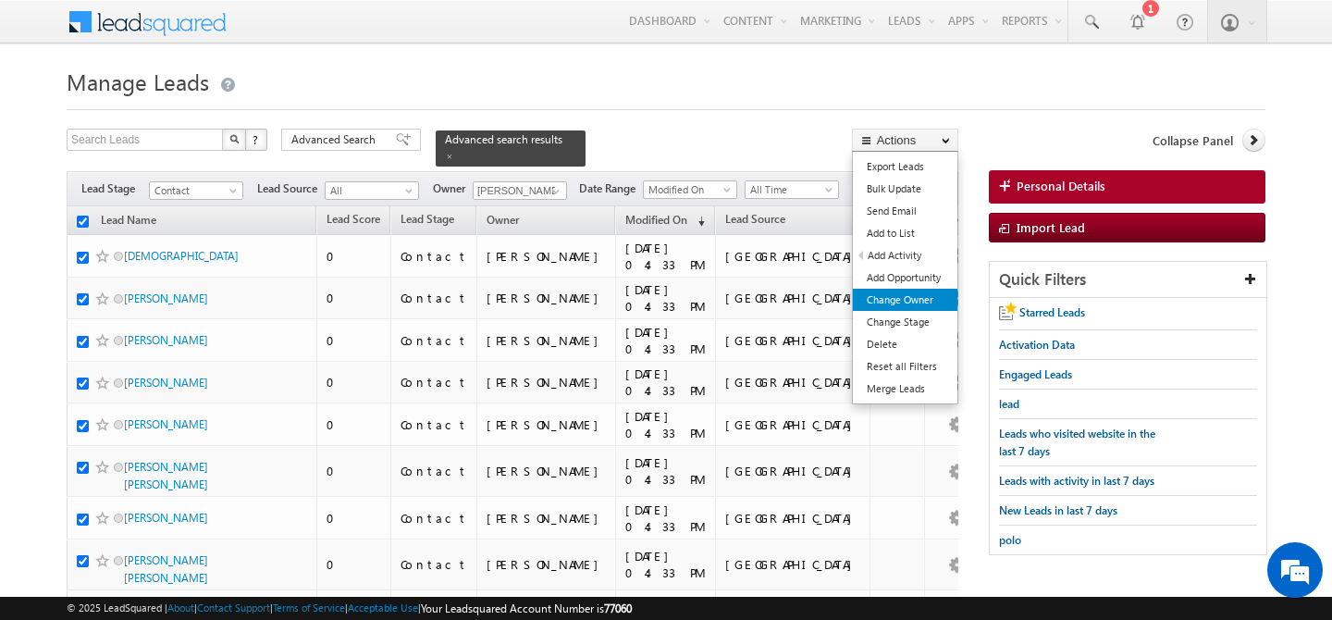
click at [922, 303] on link "Change Owner" at bounding box center [905, 300] width 105 height 22
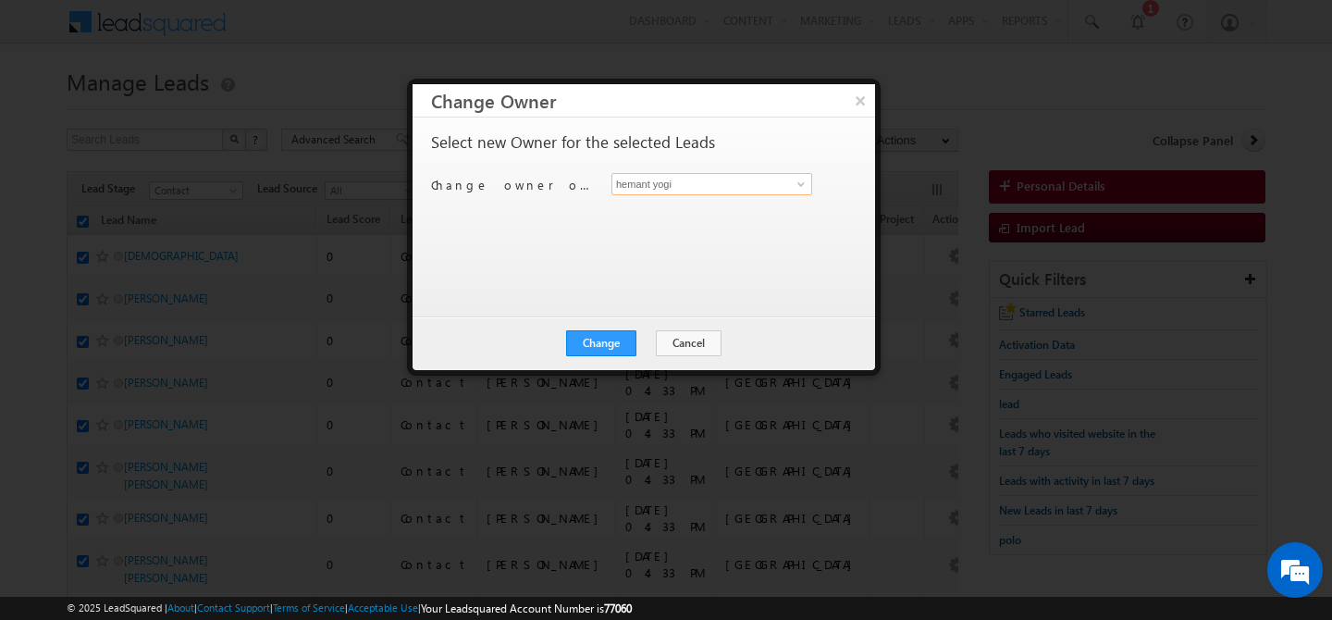
click at [704, 192] on input "hemant yogi" at bounding box center [711, 184] width 201 height 22
click at [697, 204] on link "shaila shree shaila.shree@indglobal.ae" at bounding box center [711, 212] width 201 height 35
click at [606, 349] on button "Change" at bounding box center [601, 343] width 70 height 26
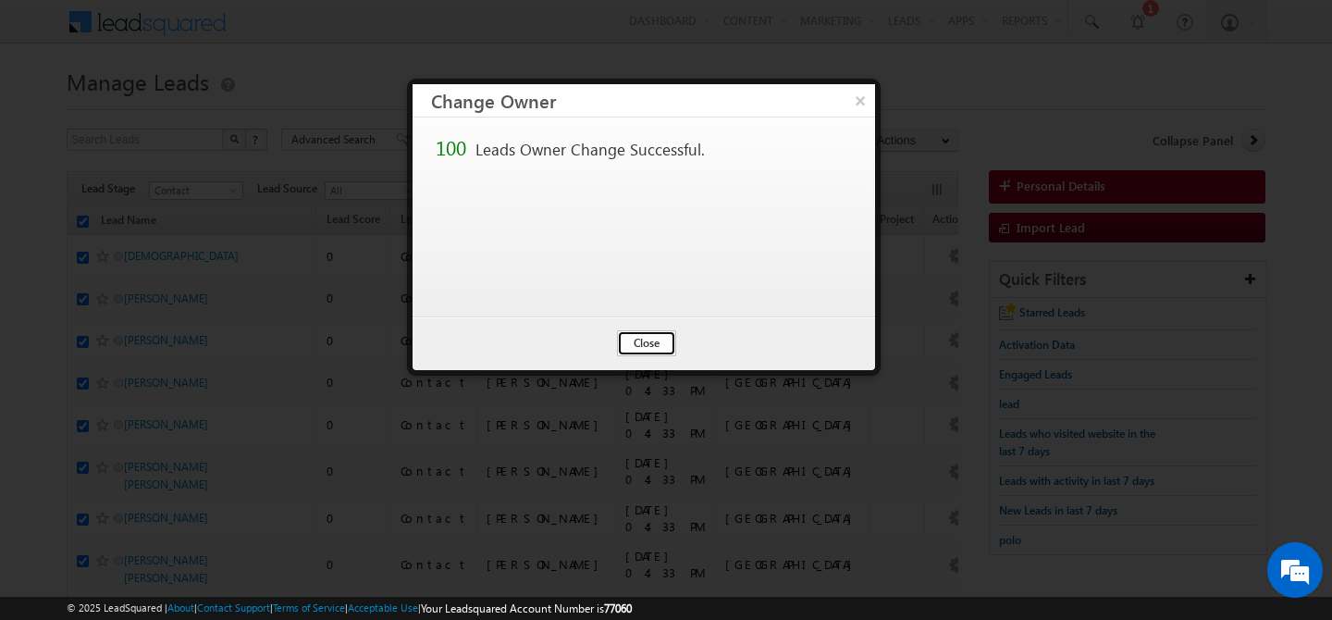
click at [652, 342] on button "Close" at bounding box center [646, 343] width 59 height 26
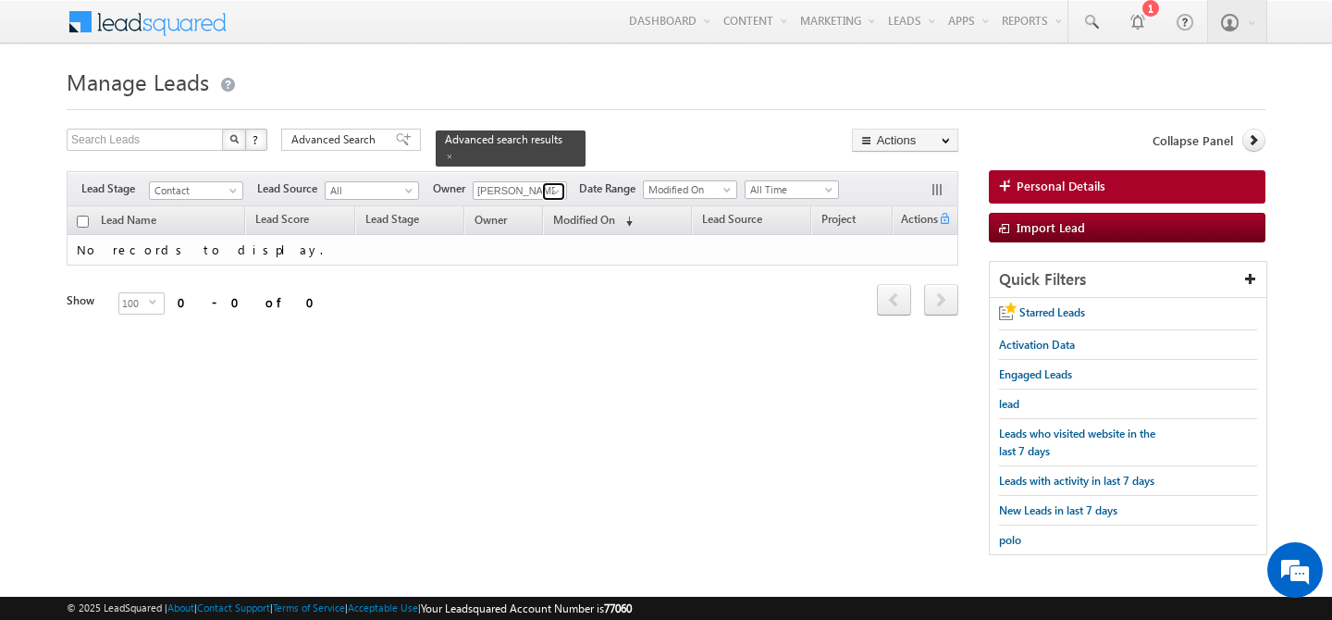
click at [557, 185] on span at bounding box center [556, 191] width 15 height 15
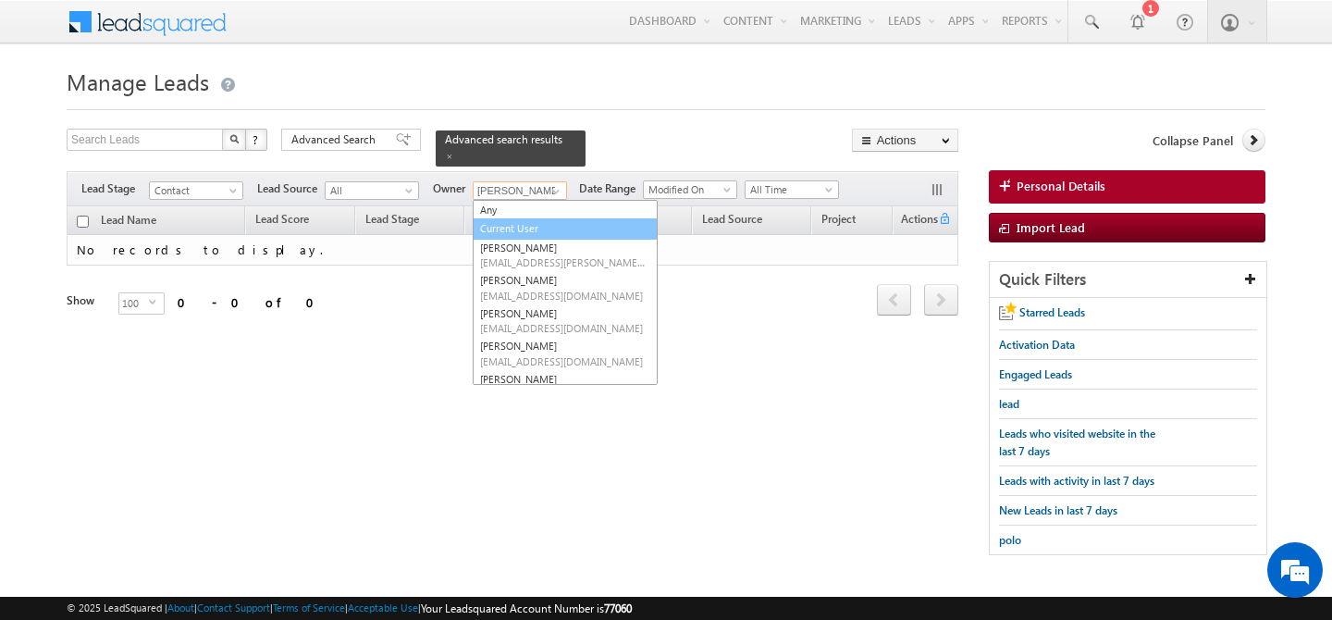
click at [539, 225] on link "Current User" at bounding box center [565, 228] width 185 height 21
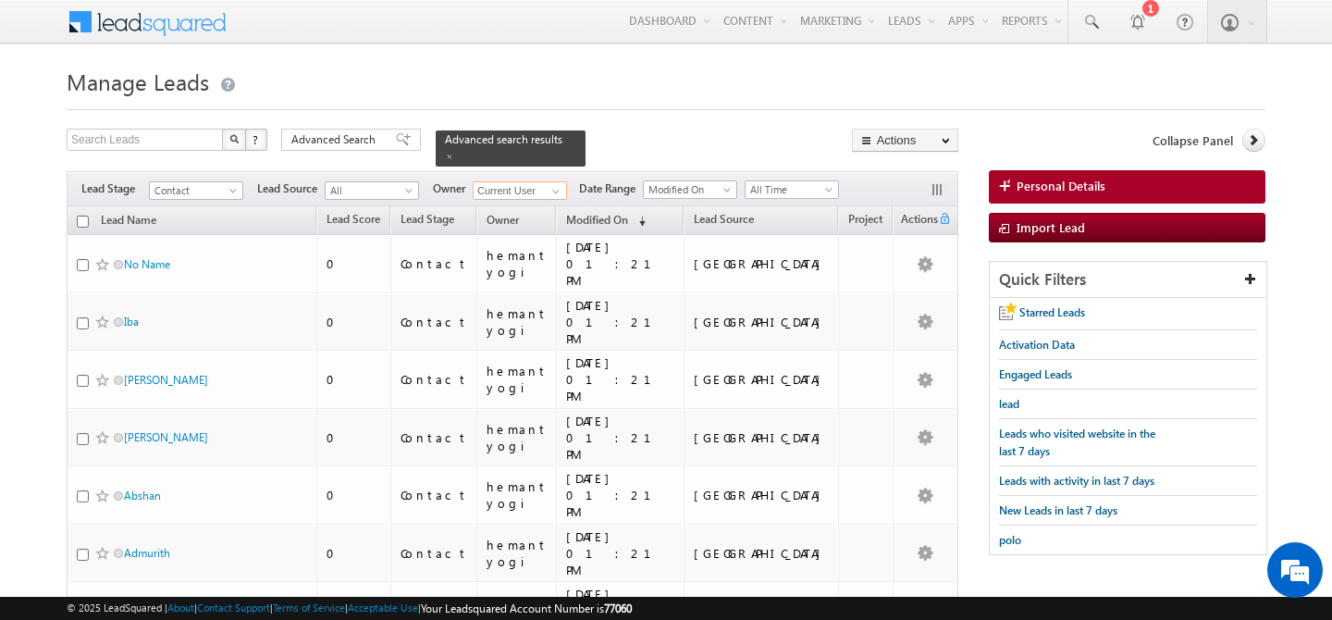
click at [80, 216] on input "checkbox" at bounding box center [83, 222] width 12 height 12
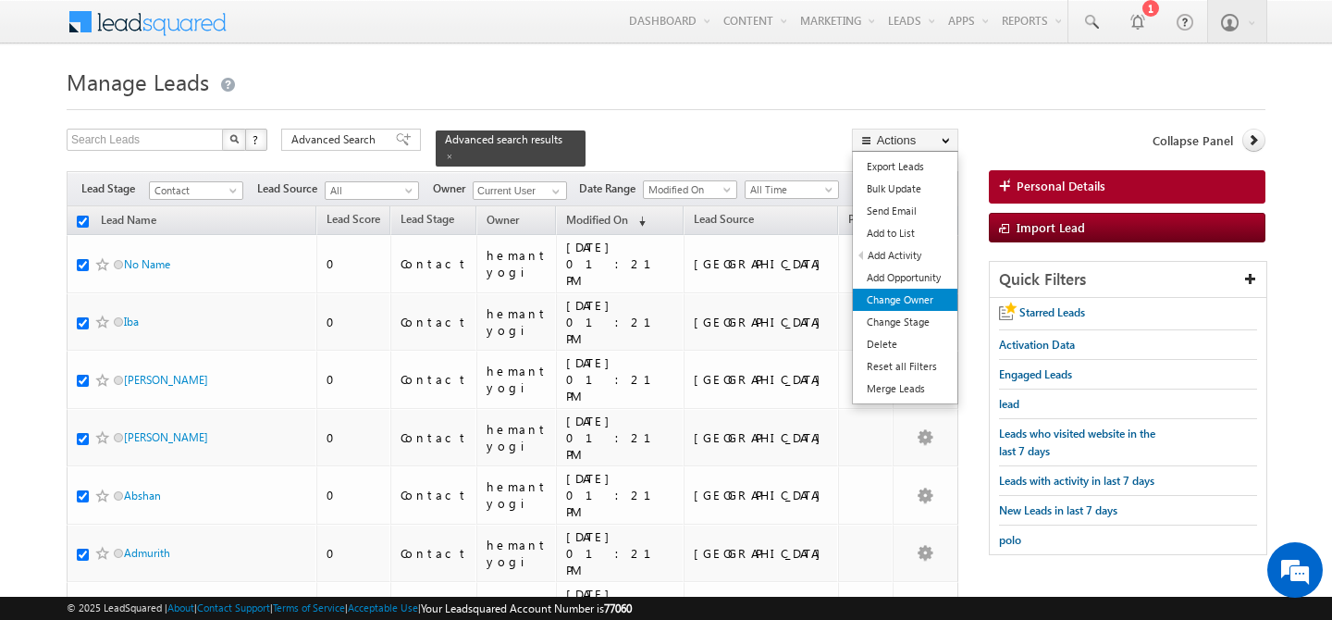
click at [906, 301] on link "Change Owner" at bounding box center [905, 300] width 105 height 22
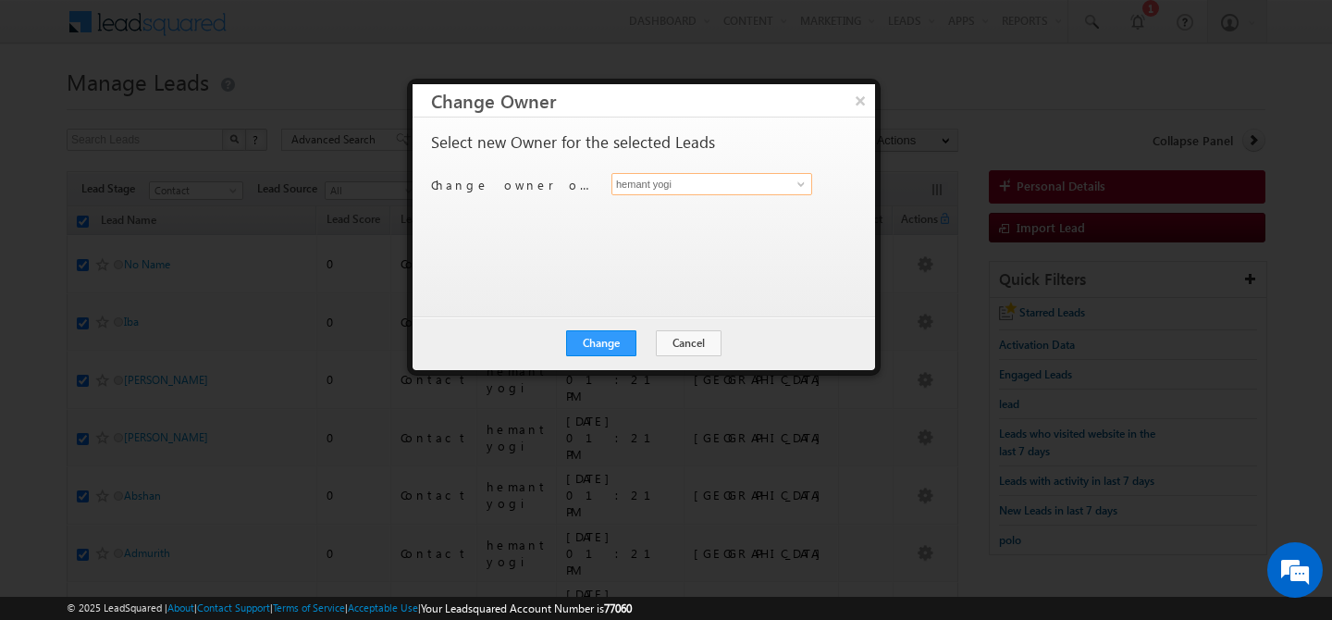
click at [683, 179] on input "hemant yogi" at bounding box center [711, 184] width 201 height 22
click at [639, 203] on link "harpreet hundal harpreet.hundal@indglobal.ae" at bounding box center [711, 212] width 201 height 35
click at [588, 345] on button "Change" at bounding box center [601, 343] width 70 height 26
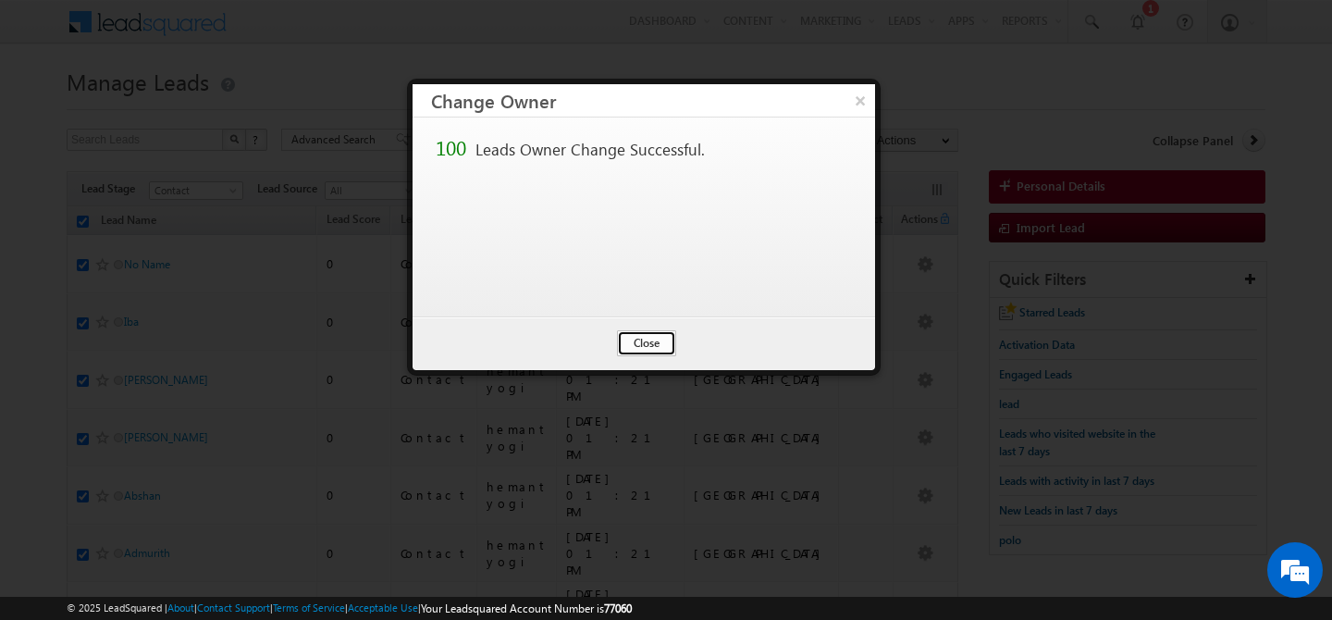
click at [651, 339] on button "Close" at bounding box center [646, 343] width 59 height 26
